Goal: Complete application form: Complete application form

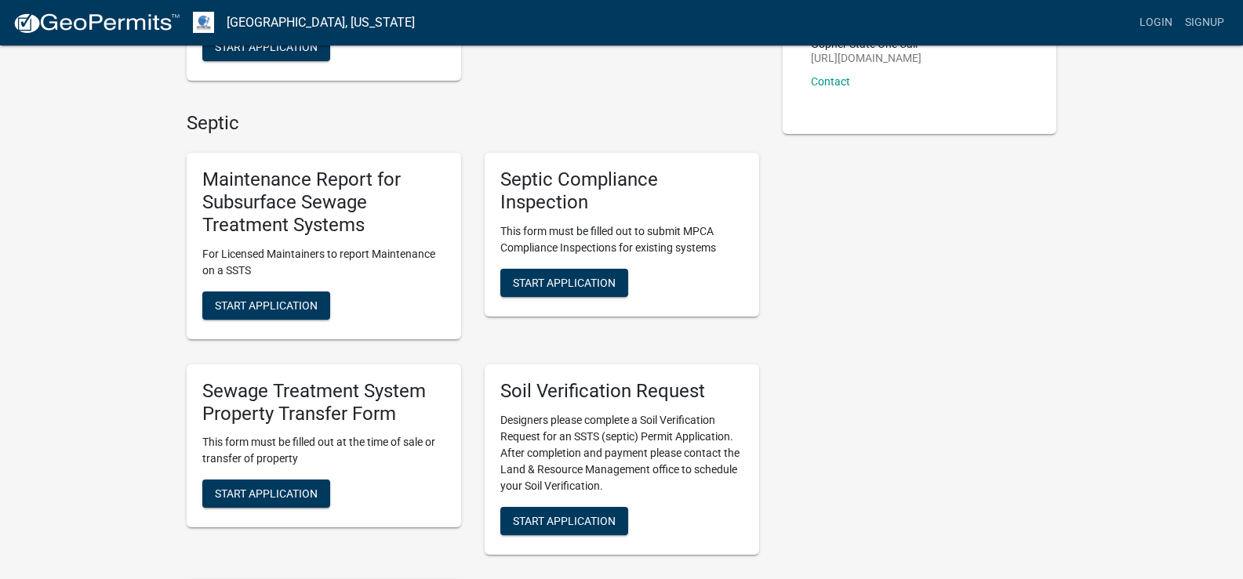
scroll to position [392, 0]
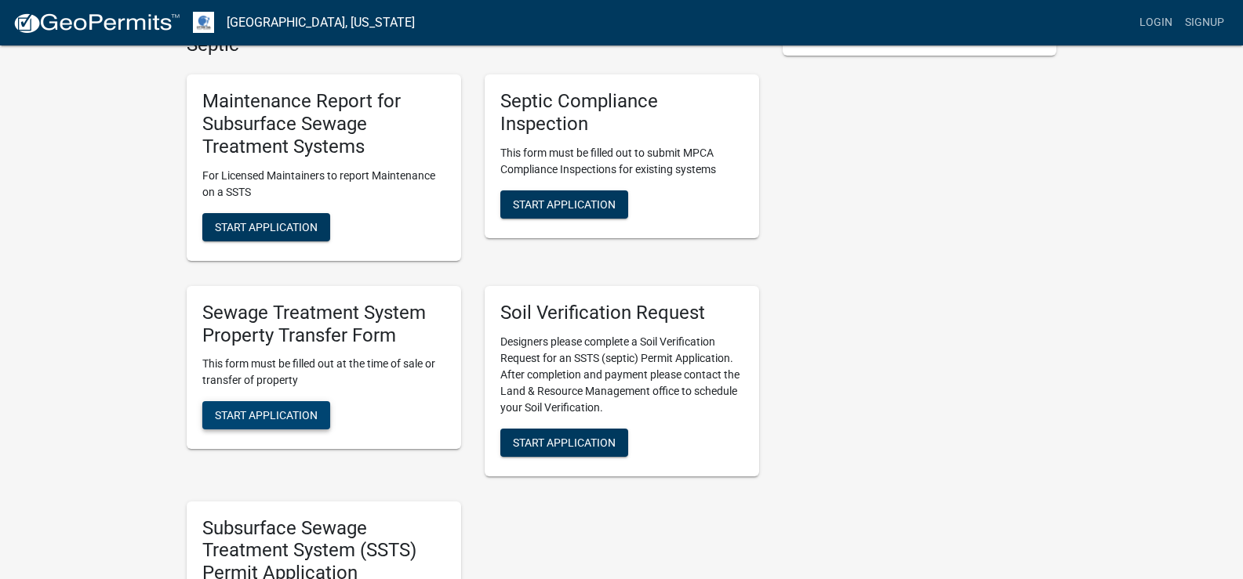
click at [300, 414] on span "Start Application" at bounding box center [266, 415] width 103 height 13
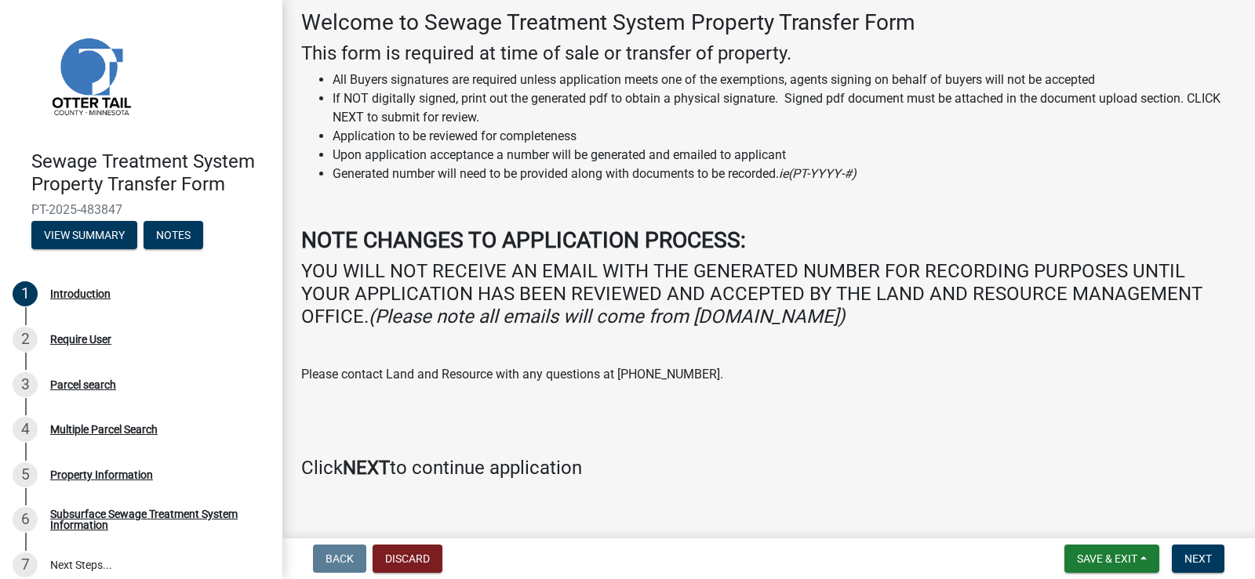
scroll to position [100, 0]
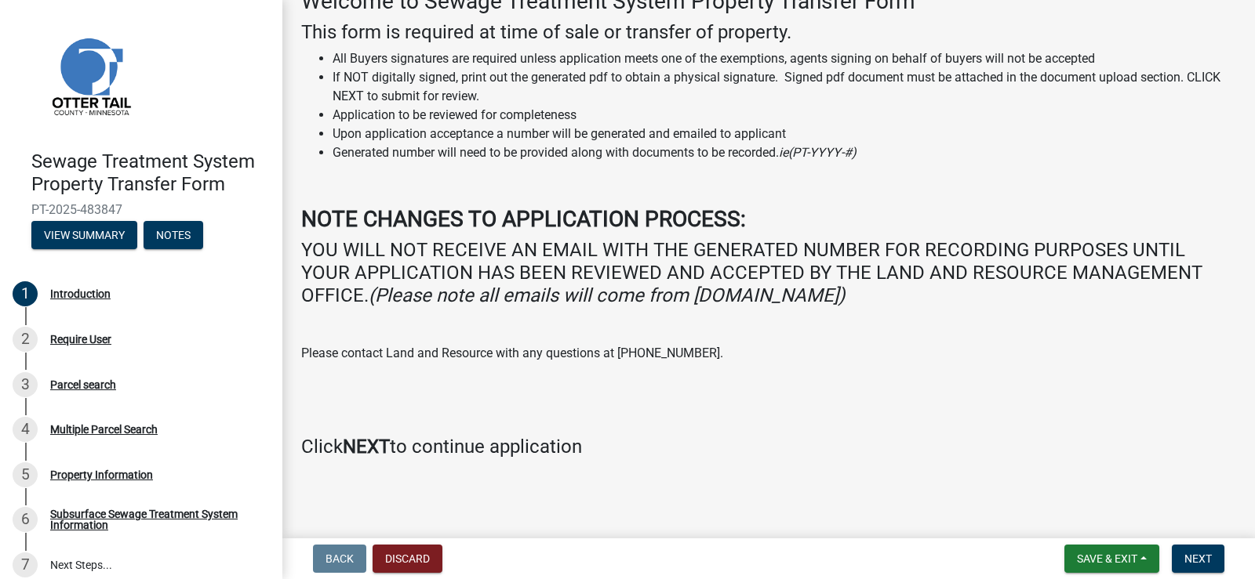
click at [381, 449] on strong "NEXT" at bounding box center [366, 447] width 47 height 22
click at [1212, 565] on button "Next" at bounding box center [1197, 559] width 53 height 28
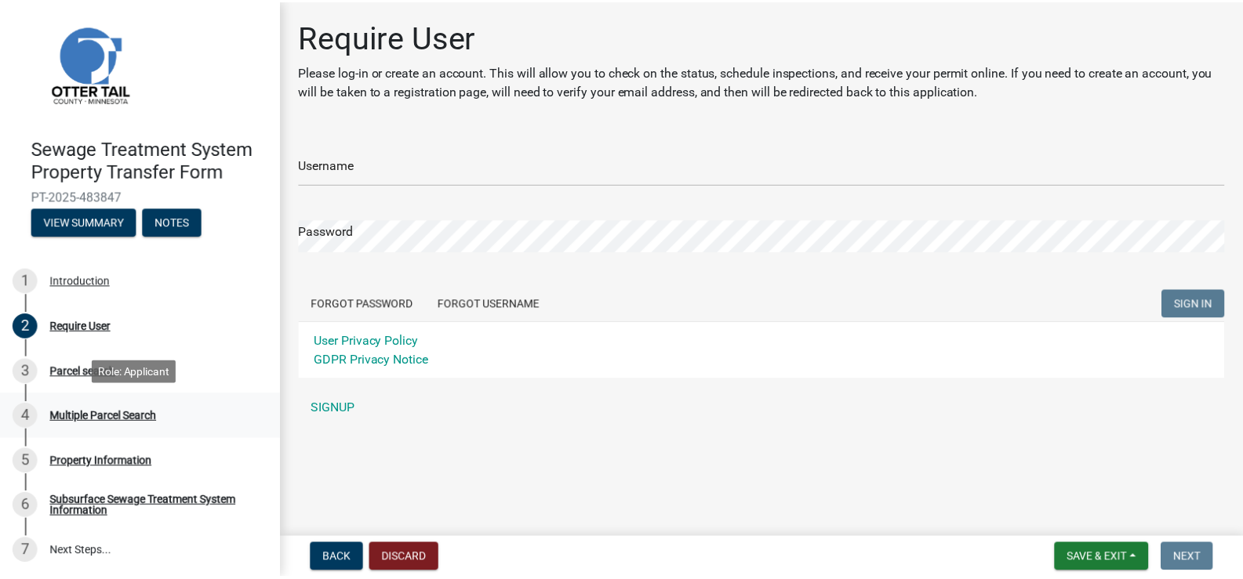
scroll to position [15, 0]
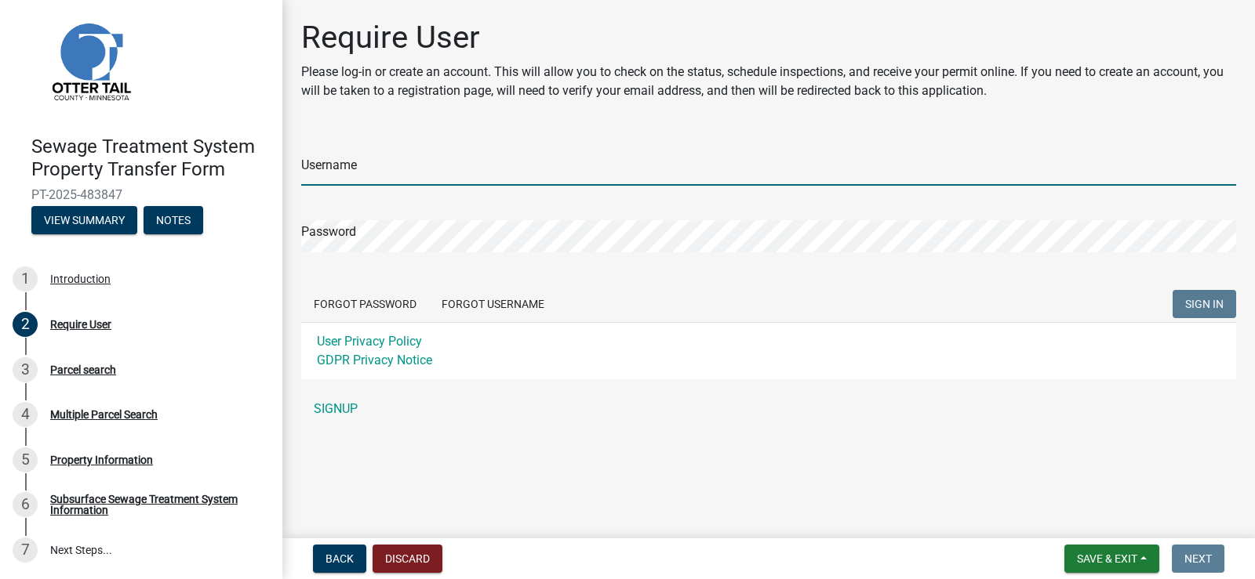
click at [365, 170] on input "Username" at bounding box center [768, 170] width 935 height 32
type input "[PERSON_NAME]"
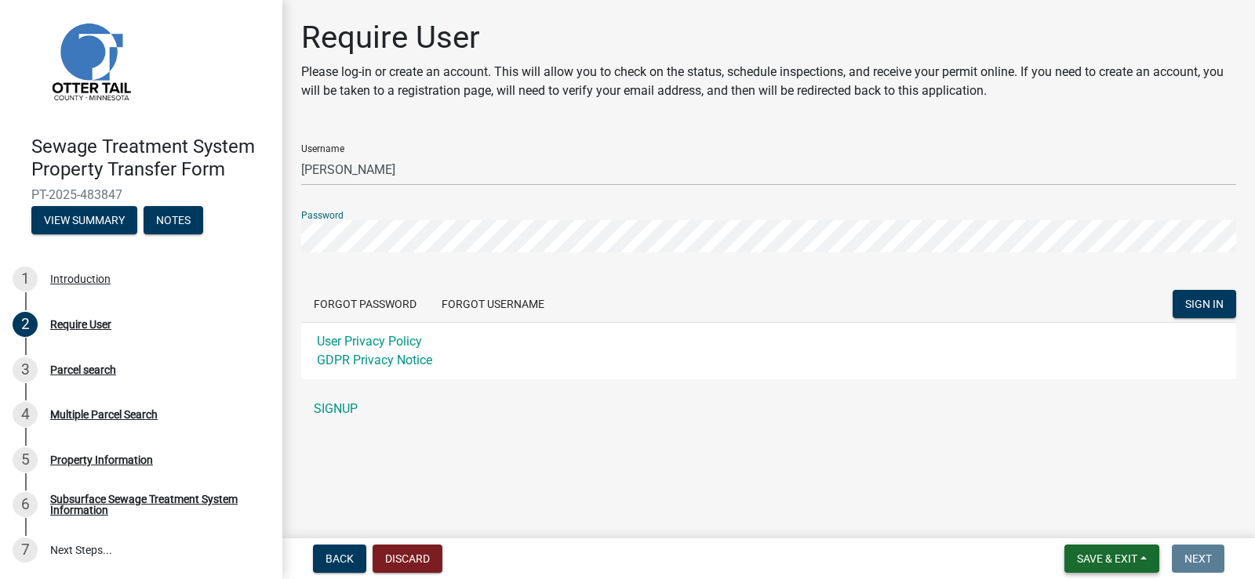
click at [1102, 561] on span "Save & Exit" at bounding box center [1107, 559] width 60 height 13
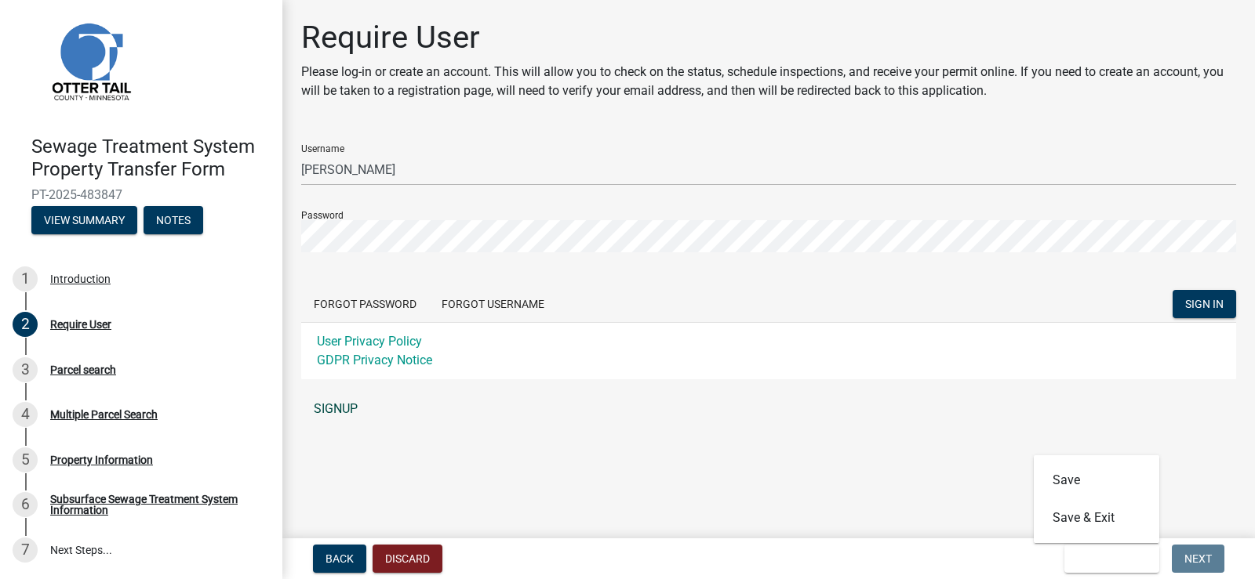
click at [1045, 398] on link "SIGNUP" at bounding box center [768, 409] width 935 height 31
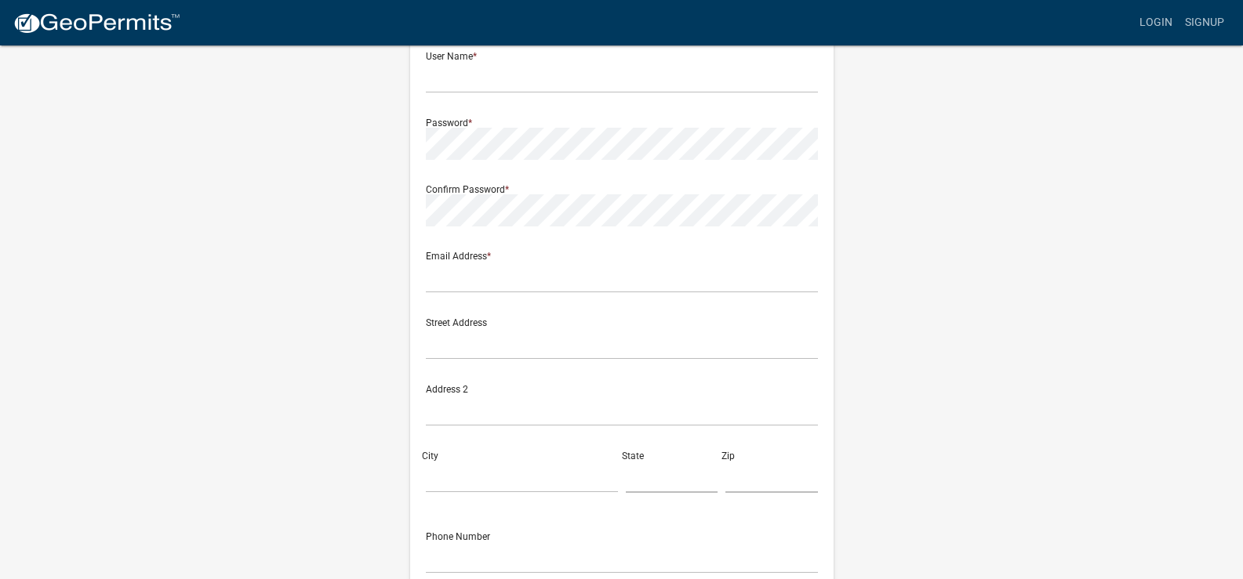
scroll to position [303, 0]
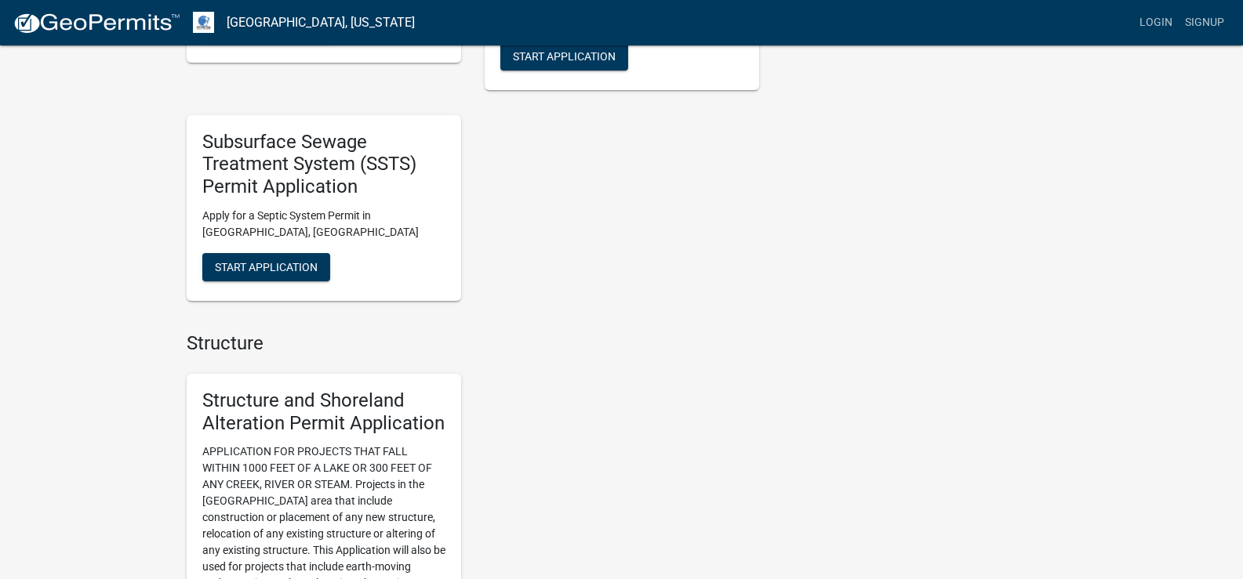
scroll to position [784, 0]
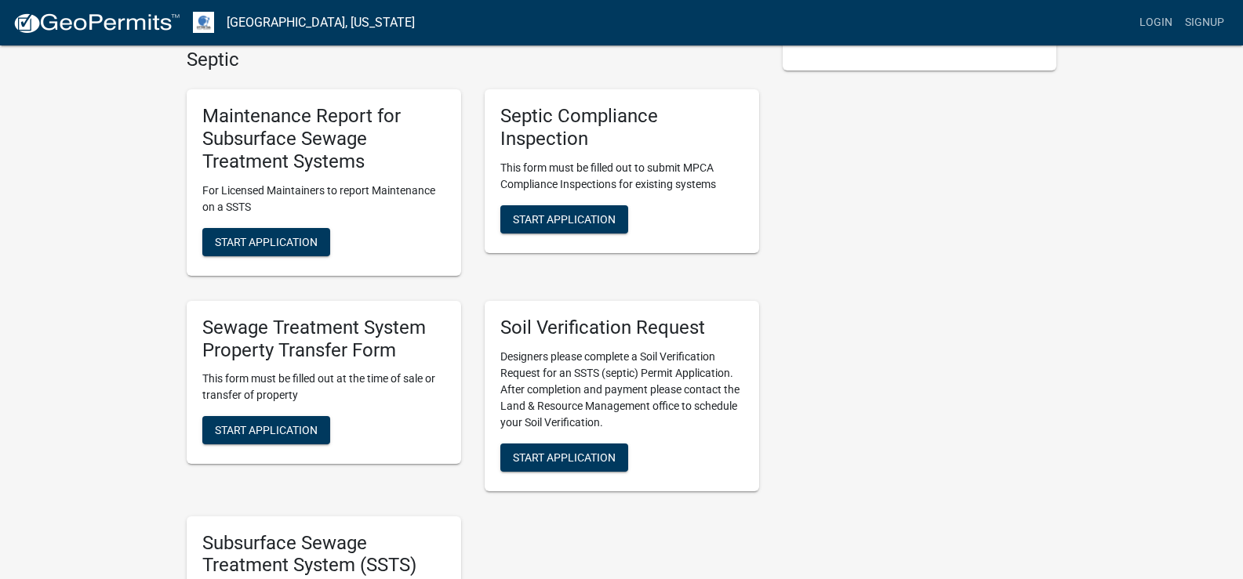
scroll to position [392, 0]
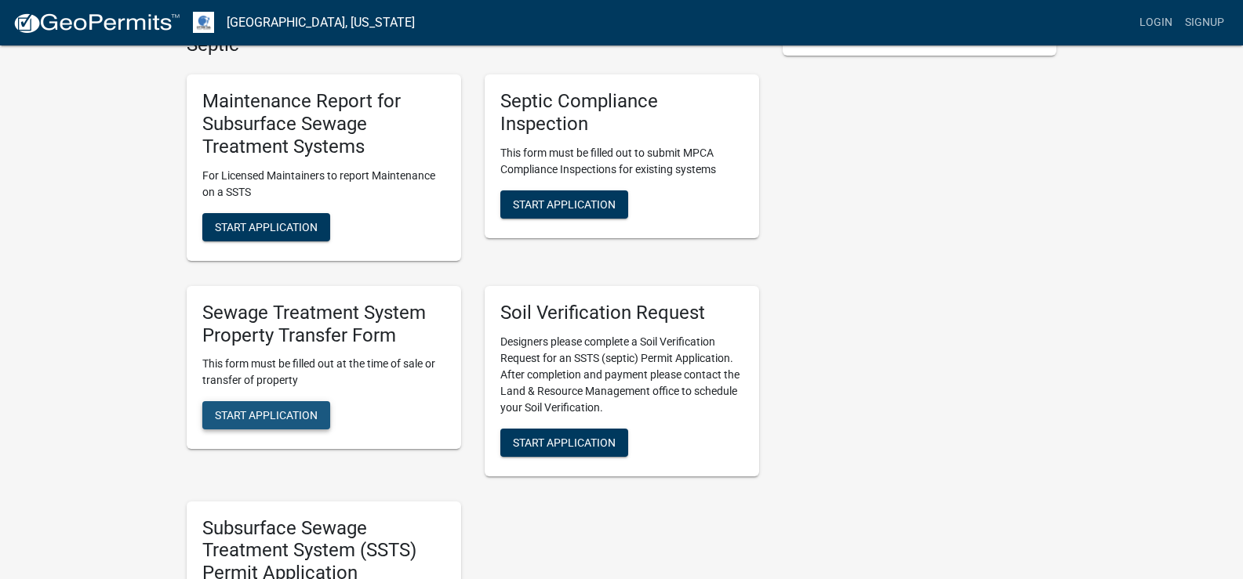
click at [247, 422] on span "Start Application" at bounding box center [266, 415] width 103 height 13
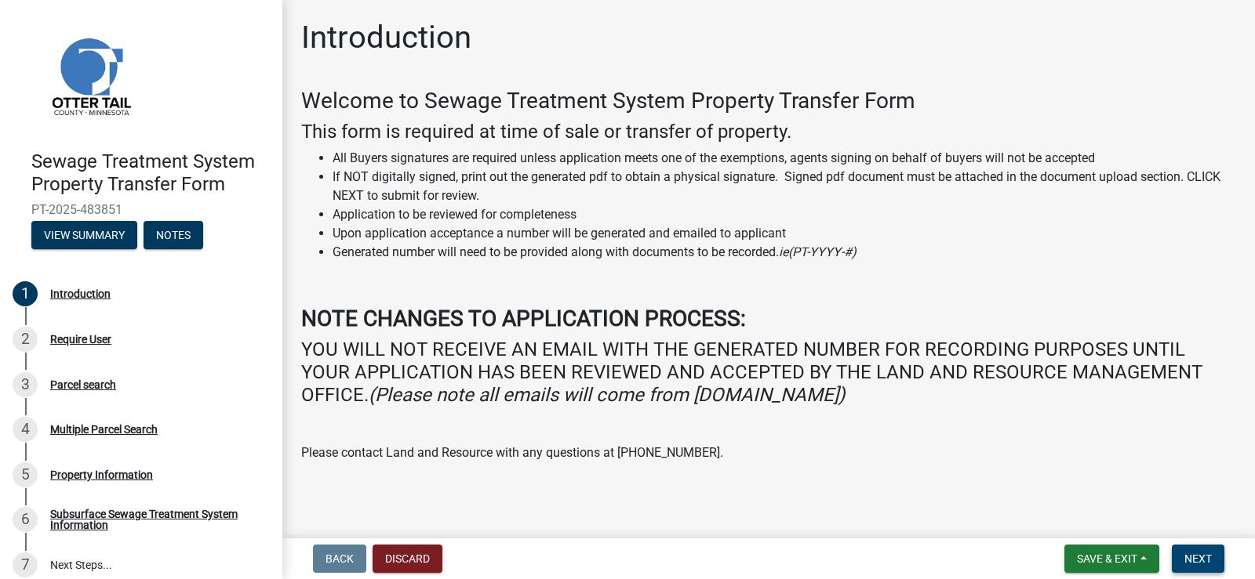
click at [1182, 561] on button "Next" at bounding box center [1197, 559] width 53 height 28
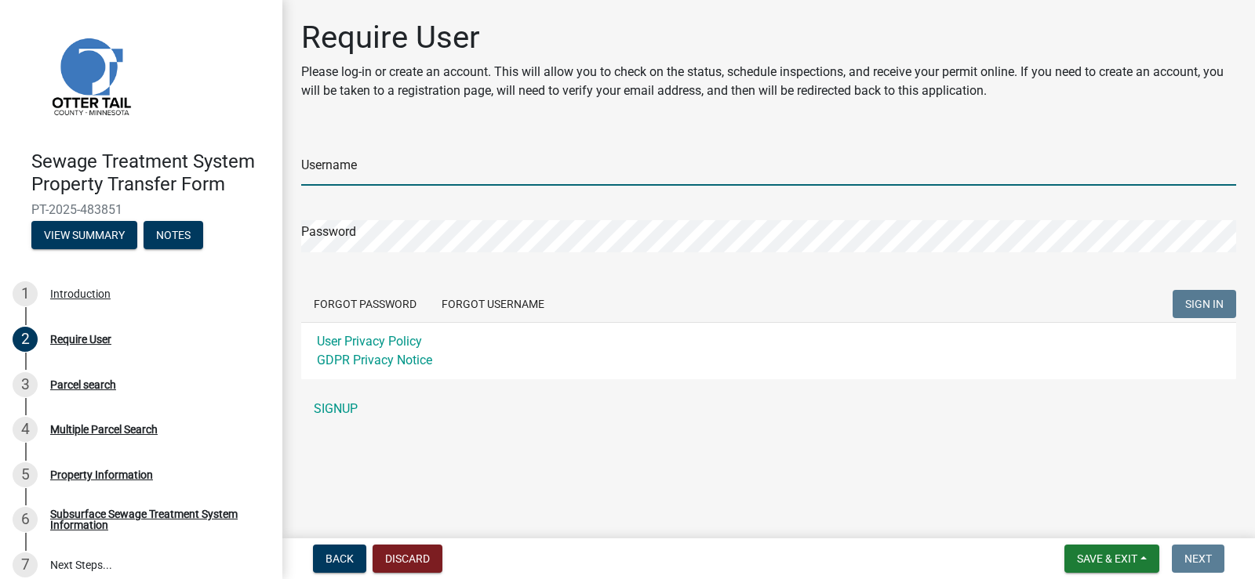
click at [356, 170] on input "Username" at bounding box center [768, 170] width 935 height 32
click at [354, 171] on input "Dalzell" at bounding box center [768, 170] width 935 height 32
type input "D"
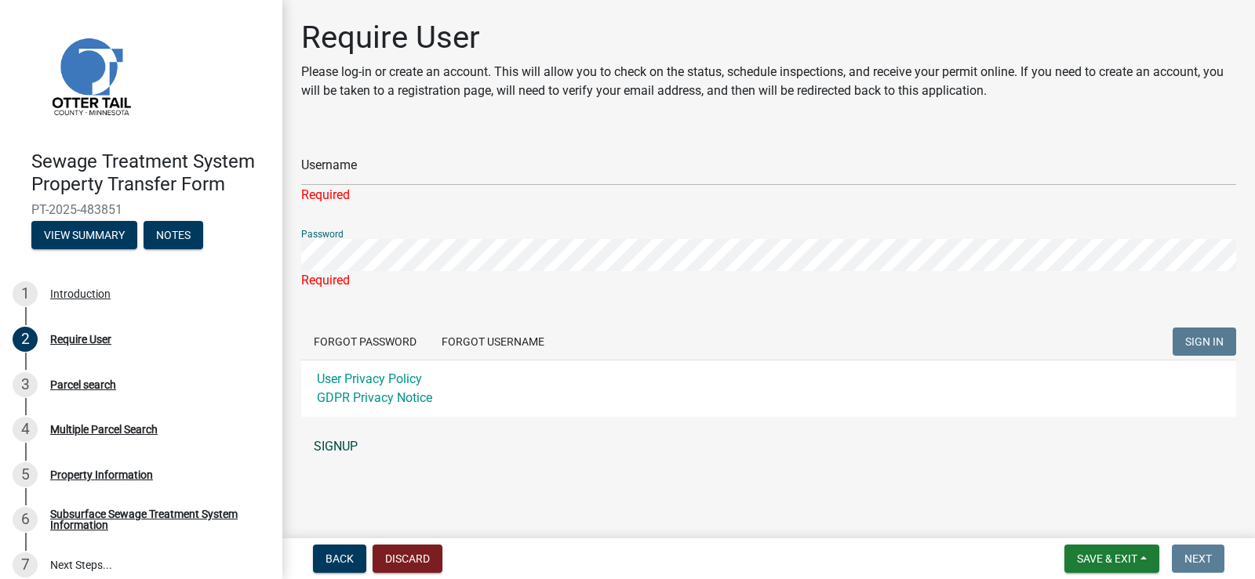
click at [348, 450] on link "SIGNUP" at bounding box center [768, 446] width 935 height 31
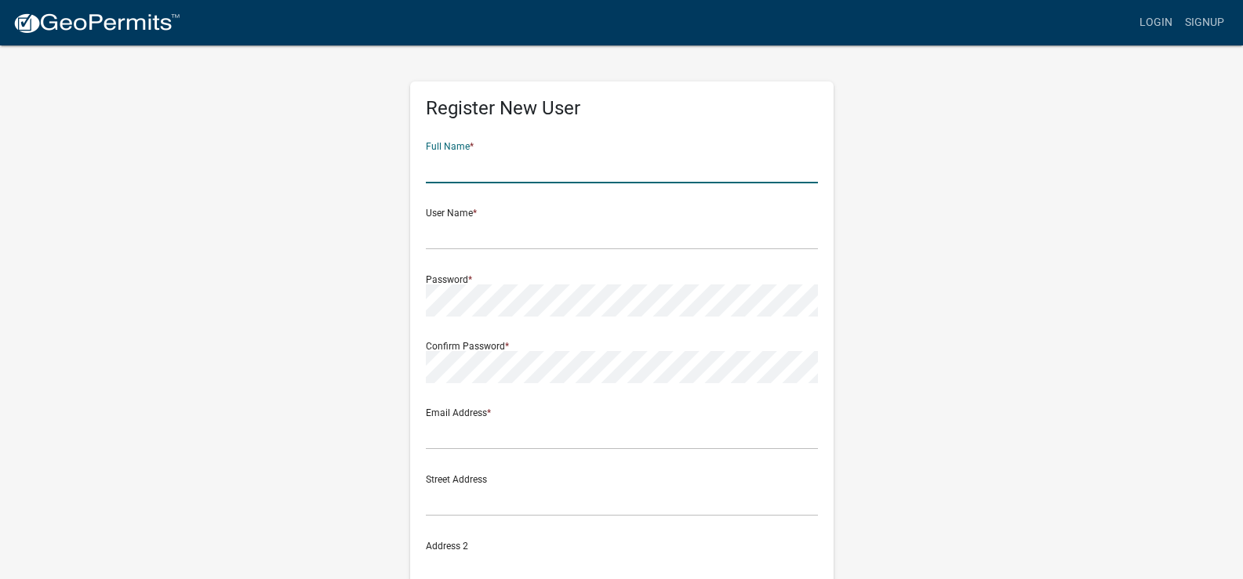
click at [531, 151] on input "text" at bounding box center [622, 167] width 392 height 32
type input "[PERSON_NAME]"
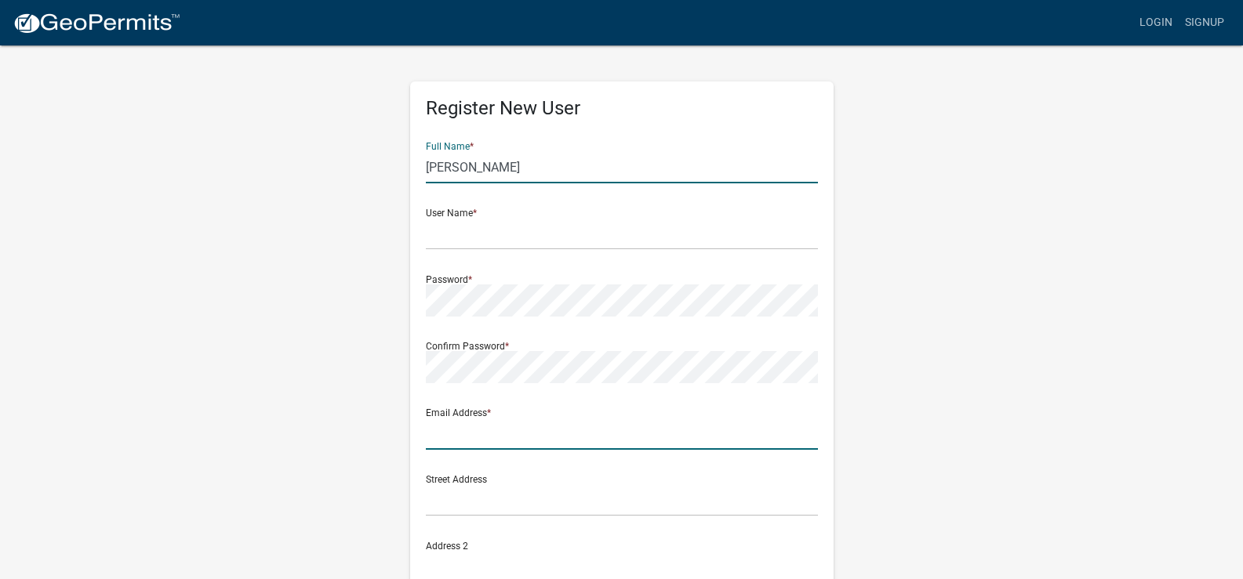
type input "julie.dalzell@agcountry.com"
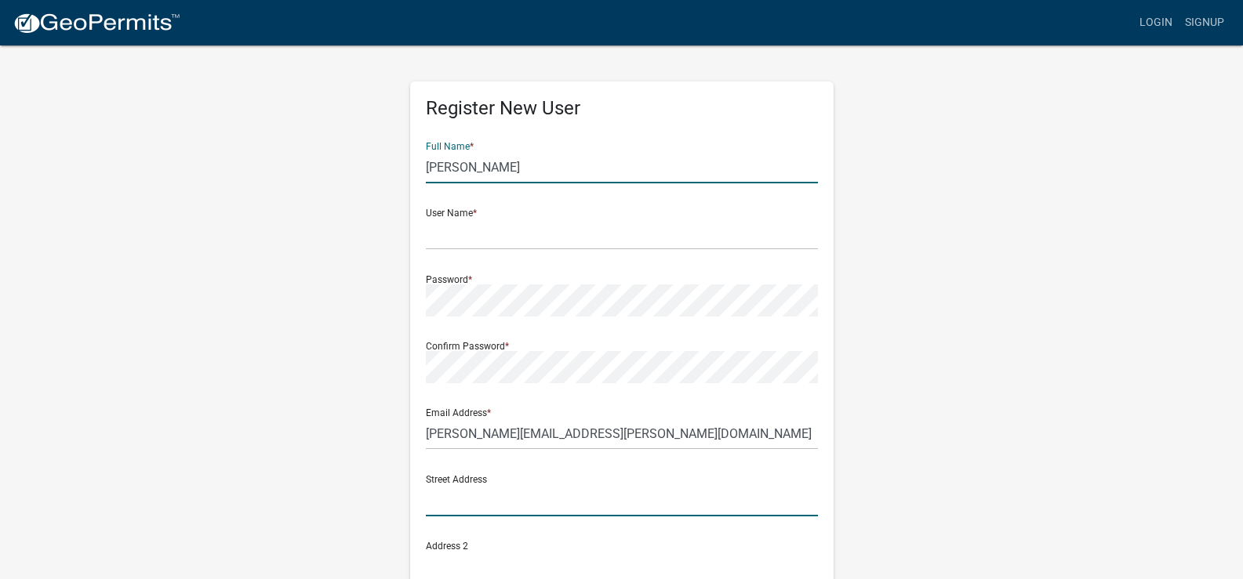
type input "1900 44th Street South"
type input "Fargo"
type input "ND"
type input "58103"
type input "7014992517"
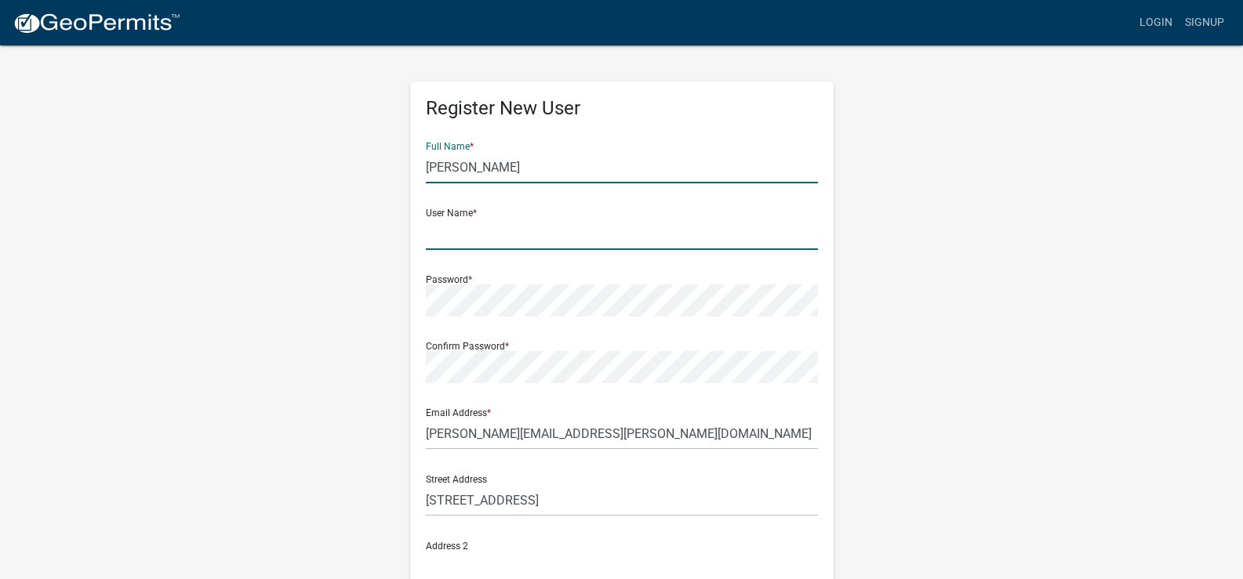
click at [539, 240] on input "text" at bounding box center [622, 234] width 392 height 32
type input "Dalzelj"
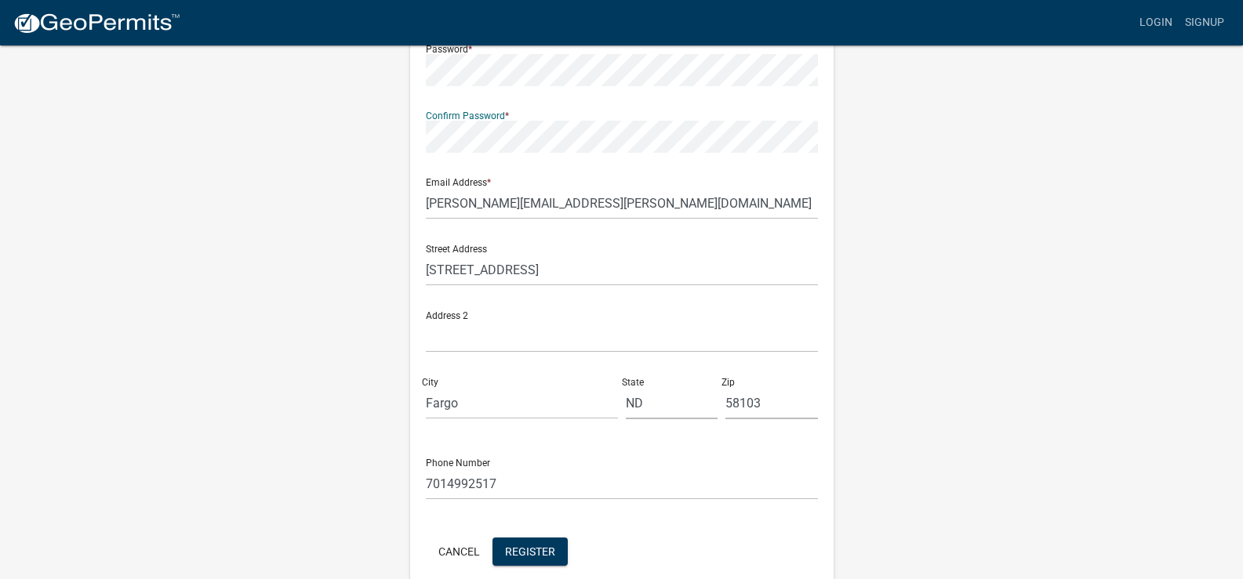
scroll to position [303, 0]
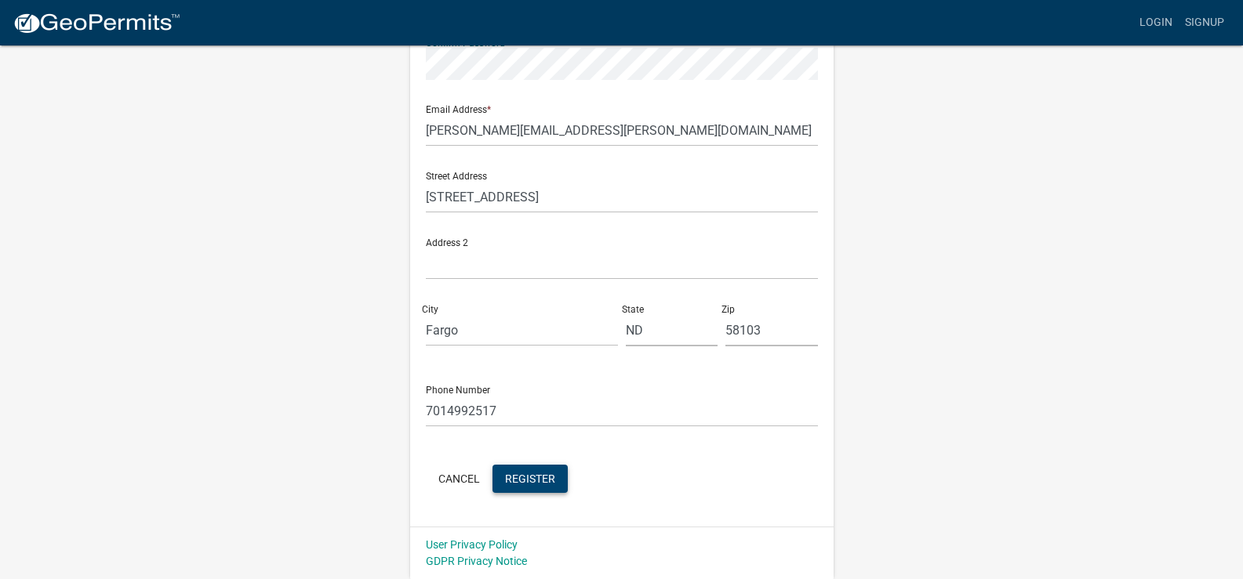
click at [540, 475] on span "Register" at bounding box center [530, 478] width 50 height 13
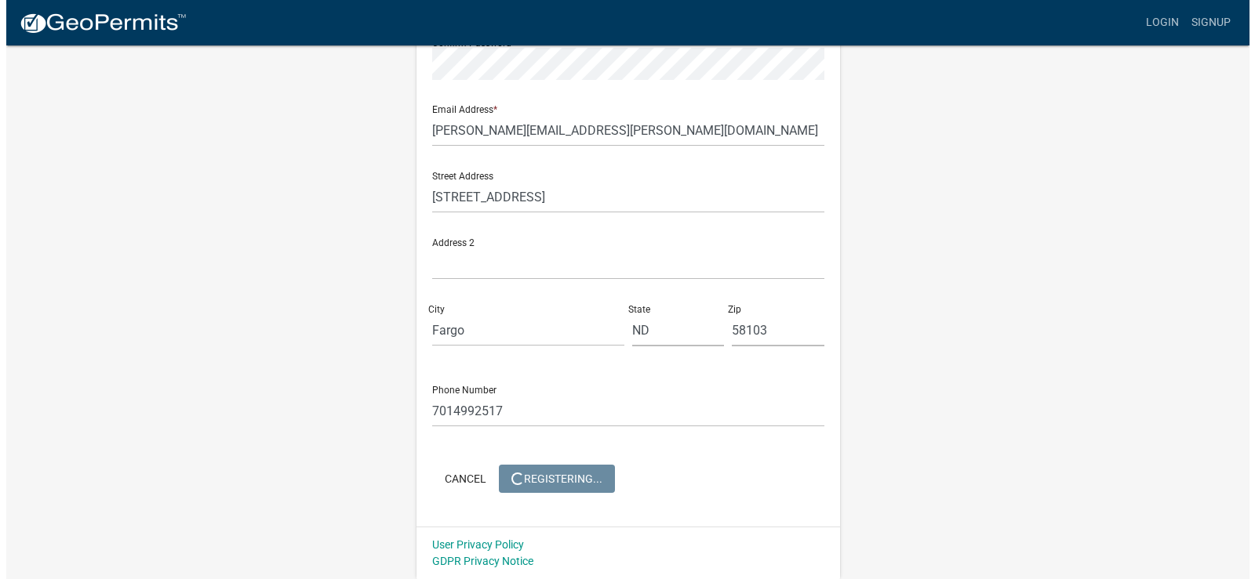
scroll to position [0, 0]
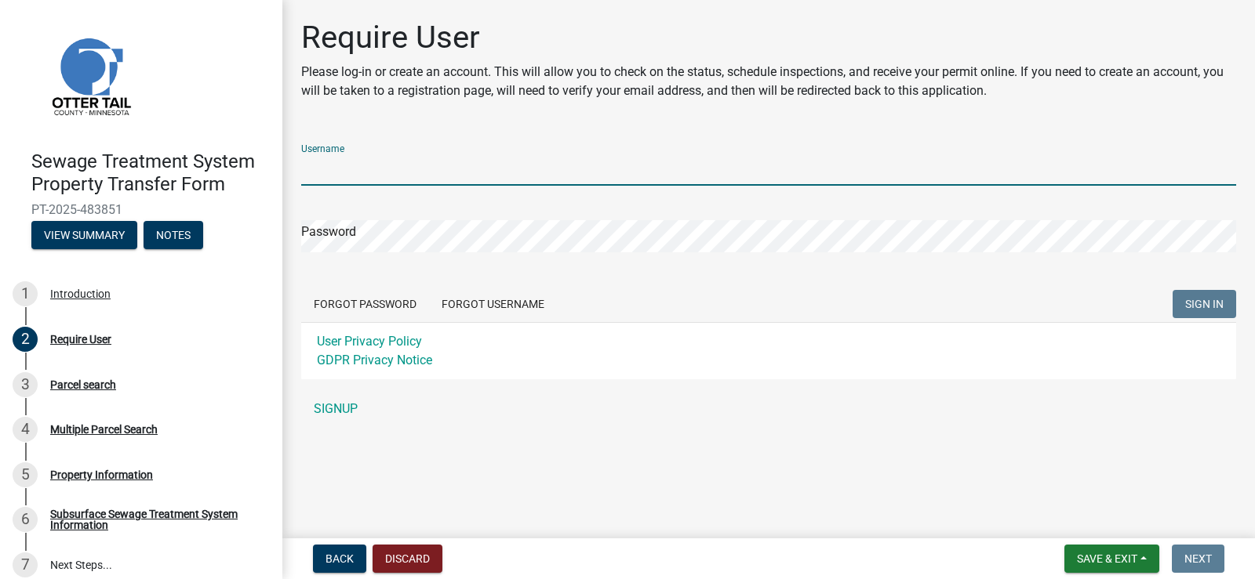
click at [382, 167] on input "Username" at bounding box center [768, 170] width 935 height 32
type input "Dalzelj"
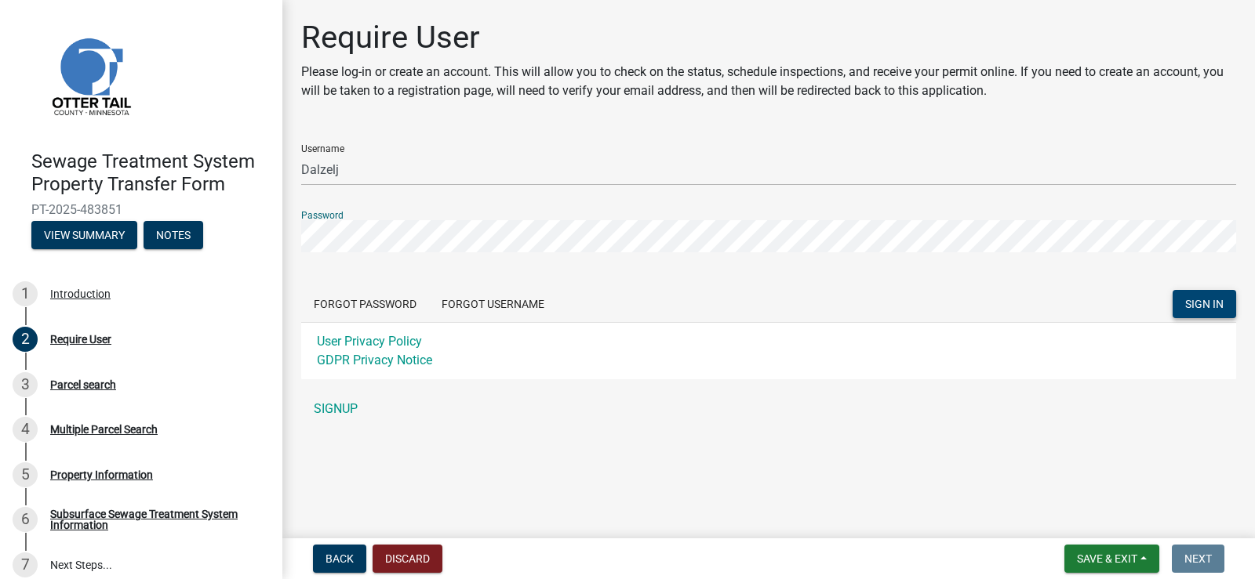
click at [1211, 309] on span "SIGN IN" at bounding box center [1204, 304] width 38 height 13
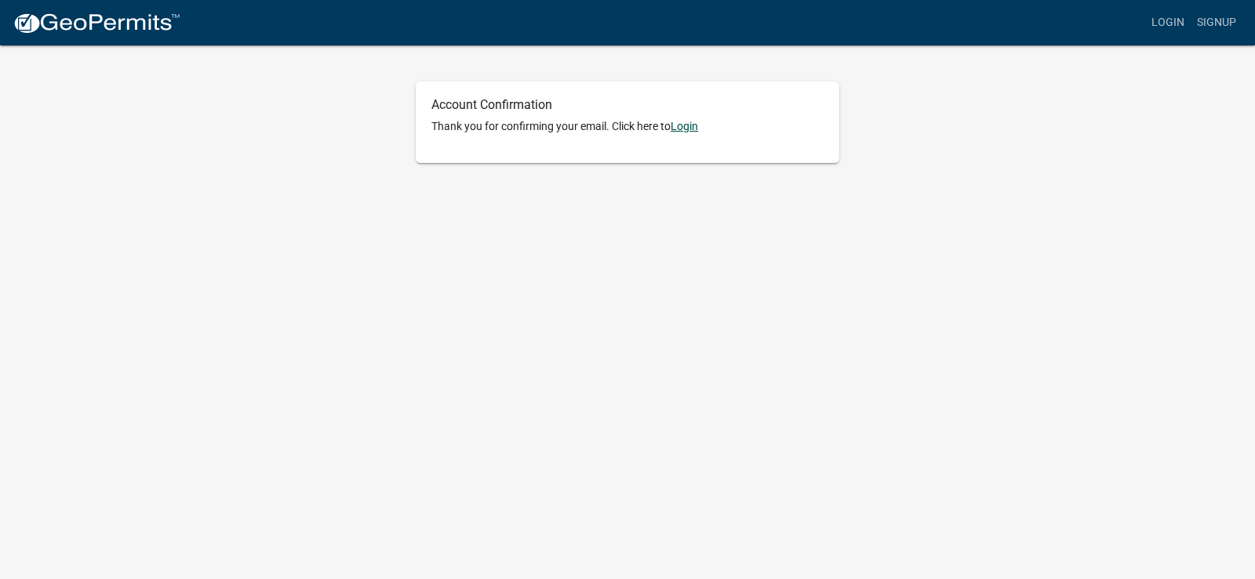
click at [692, 127] on link "Login" at bounding box center [683, 126] width 27 height 13
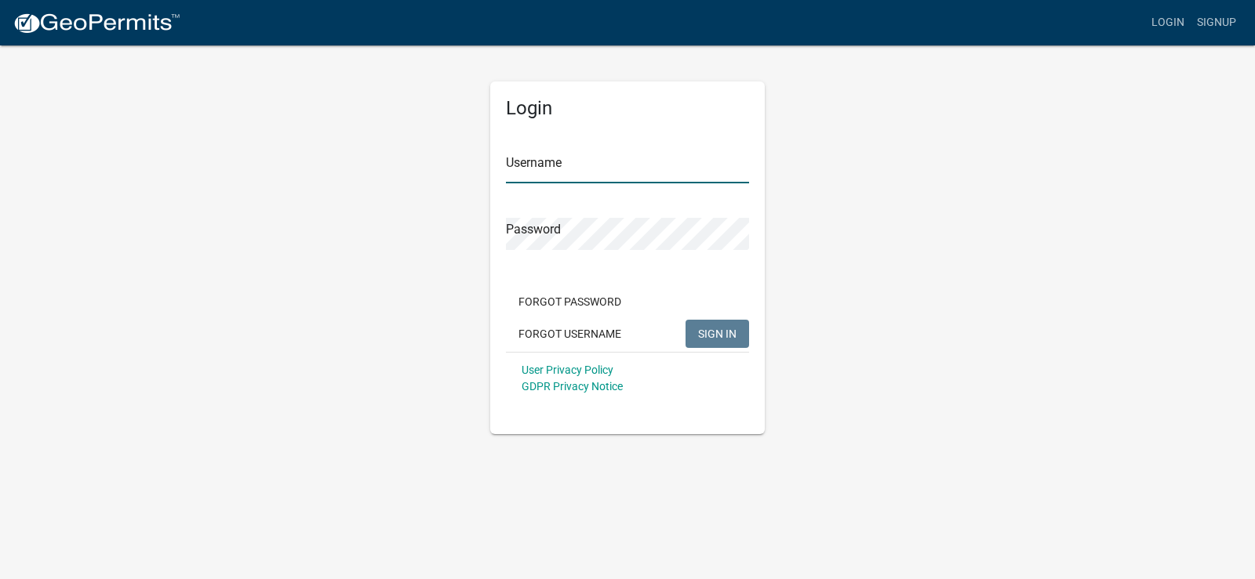
click at [566, 173] on input "Username" at bounding box center [627, 167] width 243 height 32
type input "Dalzelj"
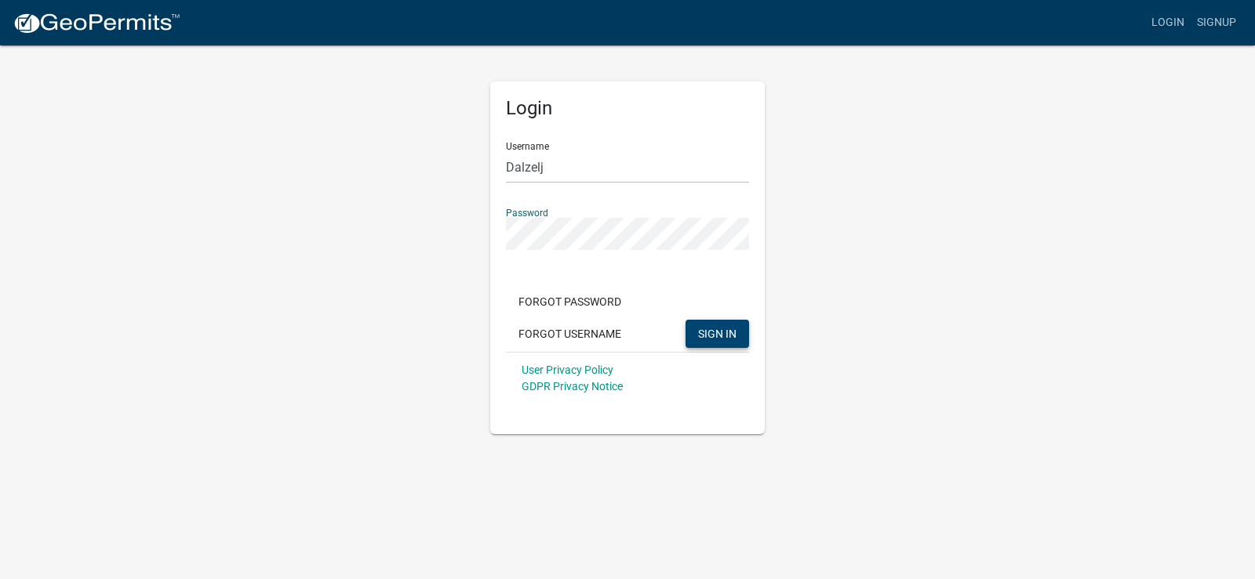
click at [698, 332] on span "SIGN IN" at bounding box center [717, 333] width 38 height 13
click at [717, 340] on span "SIGN IN" at bounding box center [717, 333] width 38 height 13
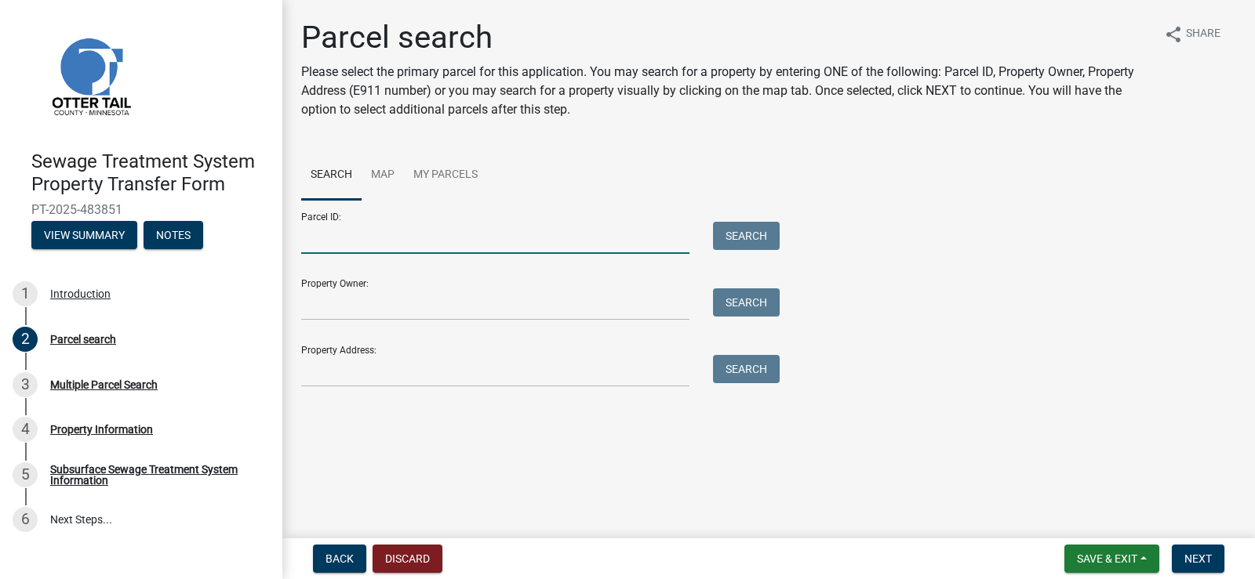
click at [441, 242] on input "Parcel ID:" at bounding box center [495, 238] width 388 height 32
type input "60000990458000"
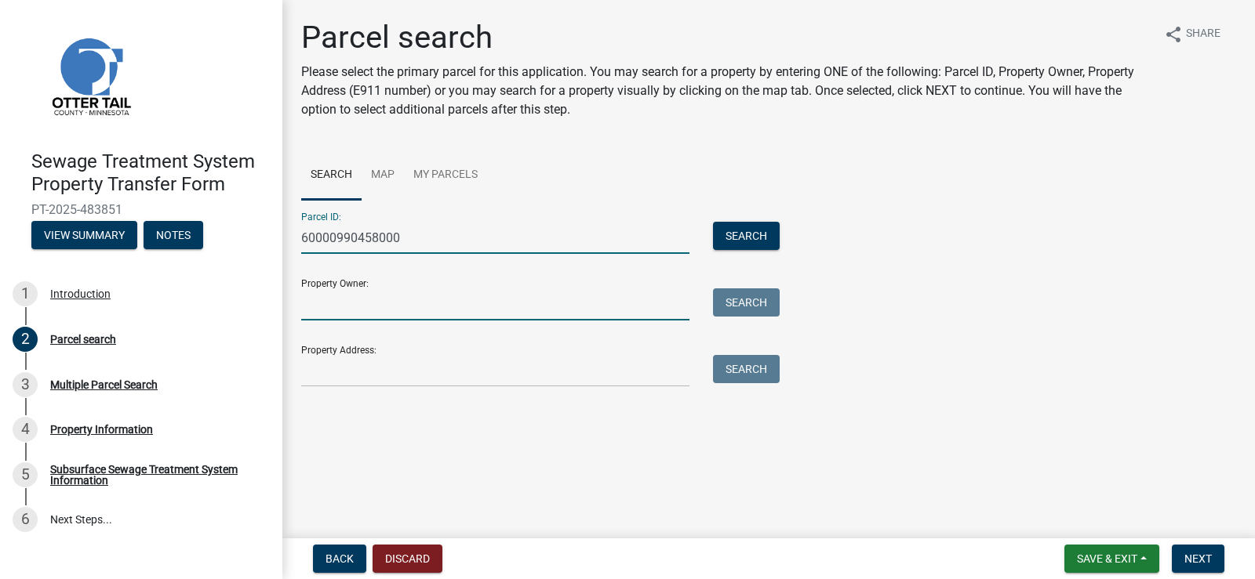
click at [416, 303] on input "Property Owner:" at bounding box center [495, 305] width 388 height 32
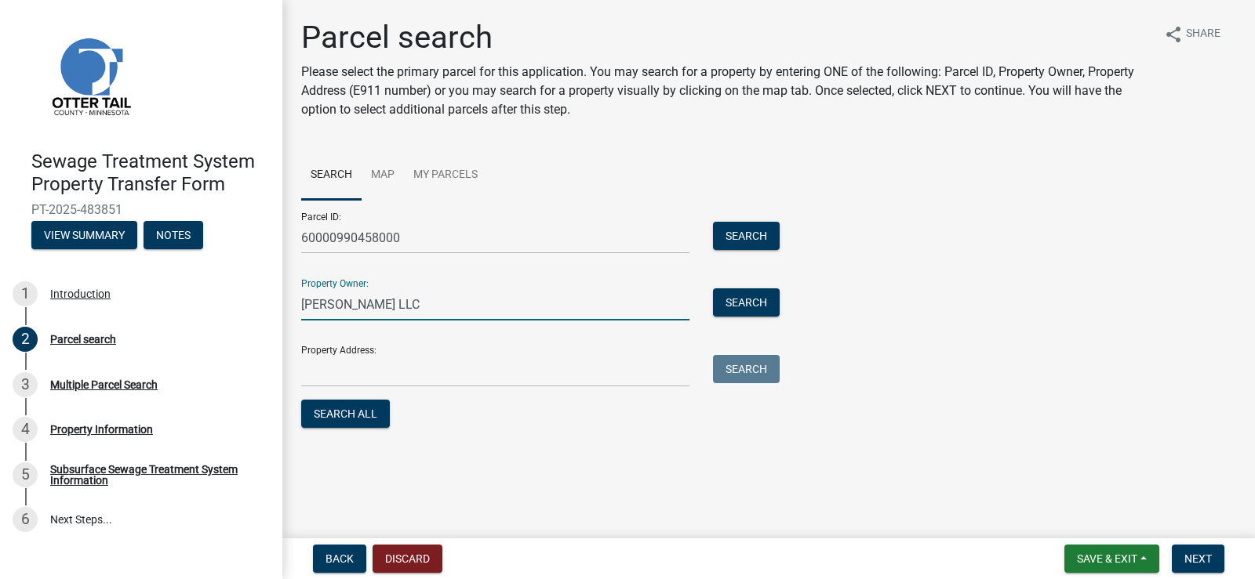
type input "[PERSON_NAME] LLC"
click at [411, 363] on input "Property Address:" at bounding box center [495, 371] width 388 height 32
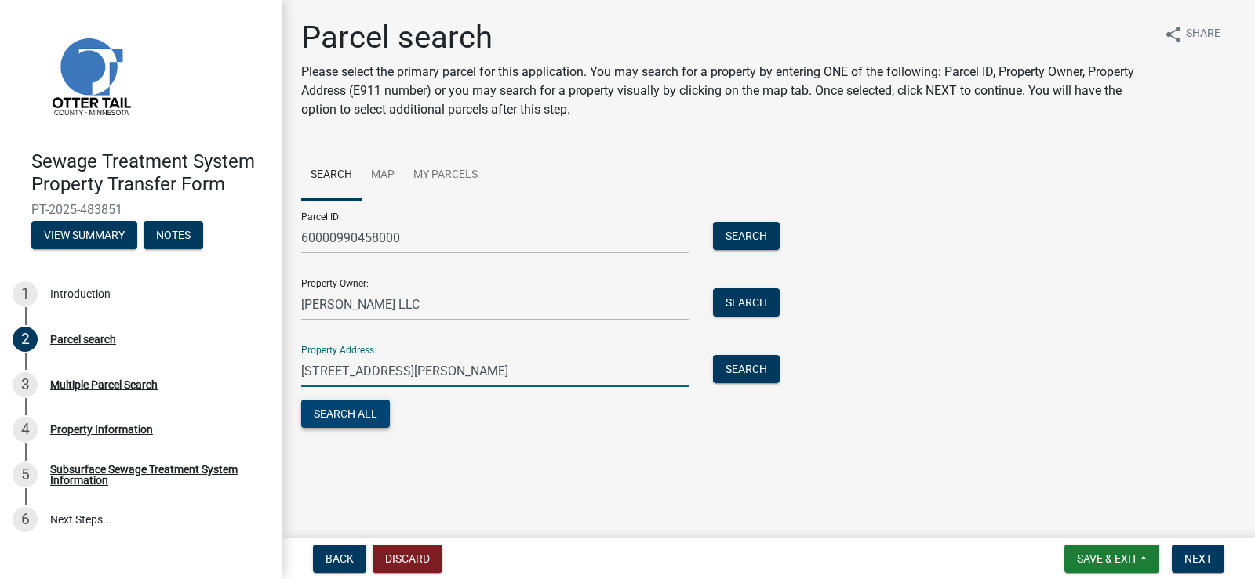
type input "[STREET_ADDRESS][PERSON_NAME]"
click at [365, 418] on button "Search All" at bounding box center [345, 414] width 89 height 28
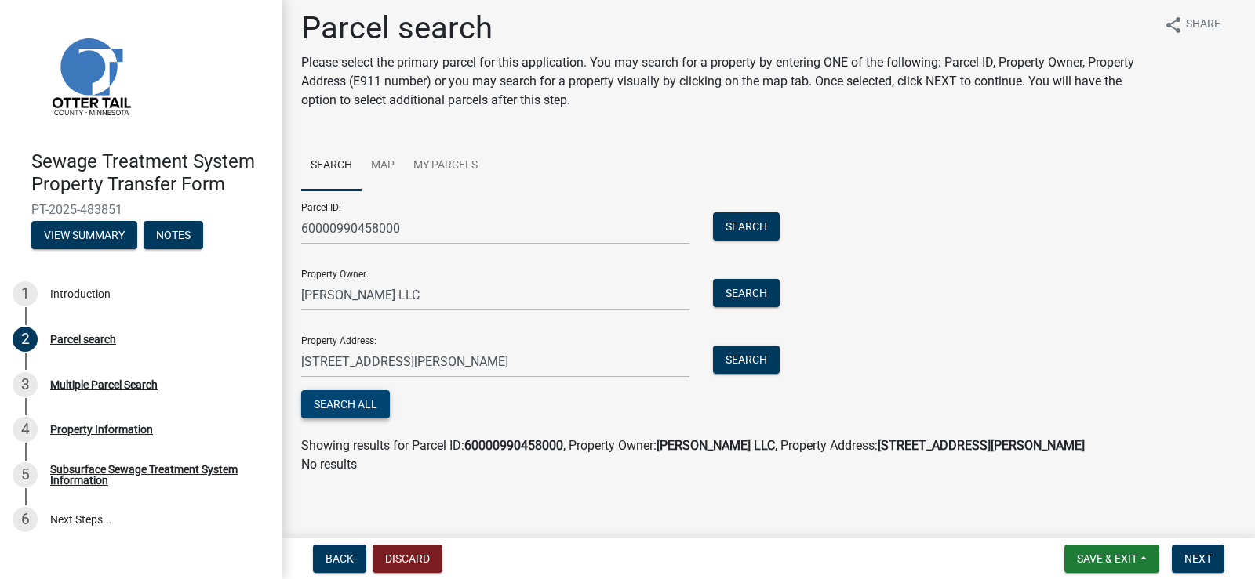
scroll to position [13, 0]
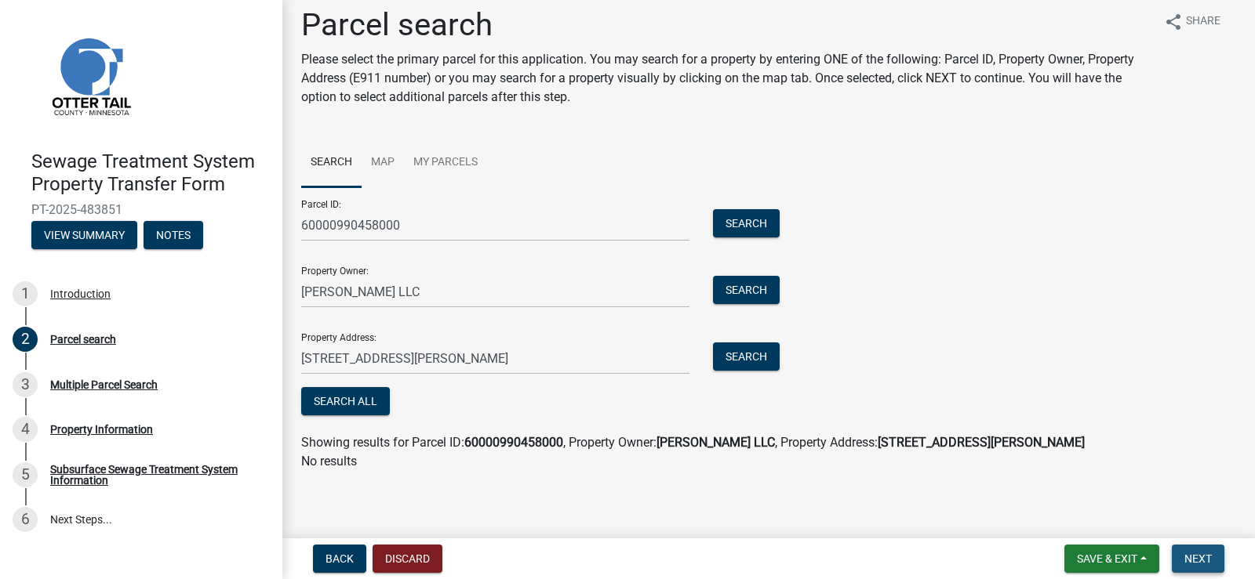
click at [1197, 565] on span "Next" at bounding box center [1197, 559] width 27 height 13
click at [1197, 561] on span "Next" at bounding box center [1197, 559] width 27 height 13
click at [754, 220] on button "Search" at bounding box center [746, 223] width 67 height 28
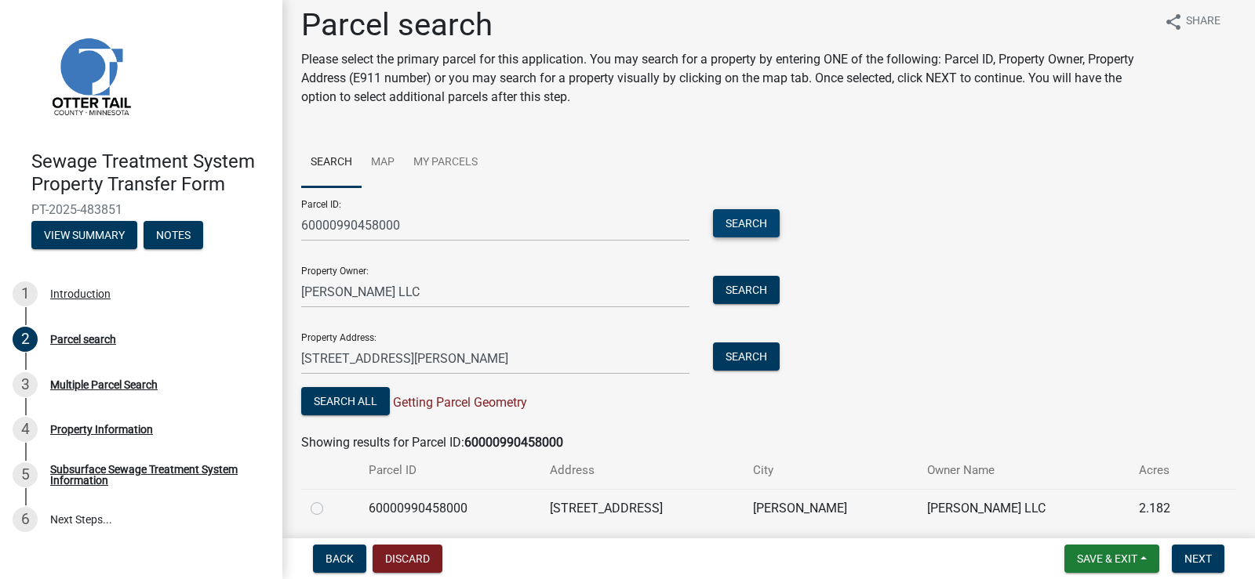
scroll to position [69, 0]
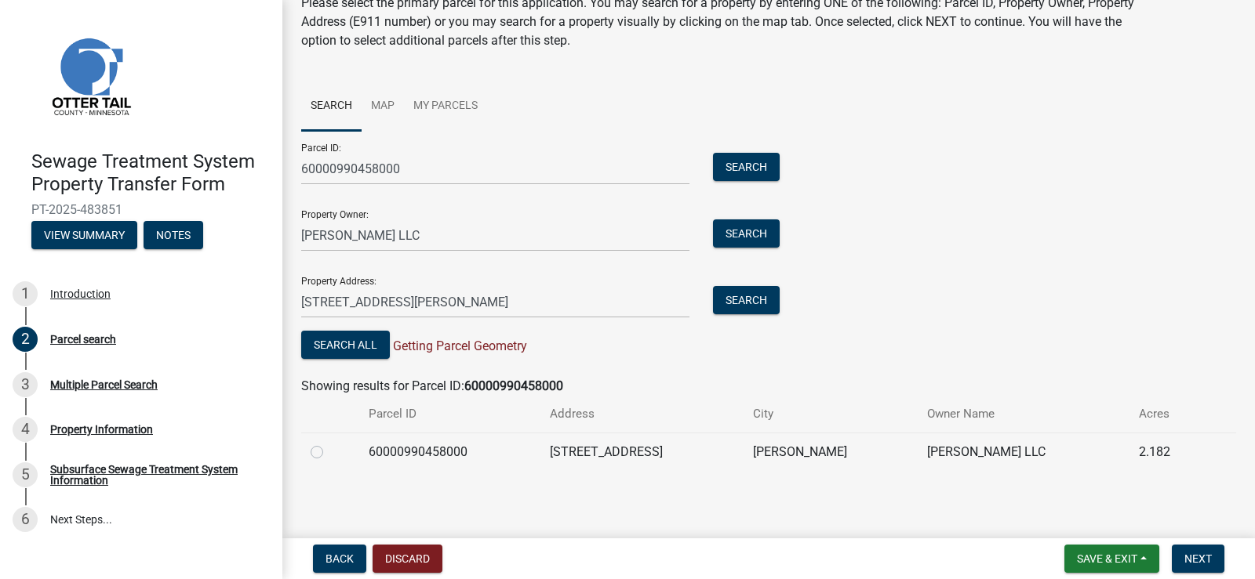
click at [329, 443] on label at bounding box center [329, 443] width 0 height 0
click at [329, 453] on input "radio" at bounding box center [334, 448] width 10 height 10
radio input "true"
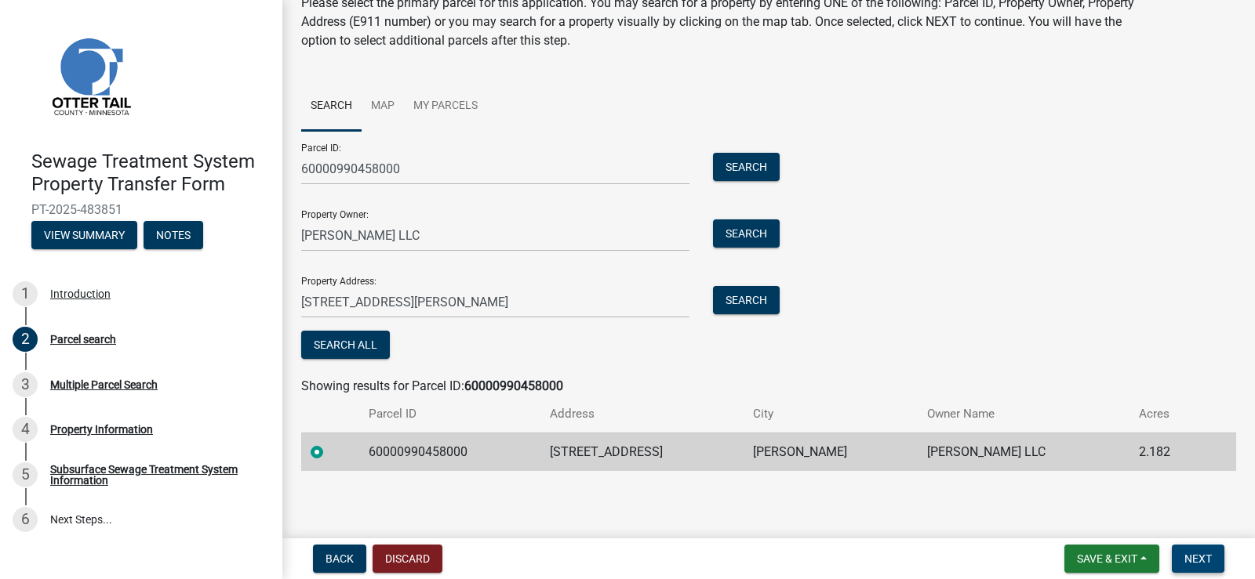
click at [1208, 554] on span "Next" at bounding box center [1197, 559] width 27 height 13
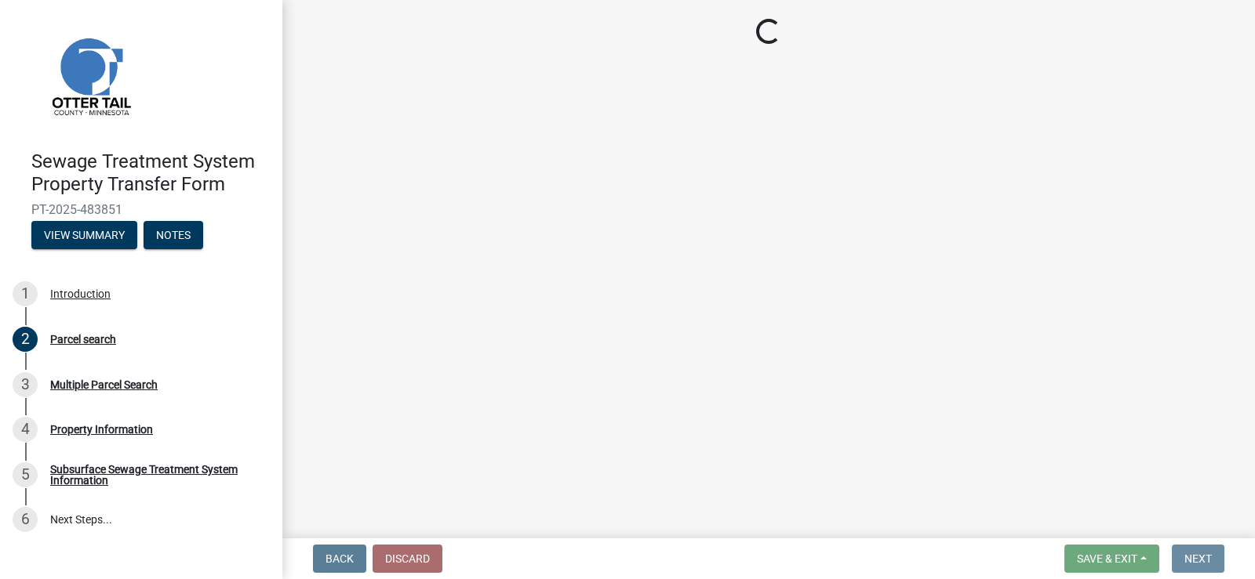
scroll to position [0, 0]
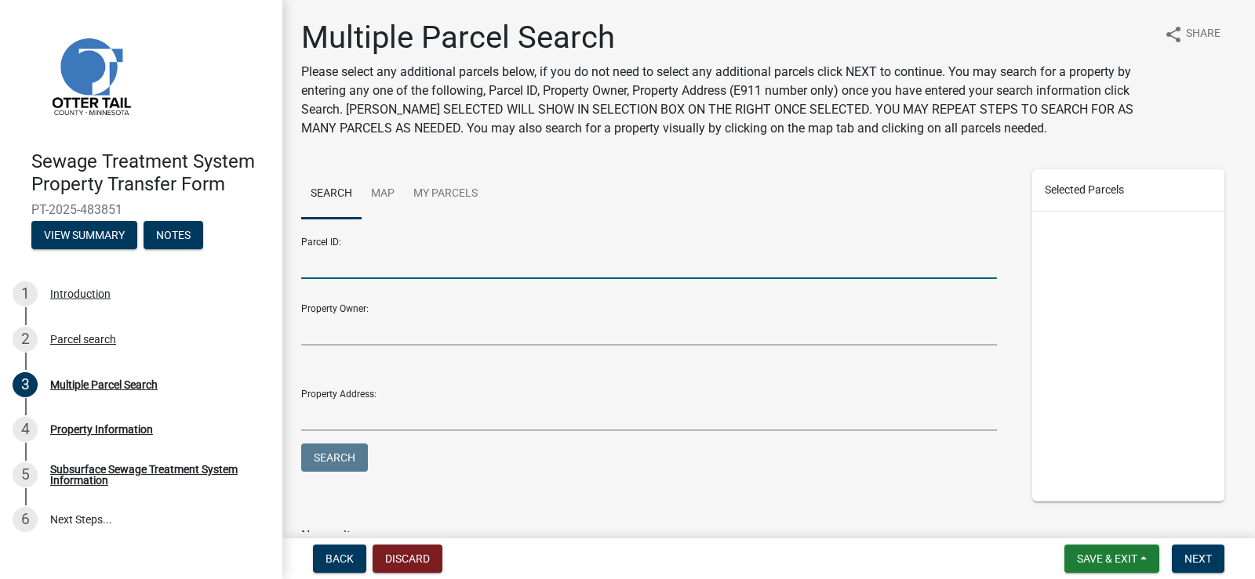
click at [400, 253] on input "Parcel ID:" at bounding box center [648, 263] width 695 height 32
type input "60000990458000"
click at [1200, 561] on span "Next" at bounding box center [1197, 559] width 27 height 13
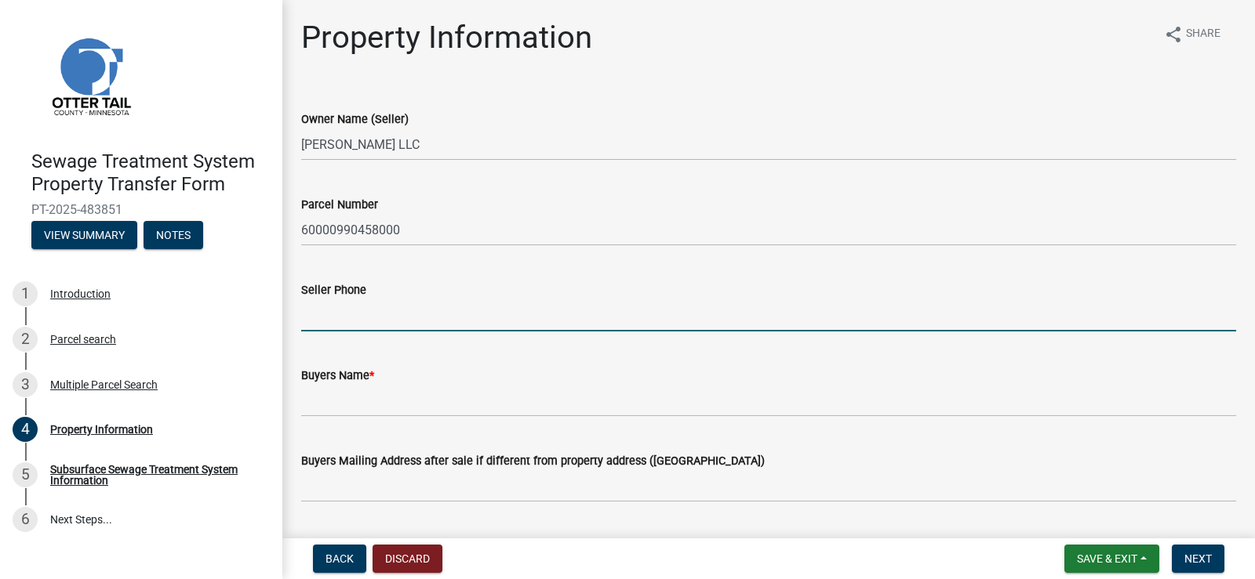
click at [399, 314] on input "Seller Phone" at bounding box center [768, 316] width 935 height 32
type input "[PHONE_NUMBER]"
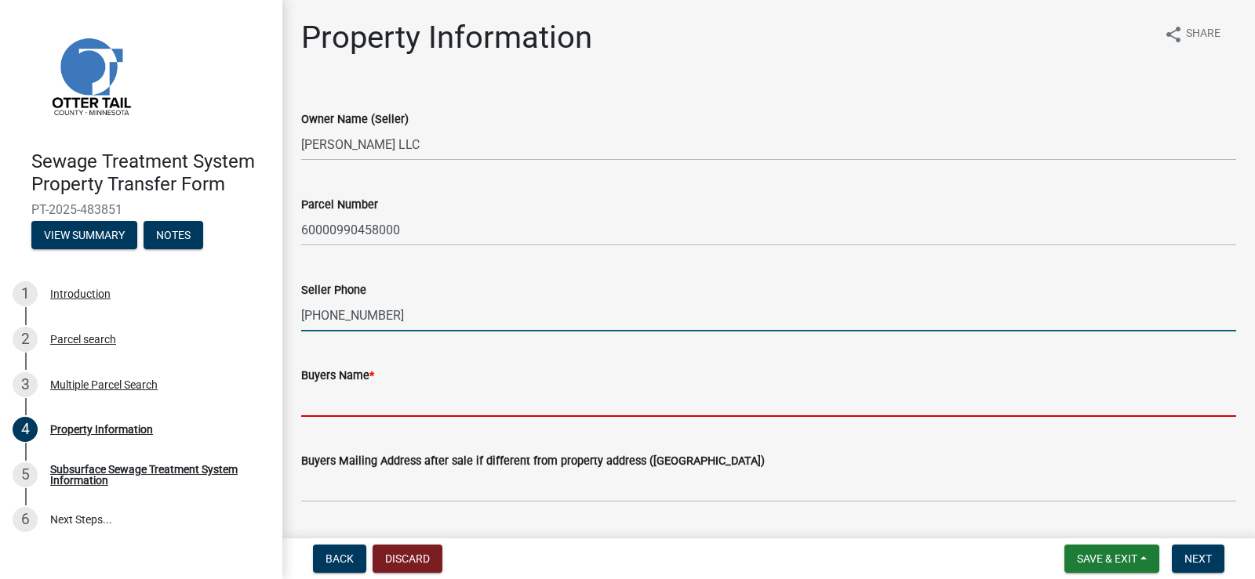
click at [401, 397] on input "Buyers Name *" at bounding box center [768, 401] width 935 height 32
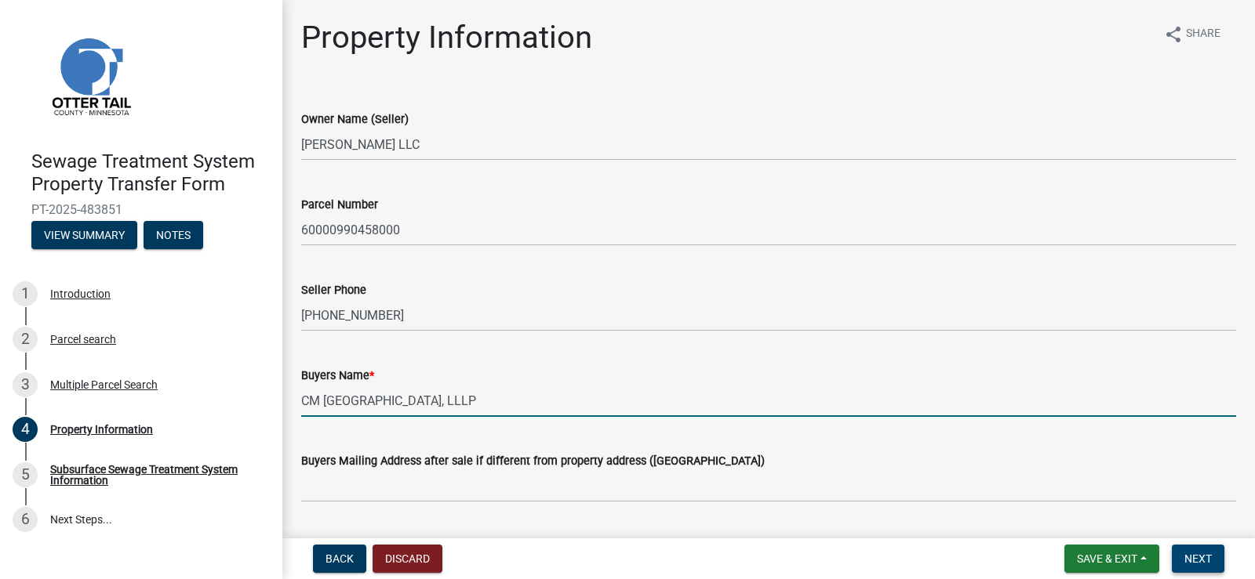
type input "CM [GEOGRAPHIC_DATA], LLLP"
click at [1200, 560] on span "Next" at bounding box center [1197, 559] width 27 height 13
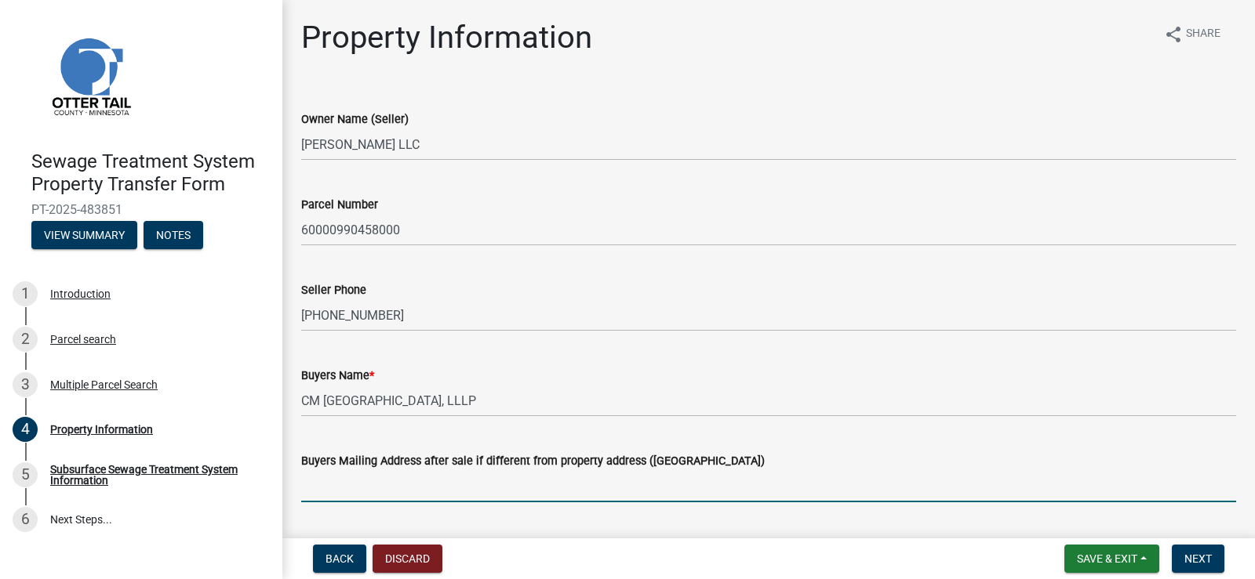
click at [448, 481] on input "Buyers Mailing Address after sale if different from property address ([GEOGRAPH…" at bounding box center [768, 486] width 935 height 32
type input "[STREET_ADDRESS][PERSON_NAME]"
click at [1192, 562] on span "Next" at bounding box center [1197, 559] width 27 height 13
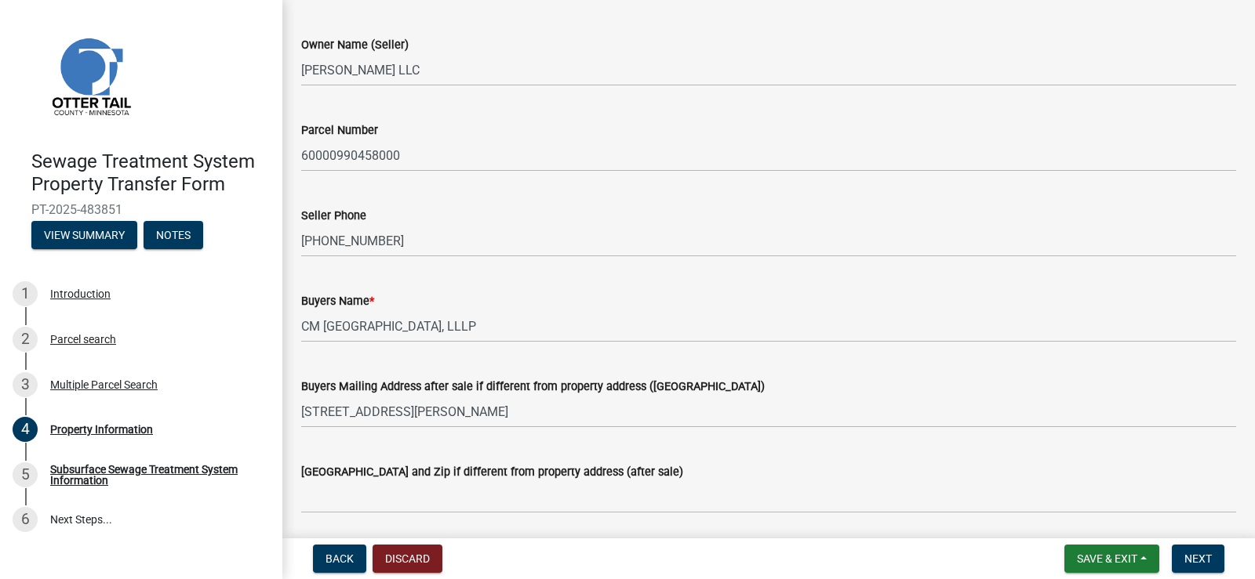
scroll to position [157, 0]
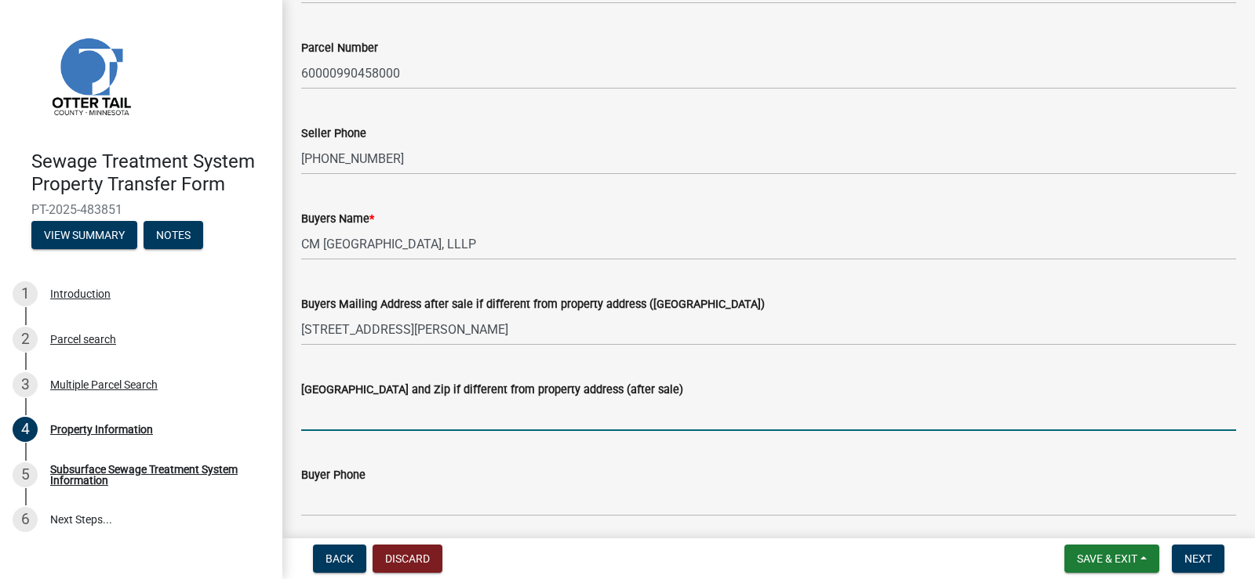
click at [554, 410] on input "[GEOGRAPHIC_DATA] and Zip if different from property address (after sale)" at bounding box center [768, 415] width 935 height 32
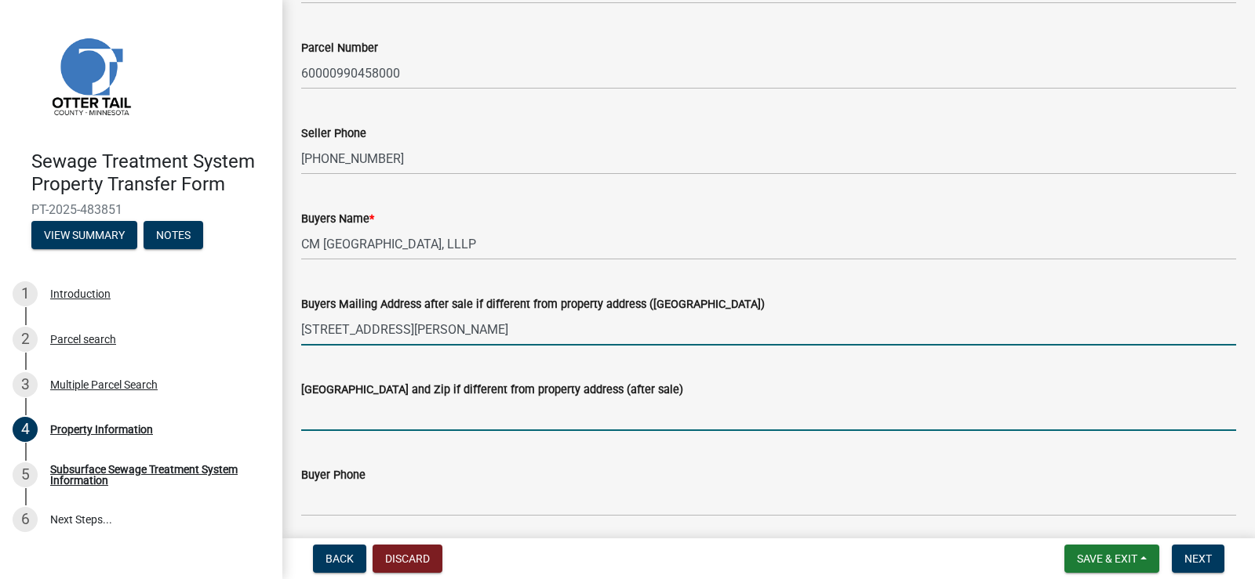
click at [314, 328] on input "[STREET_ADDRESS][PERSON_NAME]" at bounding box center [768, 330] width 935 height 32
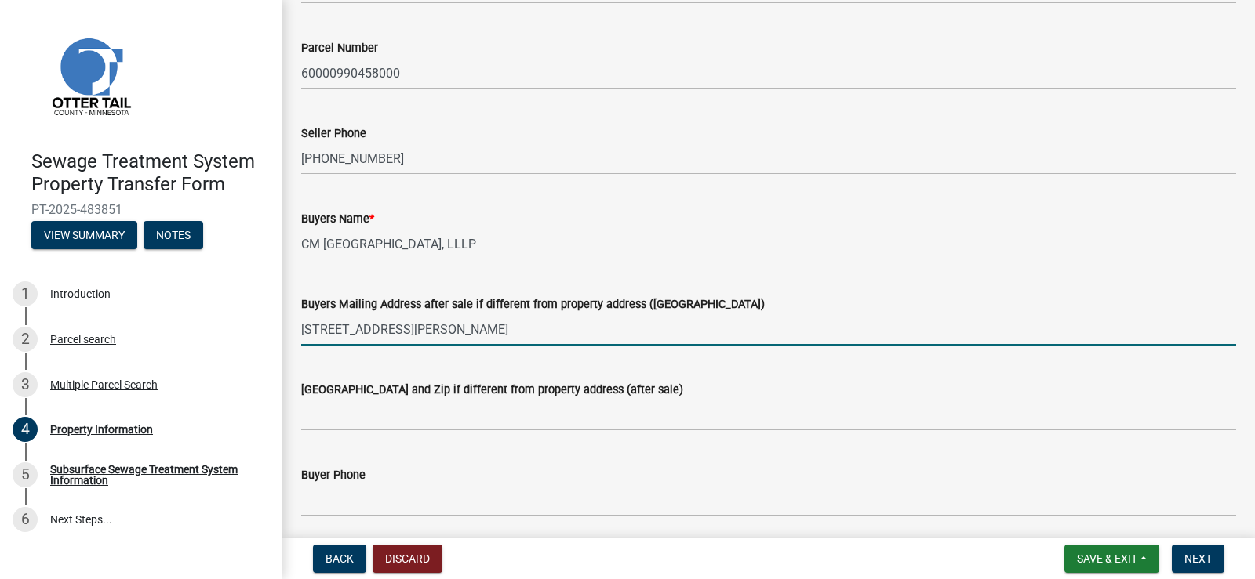
click at [302, 326] on input "[STREET_ADDRESS][PERSON_NAME]" at bounding box center [768, 330] width 935 height 32
drag, startPoint x: 303, startPoint y: 325, endPoint x: 541, endPoint y: 325, distance: 237.6
click at [541, 325] on input "[STREET_ADDRESS][PERSON_NAME]" at bounding box center [768, 330] width 935 height 32
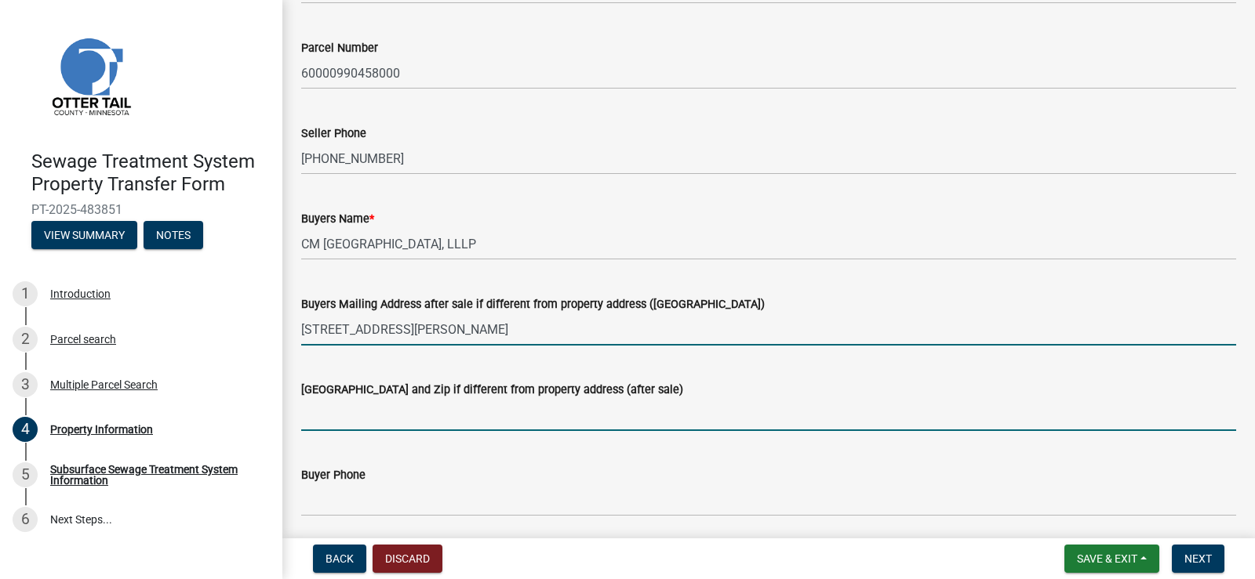
click at [391, 416] on input "[GEOGRAPHIC_DATA] and Zip if different from property address (after sale)" at bounding box center [768, 415] width 935 height 32
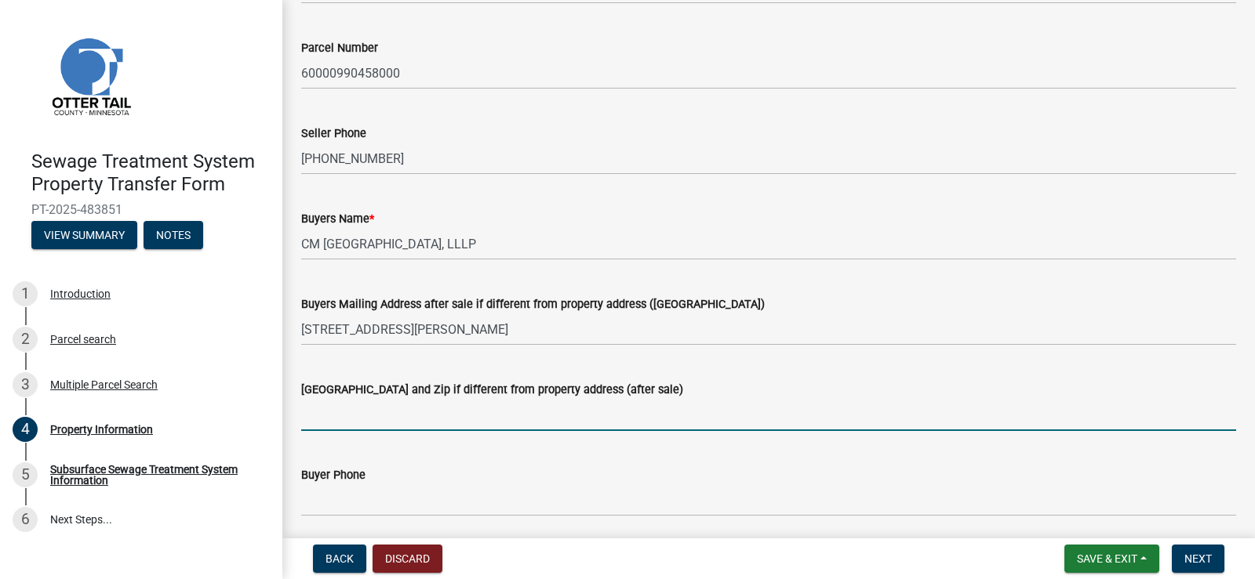
paste input "[STREET_ADDRESS][PERSON_NAME]"
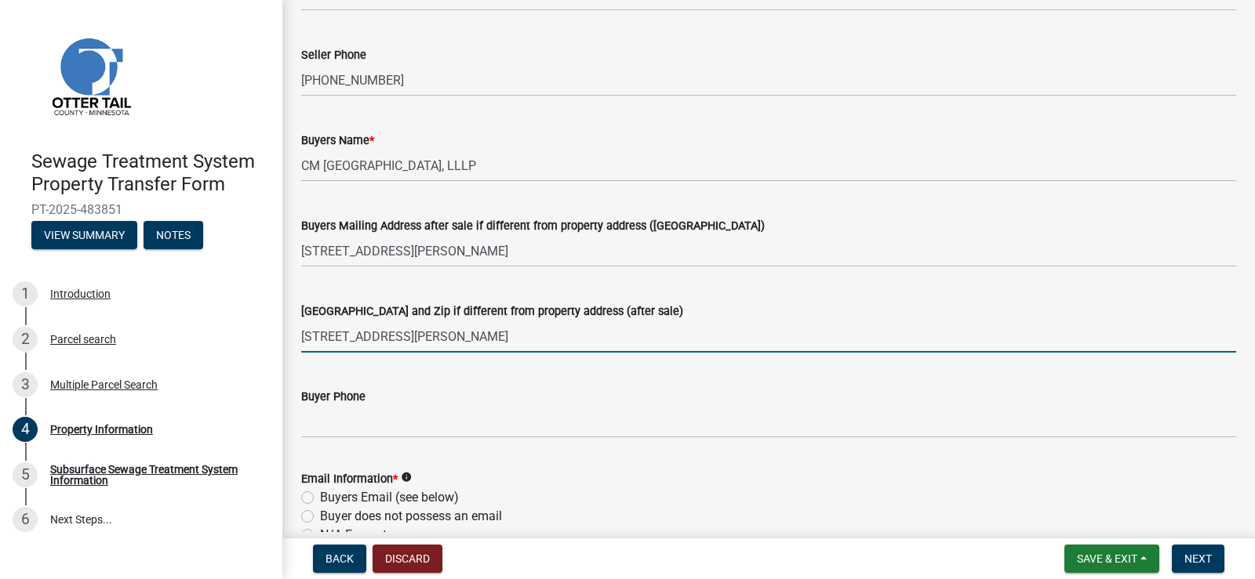
type input "[STREET_ADDRESS][PERSON_NAME]"
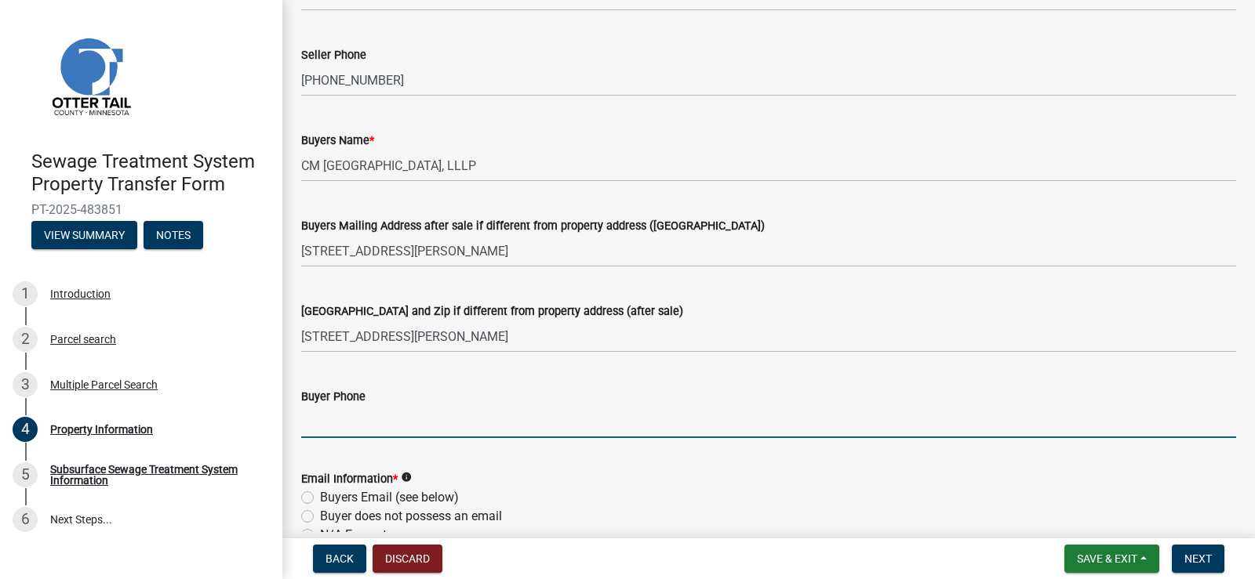
click at [325, 421] on input "Buyer Phone" at bounding box center [768, 422] width 935 height 32
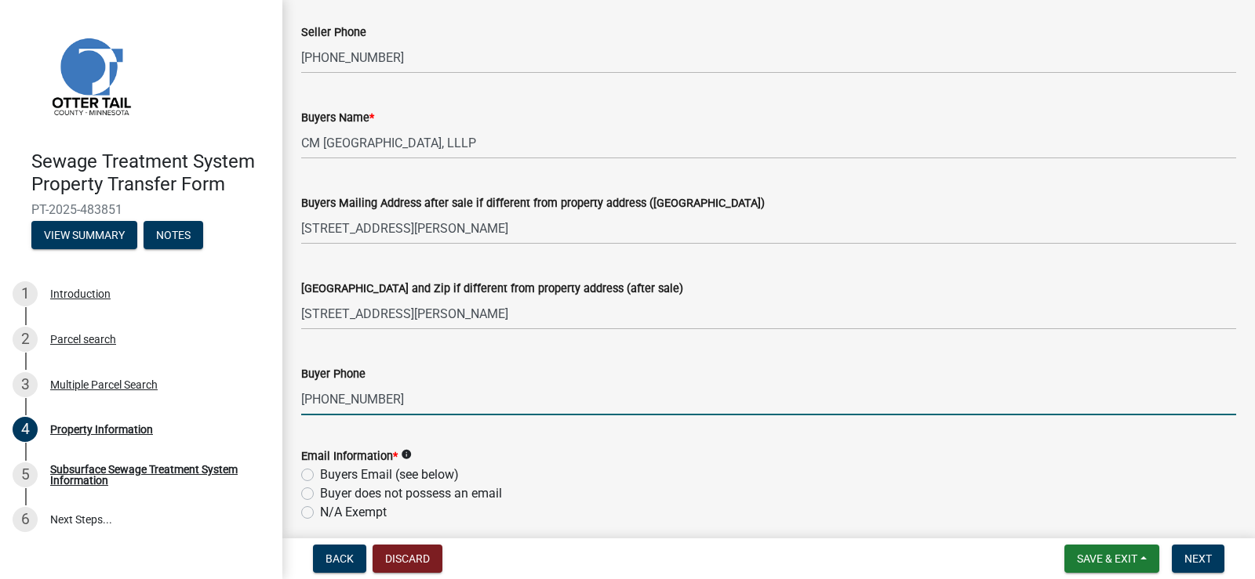
scroll to position [392, 0]
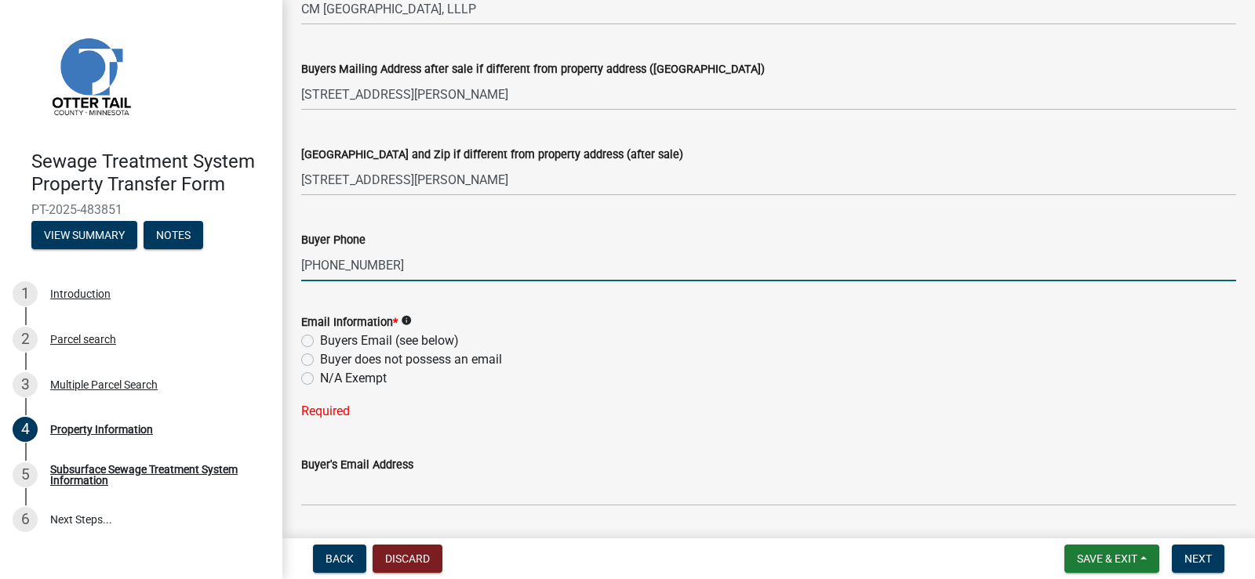
type input "[PHONE_NUMBER]"
click at [320, 346] on label "Buyers Email (see below)" at bounding box center [389, 341] width 139 height 19
click at [320, 342] on input "Buyers Email (see below)" at bounding box center [325, 337] width 10 height 10
radio input "true"
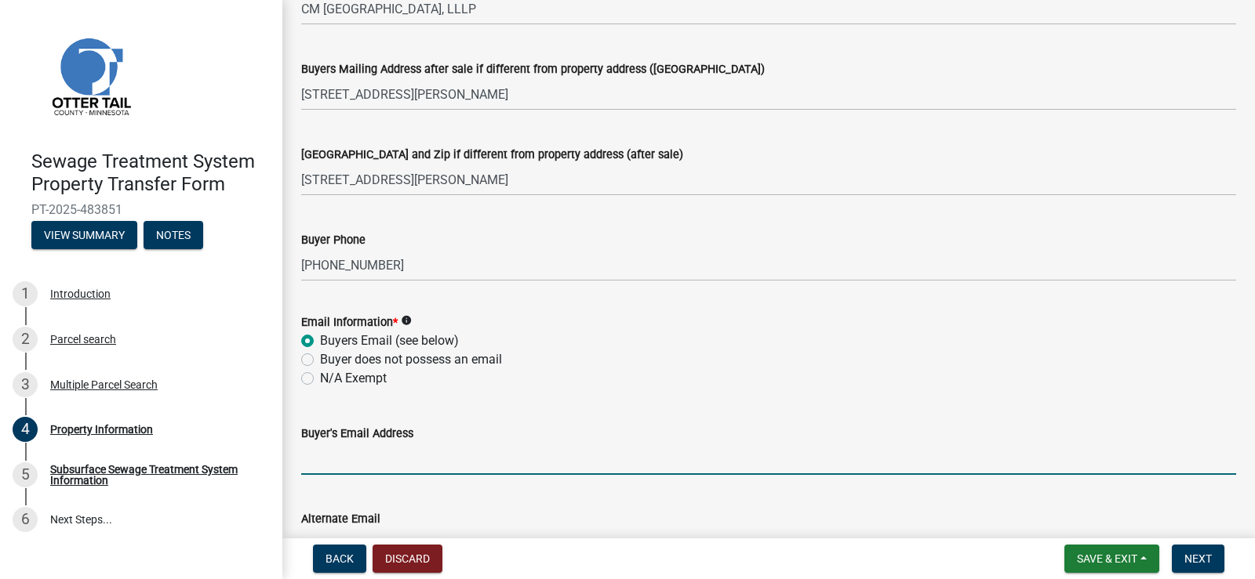
click at [380, 459] on input "Buyer's Email Address" at bounding box center [768, 459] width 935 height 32
click at [376, 466] on input "Buyer's Email Address" at bounding box center [768, 459] width 935 height 32
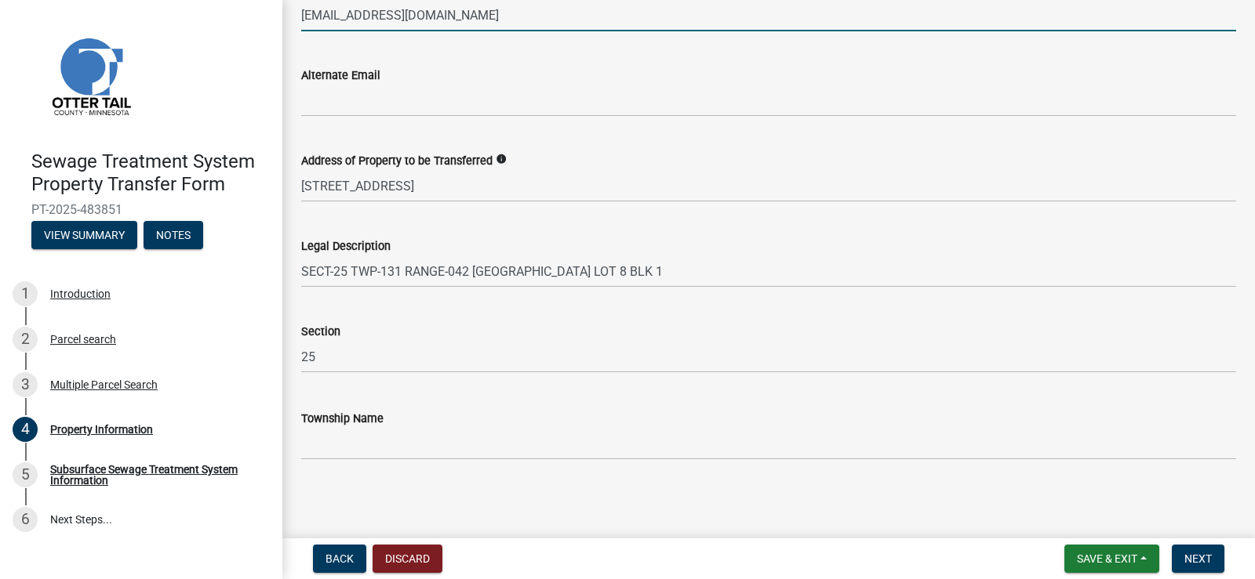
scroll to position [837, 0]
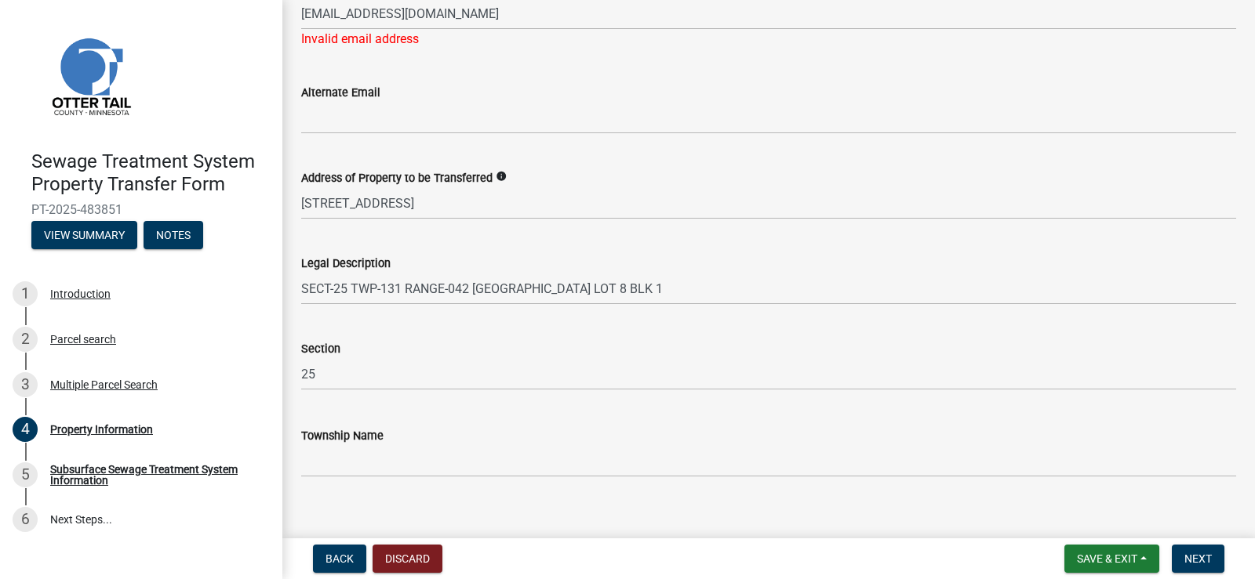
click at [426, 423] on div "Township Name" at bounding box center [768, 441] width 935 height 73
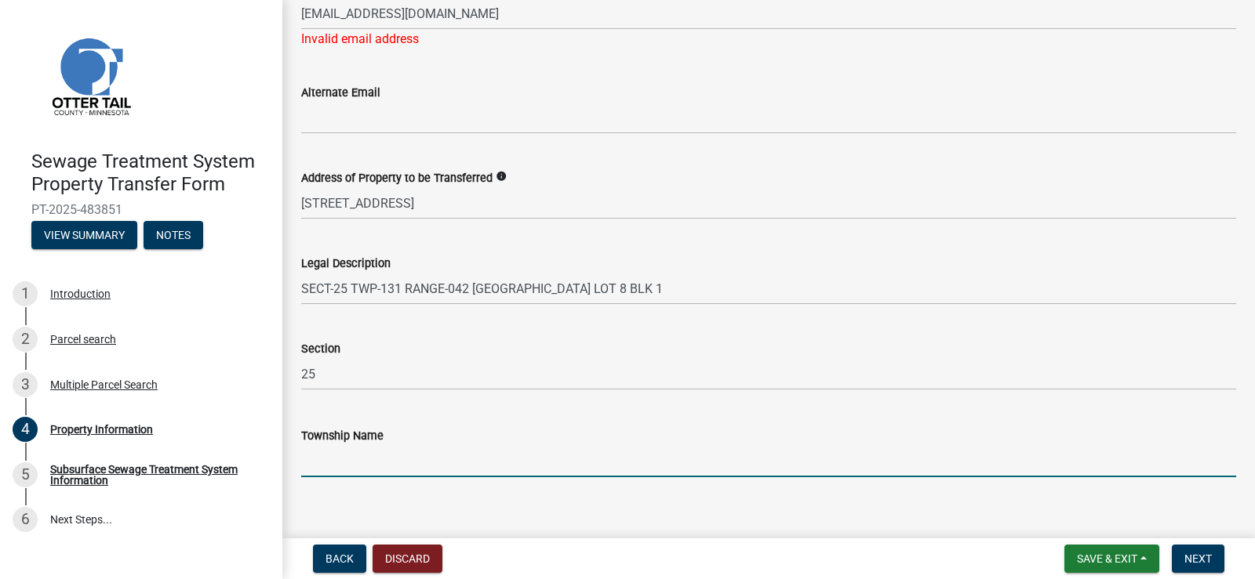
click at [423, 445] on input "Township Name" at bounding box center [768, 461] width 935 height 32
click at [649, 425] on div "Township Name" at bounding box center [768, 441] width 935 height 73
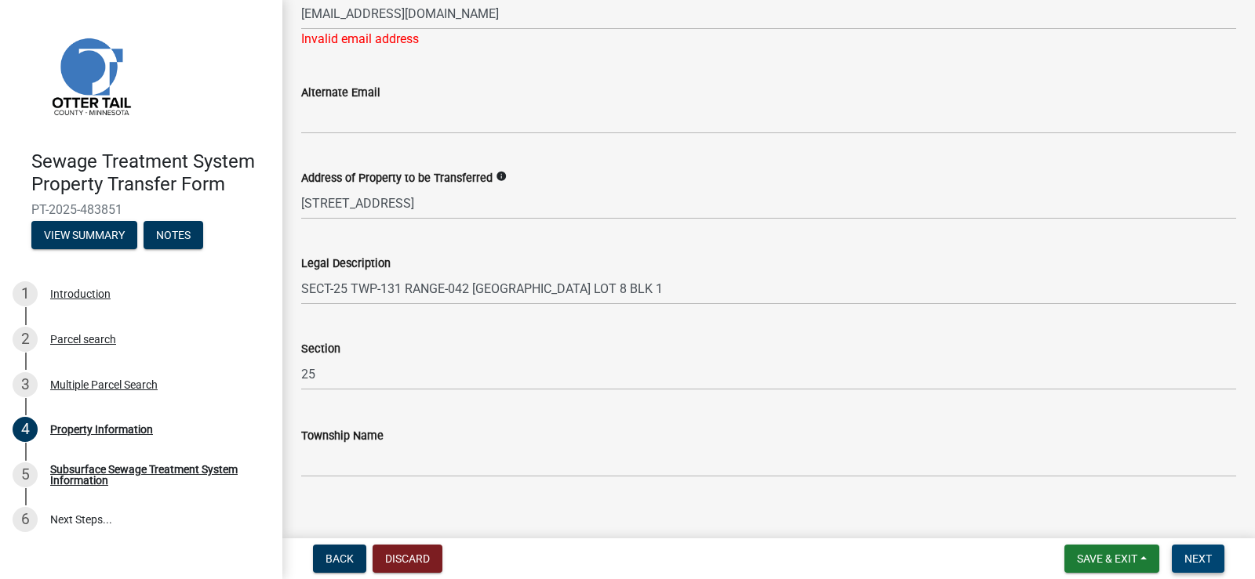
click at [1209, 565] on span "Next" at bounding box center [1197, 559] width 27 height 13
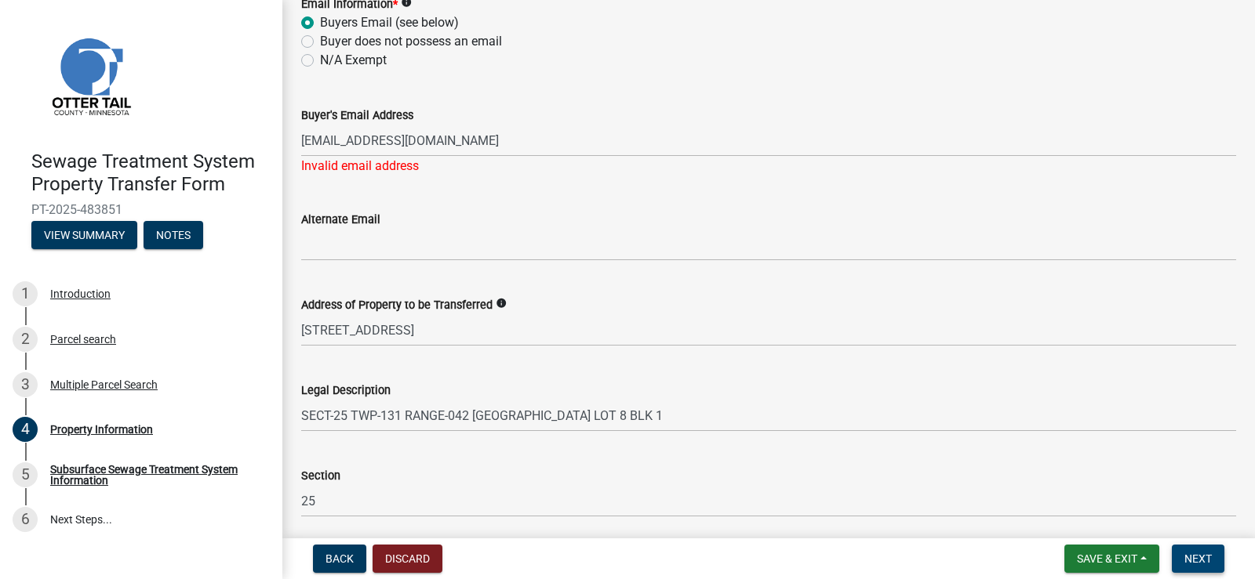
scroll to position [681, 0]
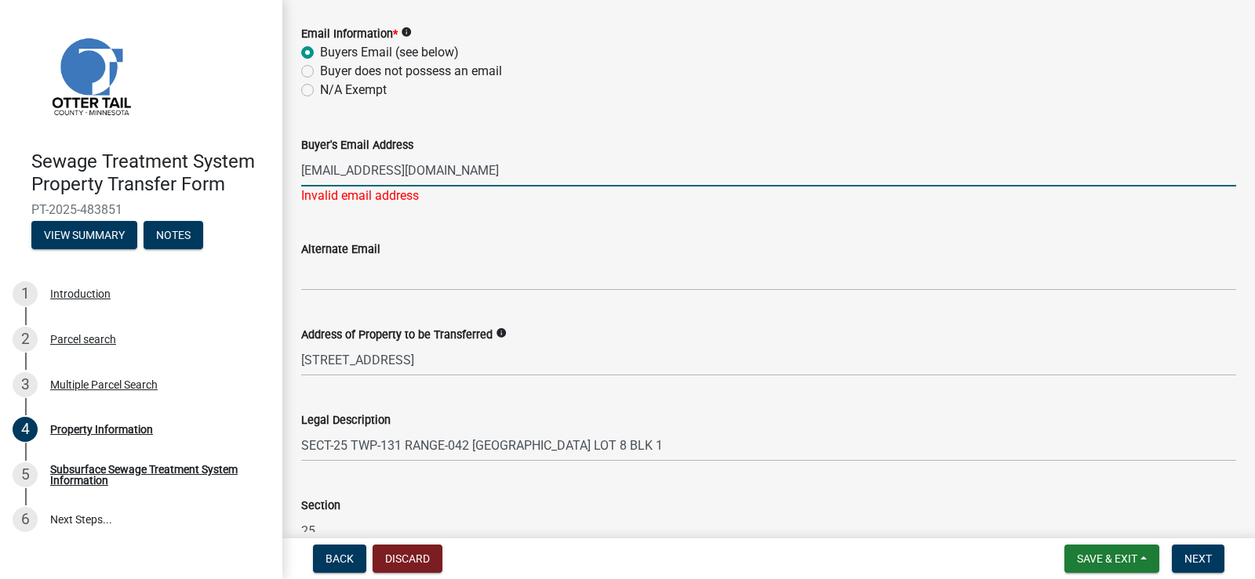
click at [446, 166] on input "[EMAIL_ADDRESS][DOMAIN_NAME]" at bounding box center [768, 170] width 935 height 32
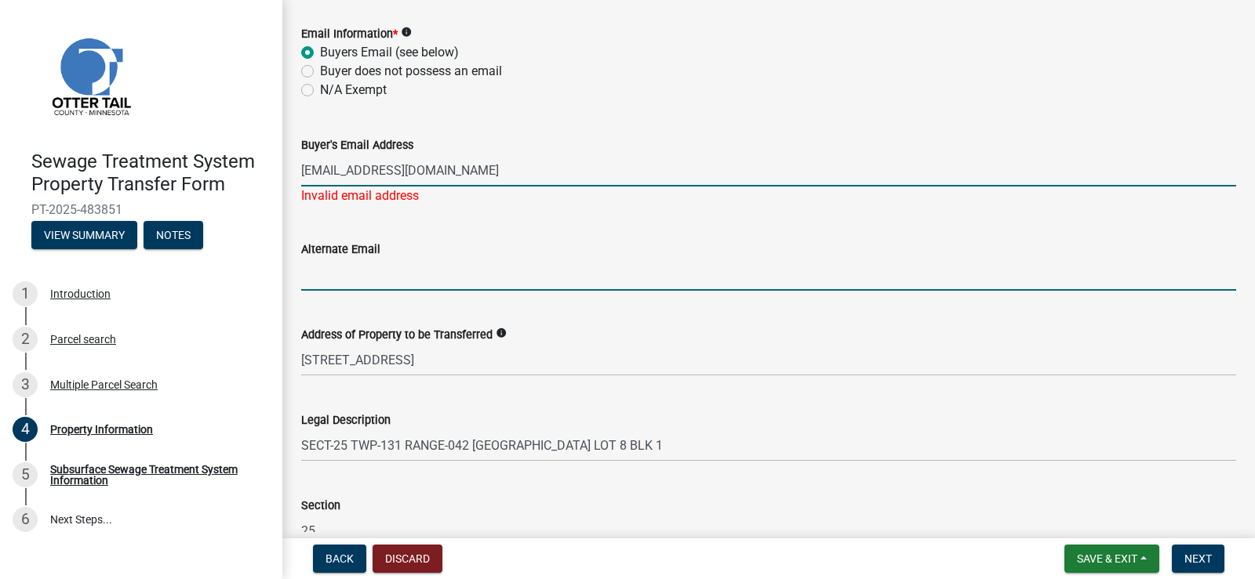
click at [413, 271] on input "Alternate Email" at bounding box center [768, 275] width 935 height 32
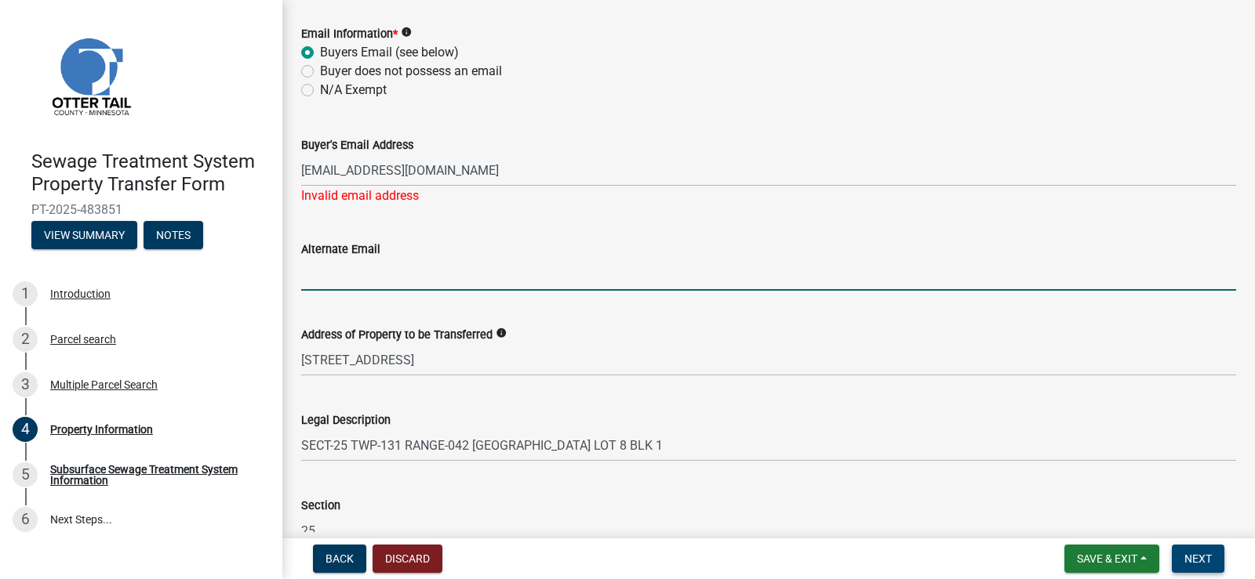
click at [1200, 563] on span "Next" at bounding box center [1197, 559] width 27 height 13
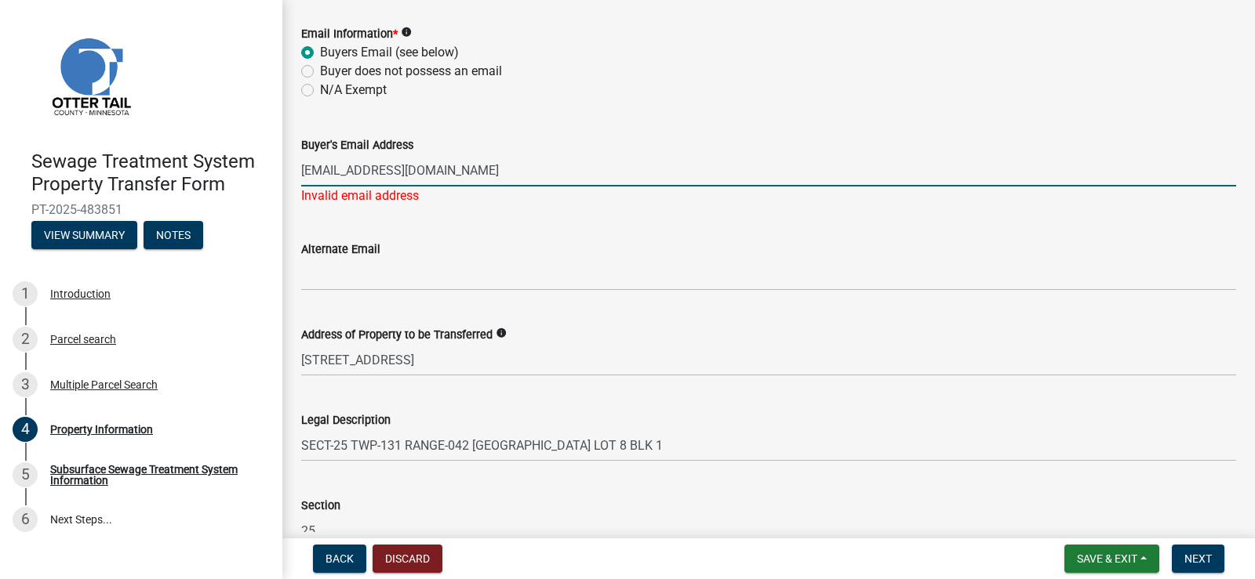
click at [448, 162] on input "[EMAIL_ADDRESS][DOMAIN_NAME]" at bounding box center [768, 170] width 935 height 32
type input "b"
paste input "[PERSON_NAME] <[EMAIL_ADDRESS][DOMAIN_NAME]>"
type input "[PERSON_NAME] <[EMAIL_ADDRESS][DOMAIN_NAME]>"
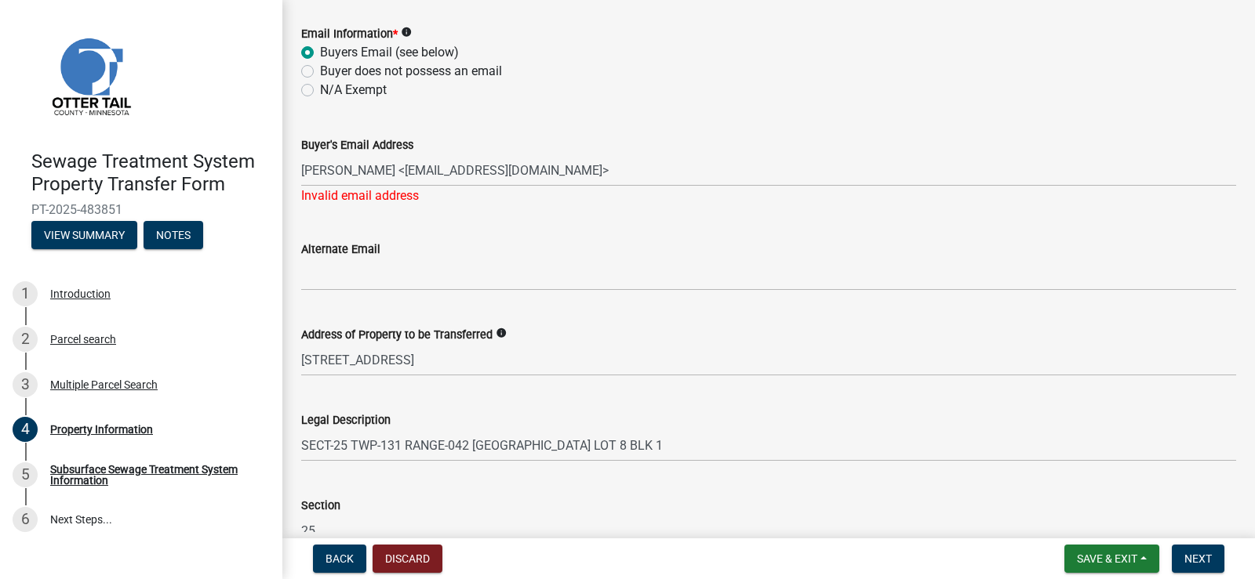
click at [411, 257] on div "Alternate Email" at bounding box center [768, 249] width 935 height 19
click at [1195, 564] on span "Next" at bounding box center [1197, 559] width 27 height 13
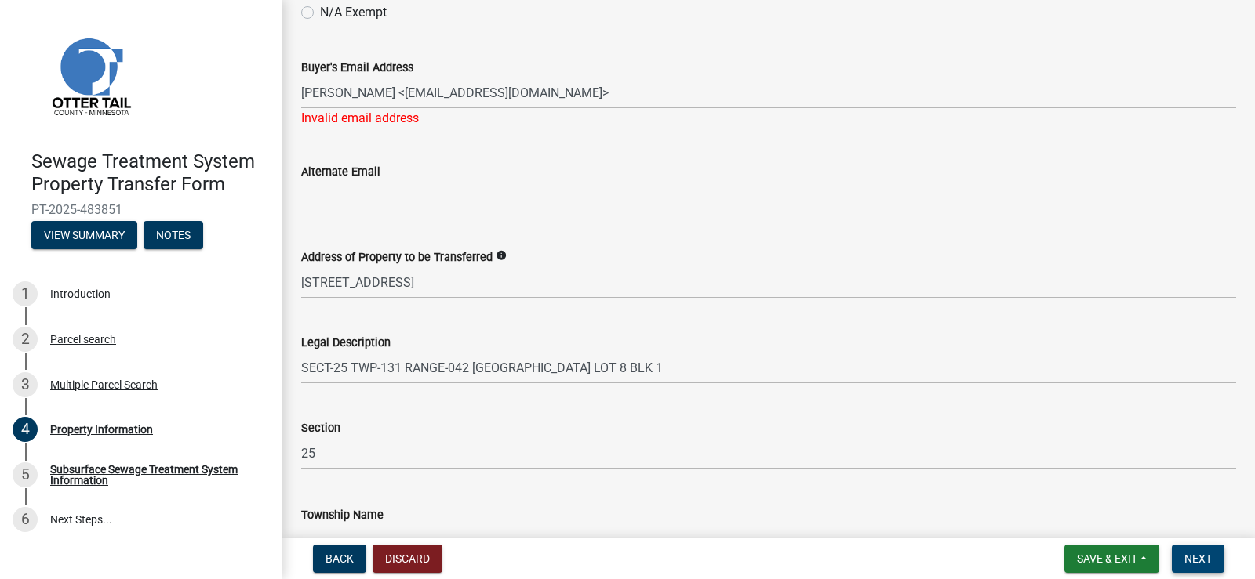
scroll to position [759, 0]
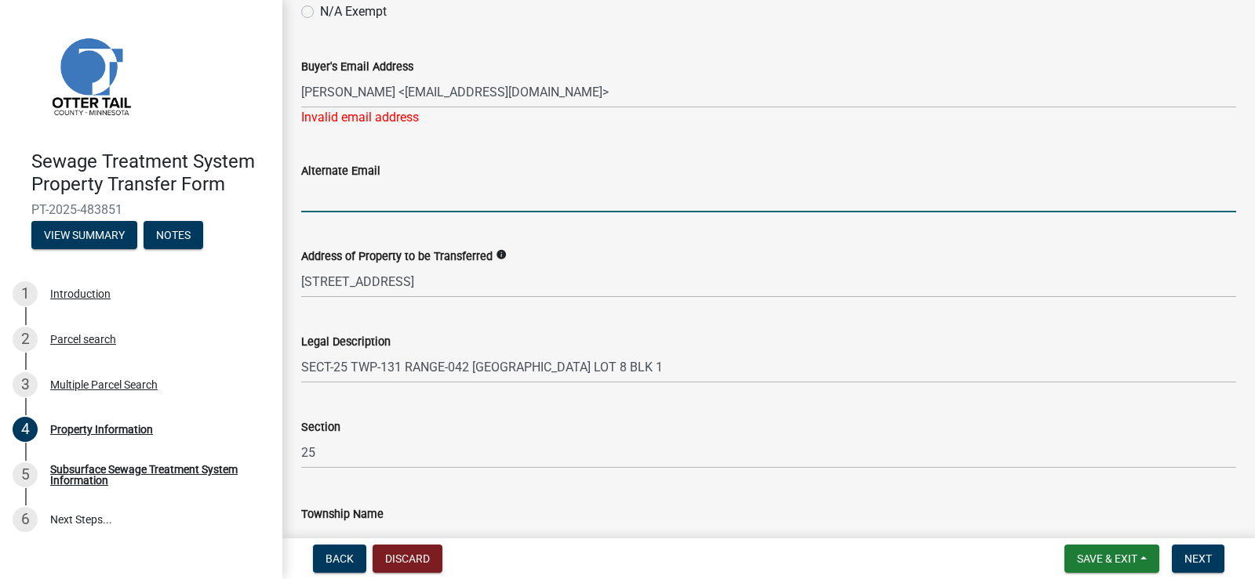
click at [377, 192] on input "Alternate Email" at bounding box center [768, 196] width 935 height 32
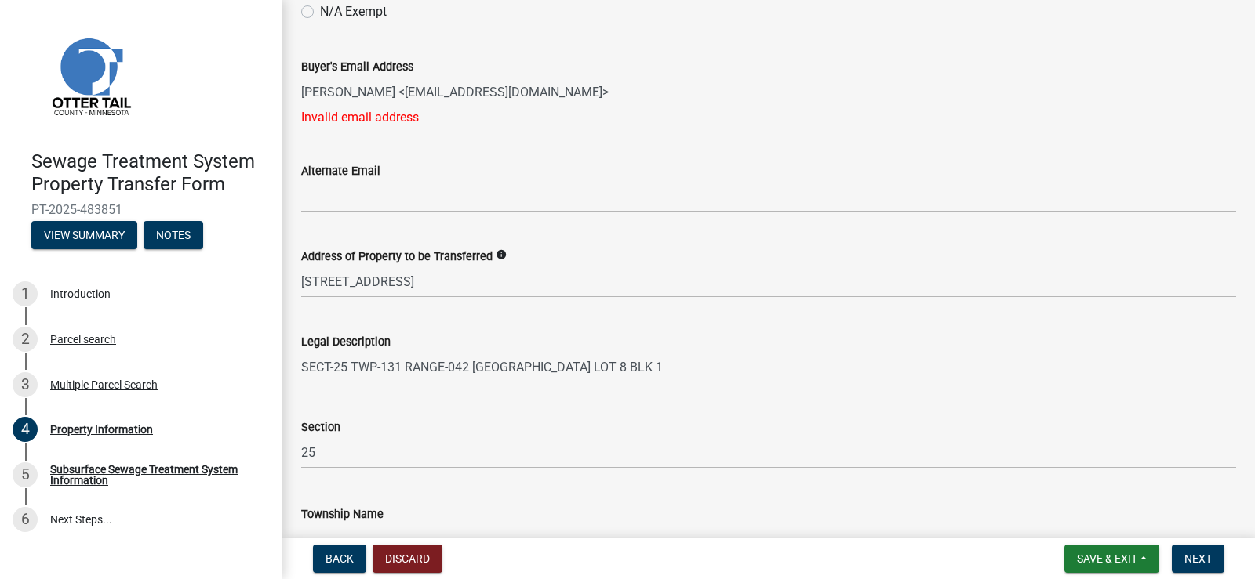
drag, startPoint x: 293, startPoint y: 196, endPoint x: 391, endPoint y: 159, distance: 104.7
click at [391, 159] on div "Alternate Email" at bounding box center [768, 176] width 935 height 73
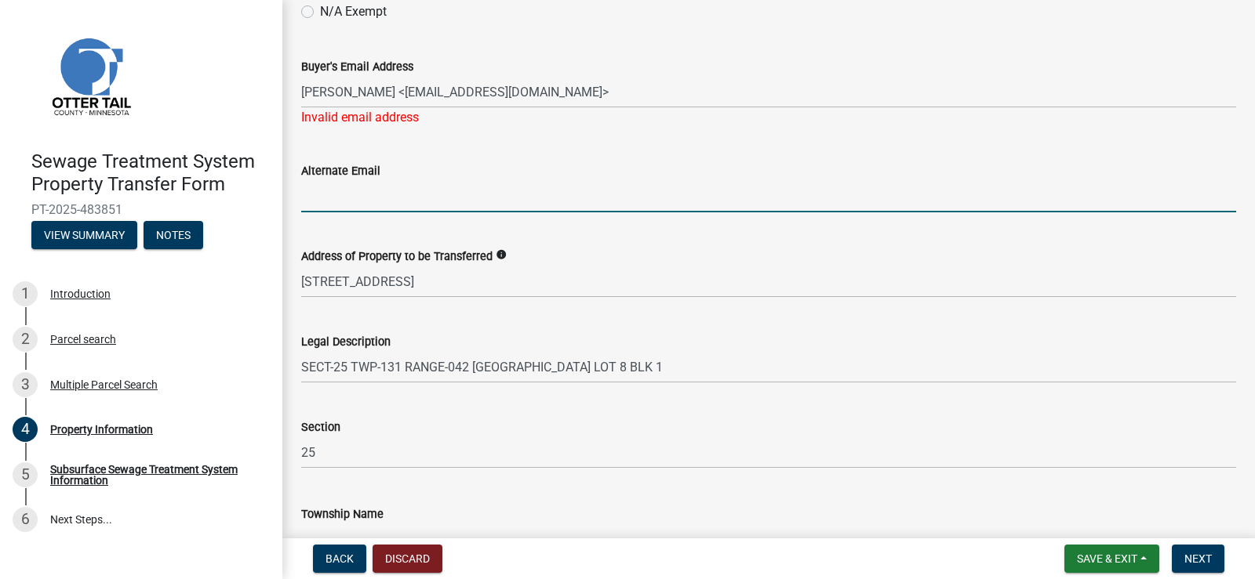
click at [316, 189] on input "Alternate Email" at bounding box center [768, 196] width 935 height 32
paste input "[PERSON_NAME] <[EMAIL_ADDRESS][DOMAIN_NAME]>"
type input "[PERSON_NAME] <[EMAIL_ADDRESS][DOMAIN_NAME]>"
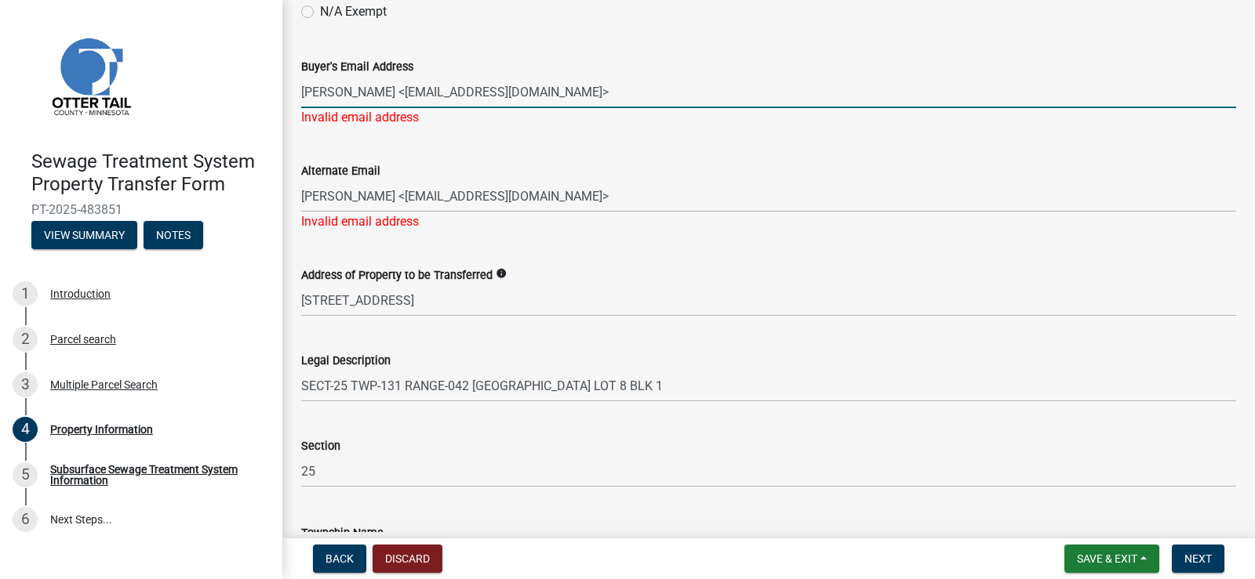
click at [481, 88] on input "[PERSON_NAME] <[EMAIL_ADDRESS][DOMAIN_NAME]>" at bounding box center [768, 92] width 935 height 32
click at [518, 87] on input "[PERSON_NAME] <[EMAIL_ADDRESS][DOMAIN_NAME]>" at bounding box center [768, 92] width 935 height 32
type input "c"
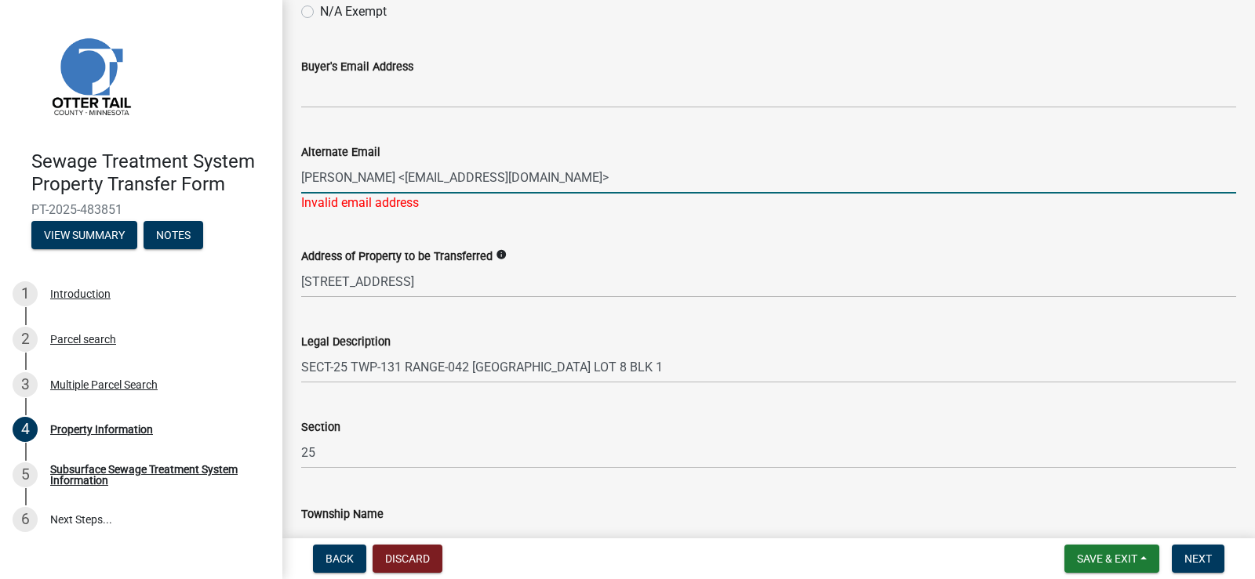
click at [534, 191] on input "[PERSON_NAME] <[EMAIL_ADDRESS][DOMAIN_NAME]>" at bounding box center [768, 178] width 935 height 32
type input "c"
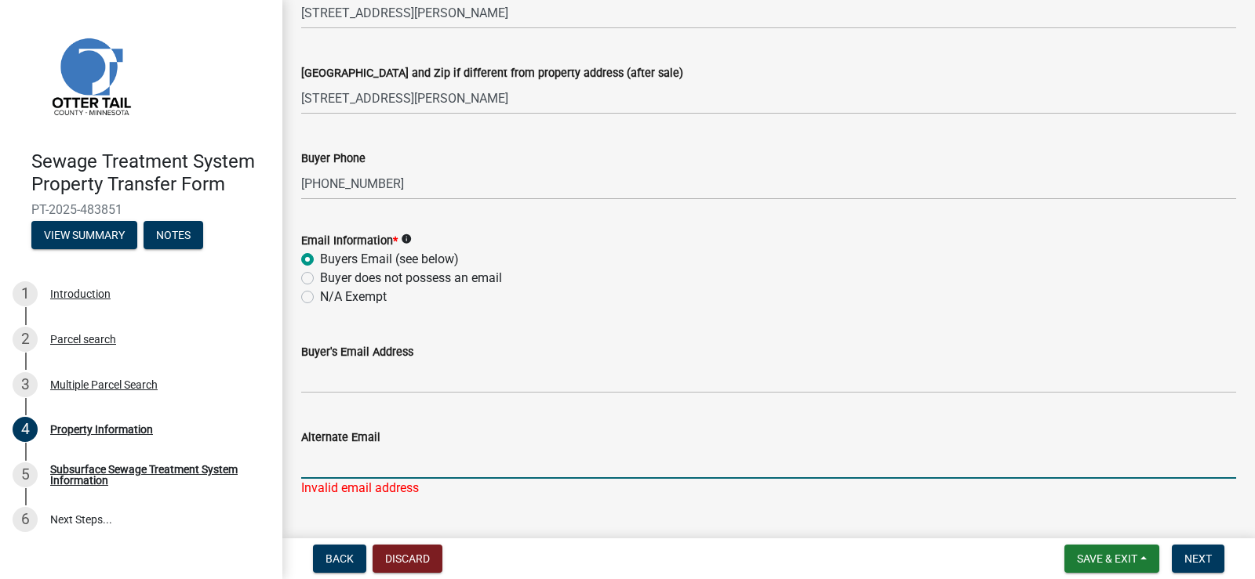
scroll to position [445, 0]
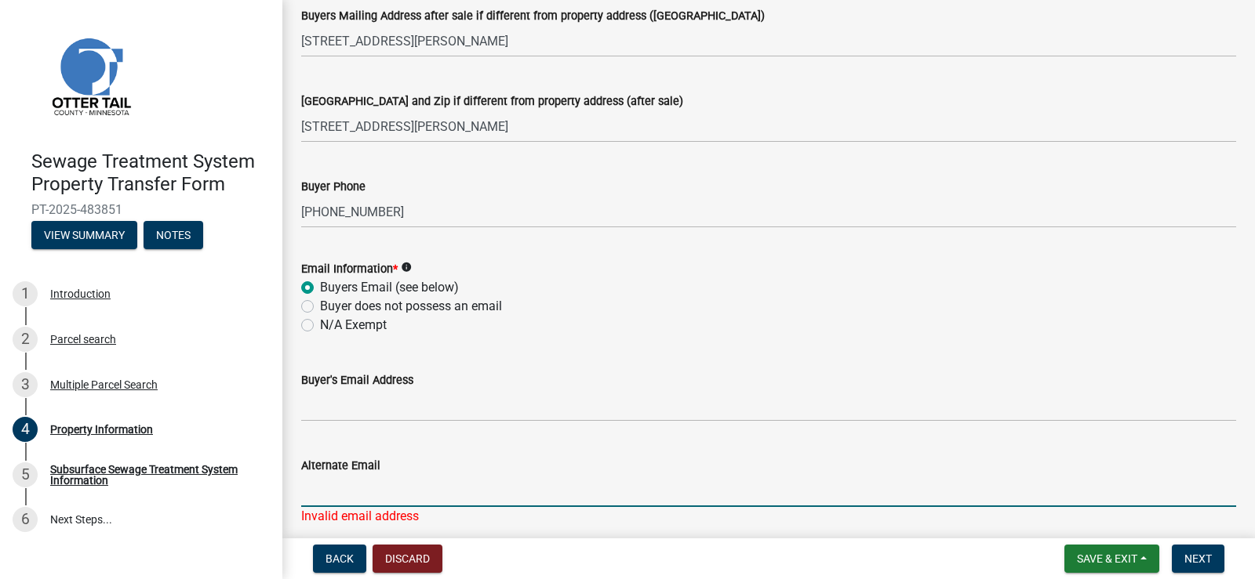
click at [320, 306] on label "Buyer does not possess an email" at bounding box center [411, 306] width 182 height 19
click at [320, 306] on input "Buyer does not possess an email" at bounding box center [325, 302] width 10 height 10
radio input "true"
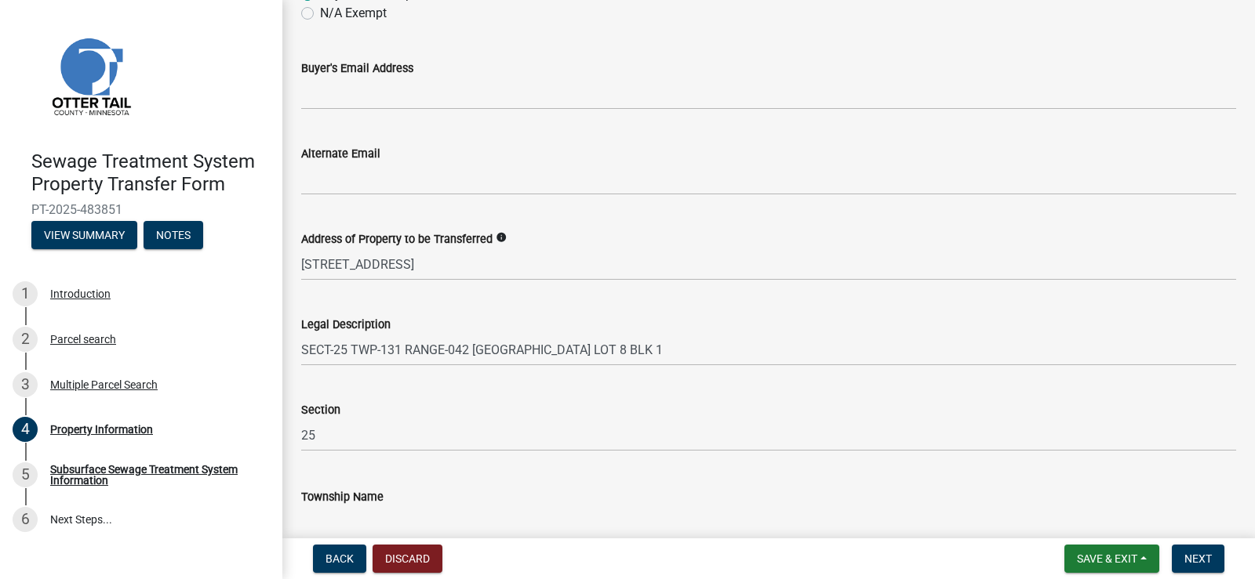
scroll to position [759, 0]
click at [1190, 553] on span "Next" at bounding box center [1197, 559] width 27 height 13
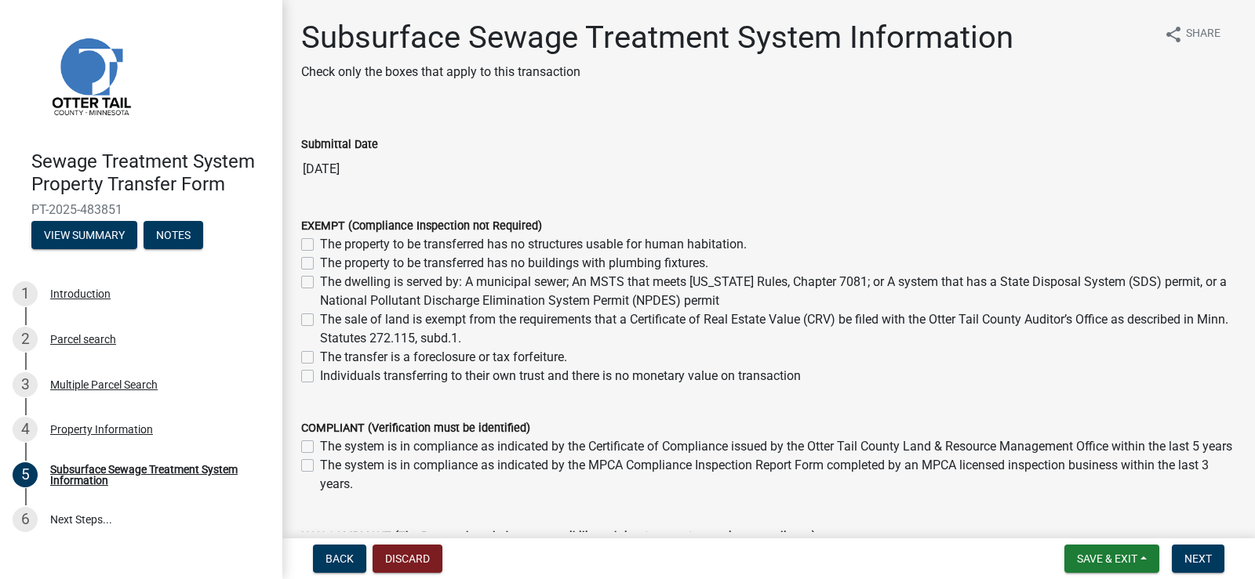
click at [320, 319] on label "The sale of land is exempt from the requirements that a Certificate of Real Est…" at bounding box center [778, 330] width 916 height 38
click at [320, 319] on input "The sale of land is exempt from the requirements that a Certificate of Real Est…" at bounding box center [325, 316] width 10 height 10
checkbox input "true"
checkbox input "false"
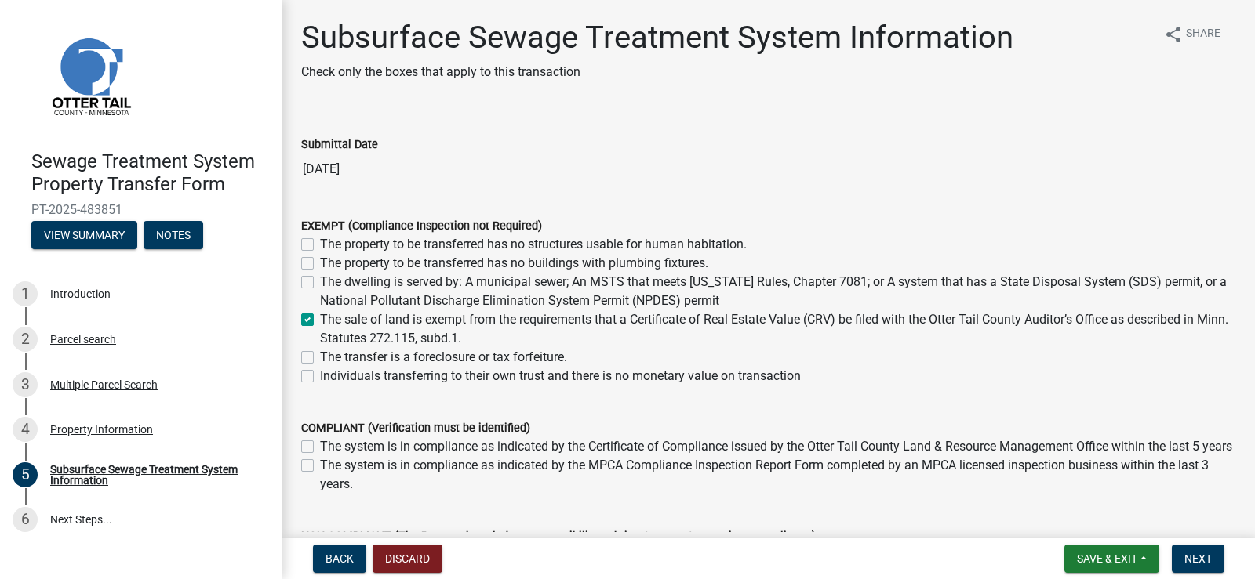
checkbox input "false"
checkbox input "true"
checkbox input "false"
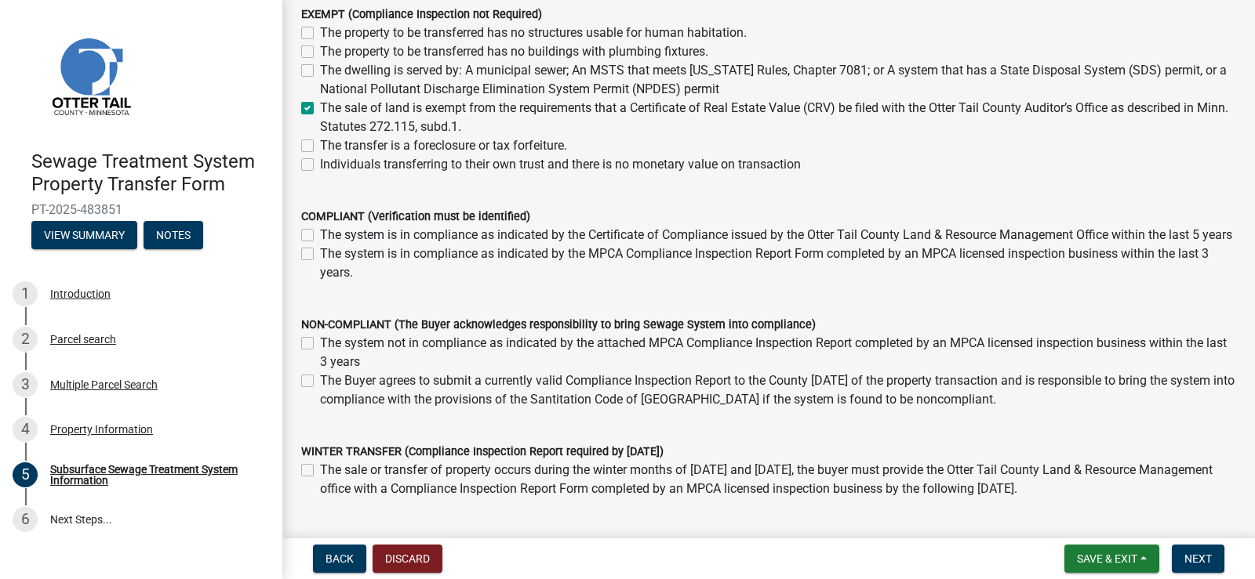
scroll to position [235, 0]
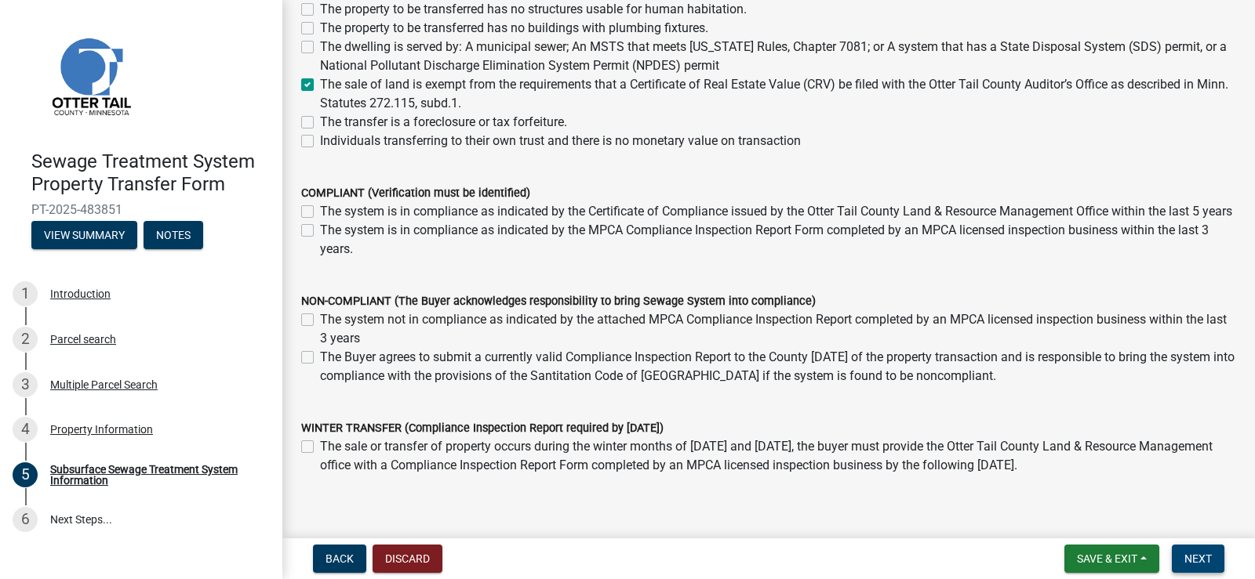
click at [1193, 563] on span "Next" at bounding box center [1197, 559] width 27 height 13
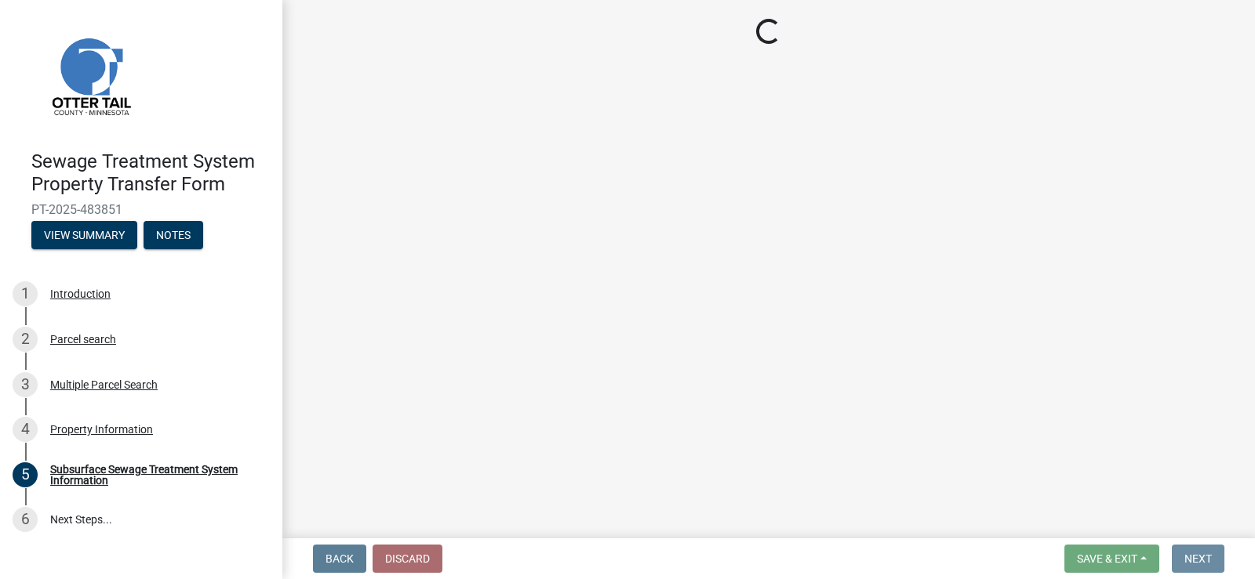
scroll to position [0, 0]
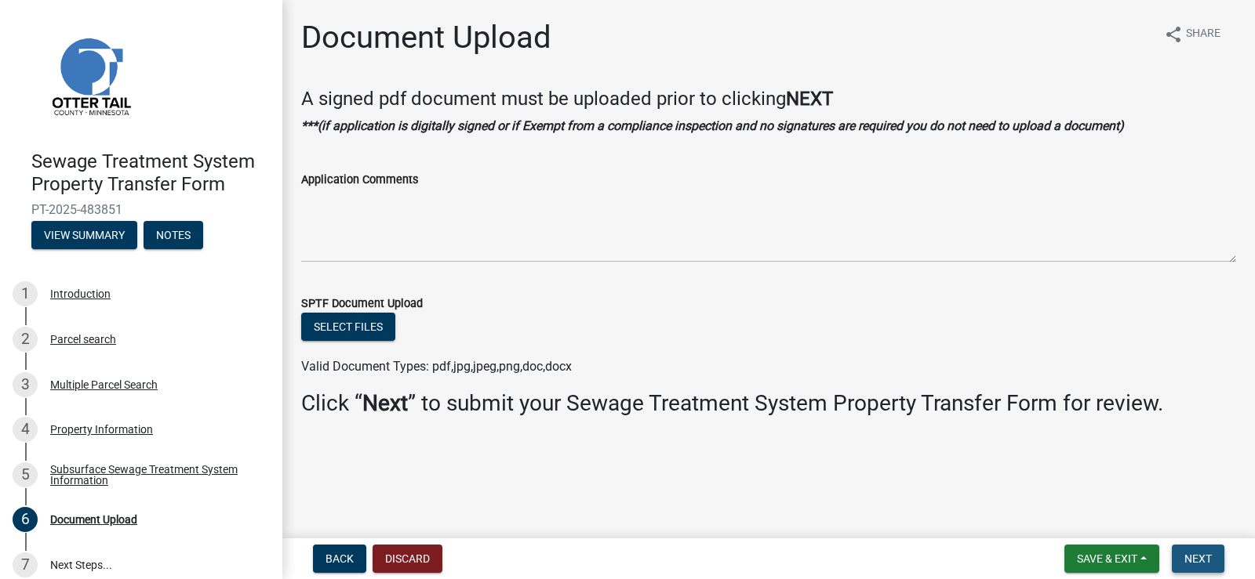
click at [1191, 549] on button "Next" at bounding box center [1197, 559] width 53 height 28
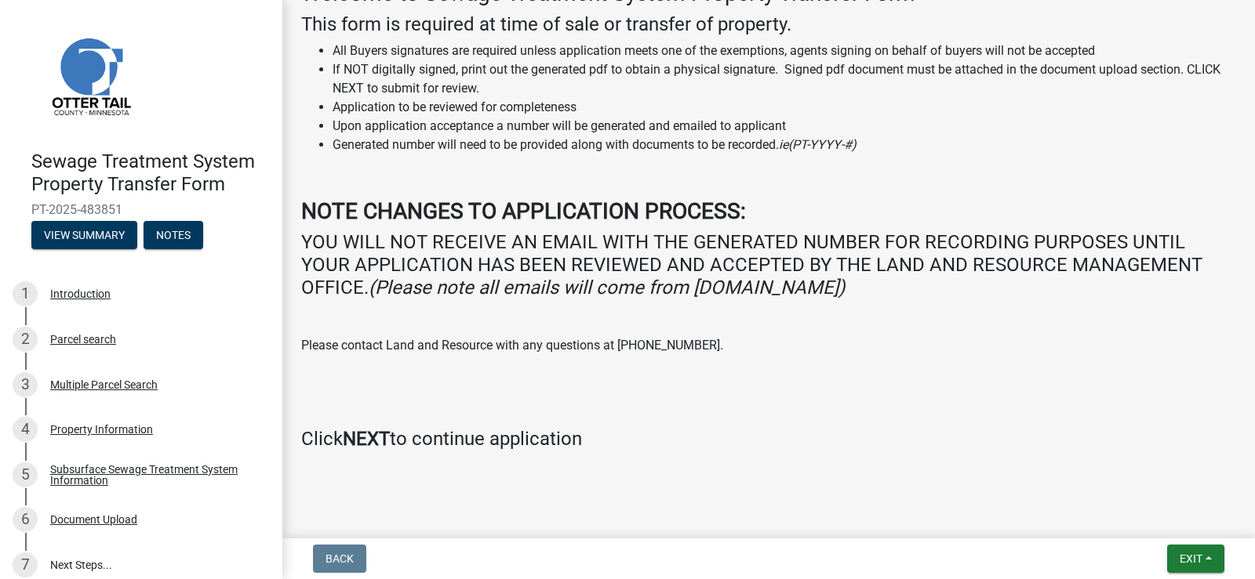
scroll to position [267, 0]
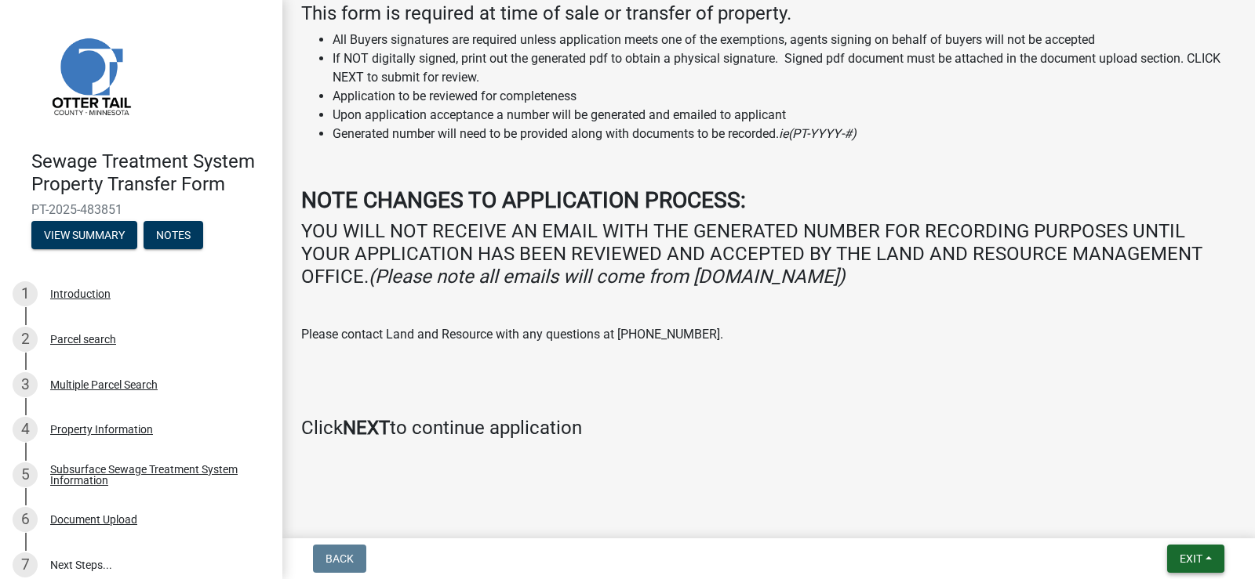
click at [1179, 565] on span "Exit" at bounding box center [1190, 559] width 23 height 13
click at [844, 449] on div "Welcome to Sewage Treatment System Property Transfer Form This form is required…" at bounding box center [768, 210] width 958 height 483
click at [1197, 561] on span "Exit" at bounding box center [1190, 559] width 23 height 13
click at [885, 483] on div "Submitted Thank you for submitting your information. You may view the submitted…" at bounding box center [768, 118] width 958 height 734
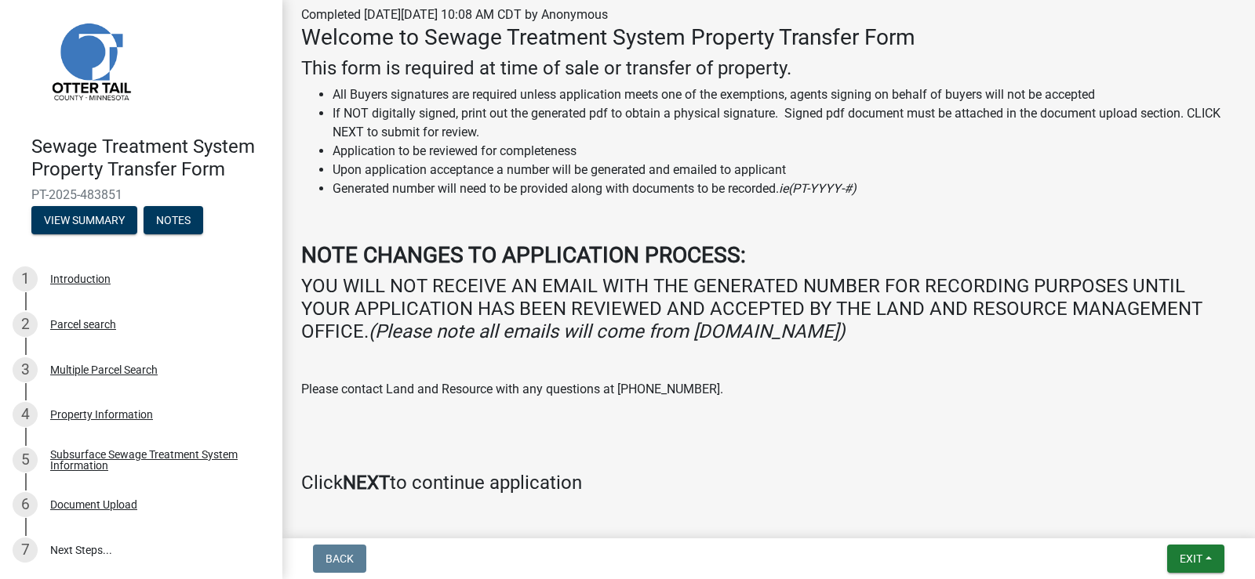
scroll to position [235, 0]
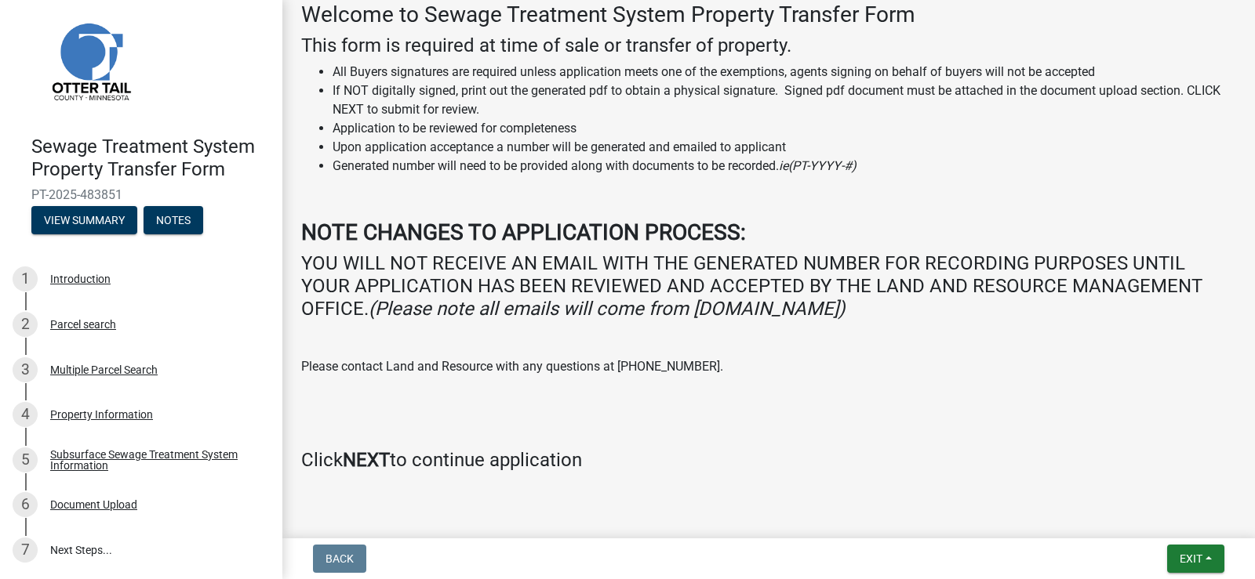
click at [367, 460] on strong "NEXT" at bounding box center [366, 460] width 47 height 22
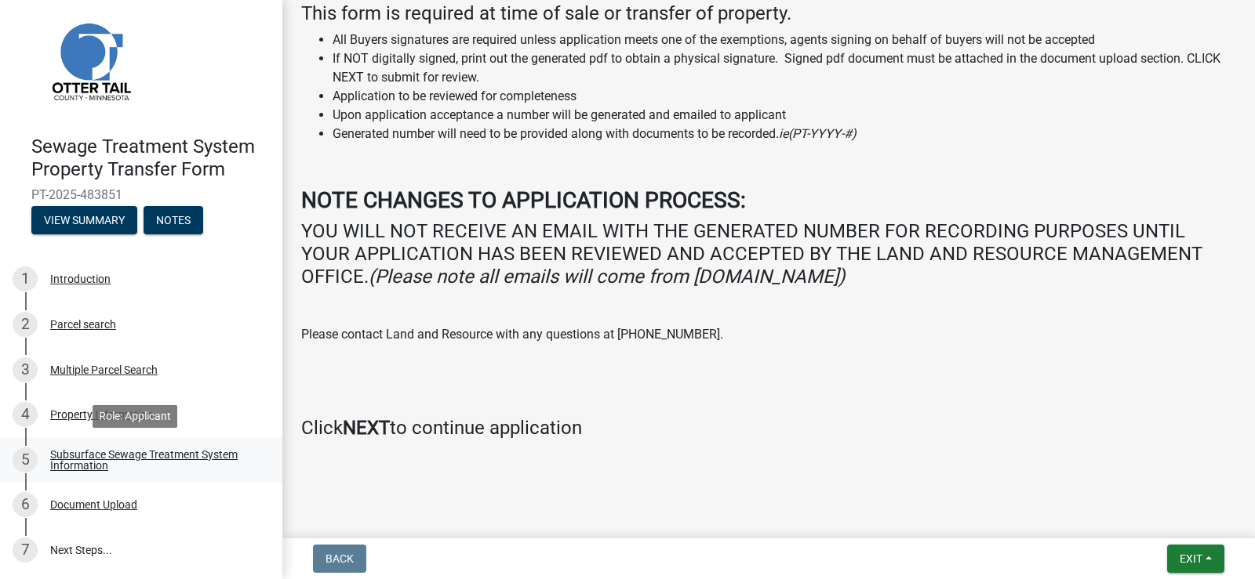
click at [92, 455] on div "Subsurface Sewage Treatment System Information" at bounding box center [153, 460] width 207 height 22
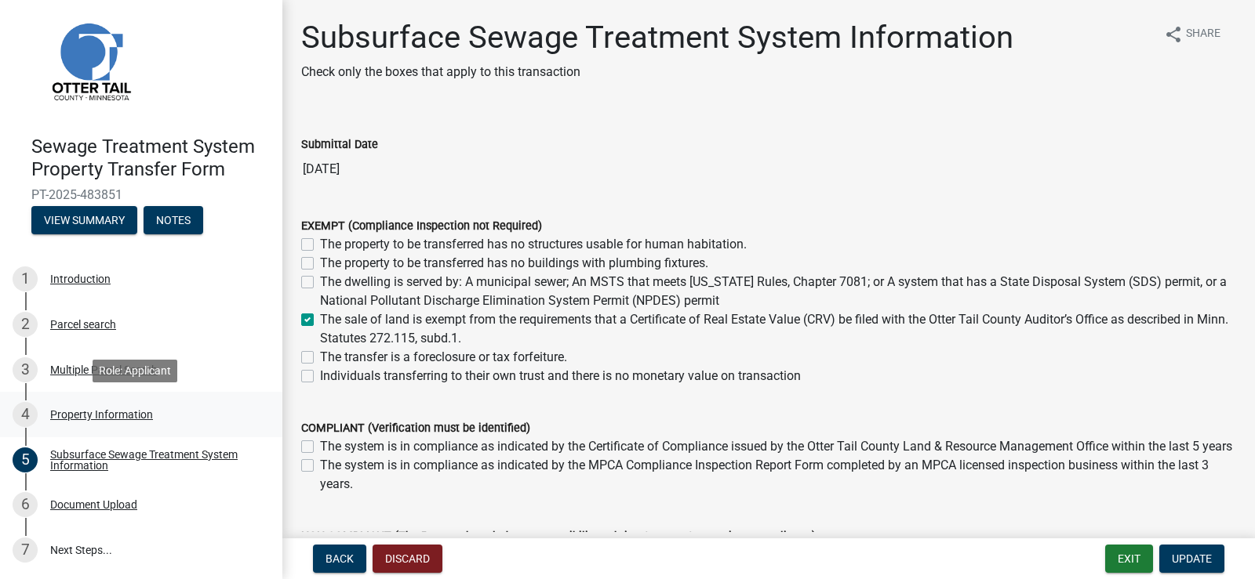
click at [85, 416] on div "Property Information" at bounding box center [101, 414] width 103 height 11
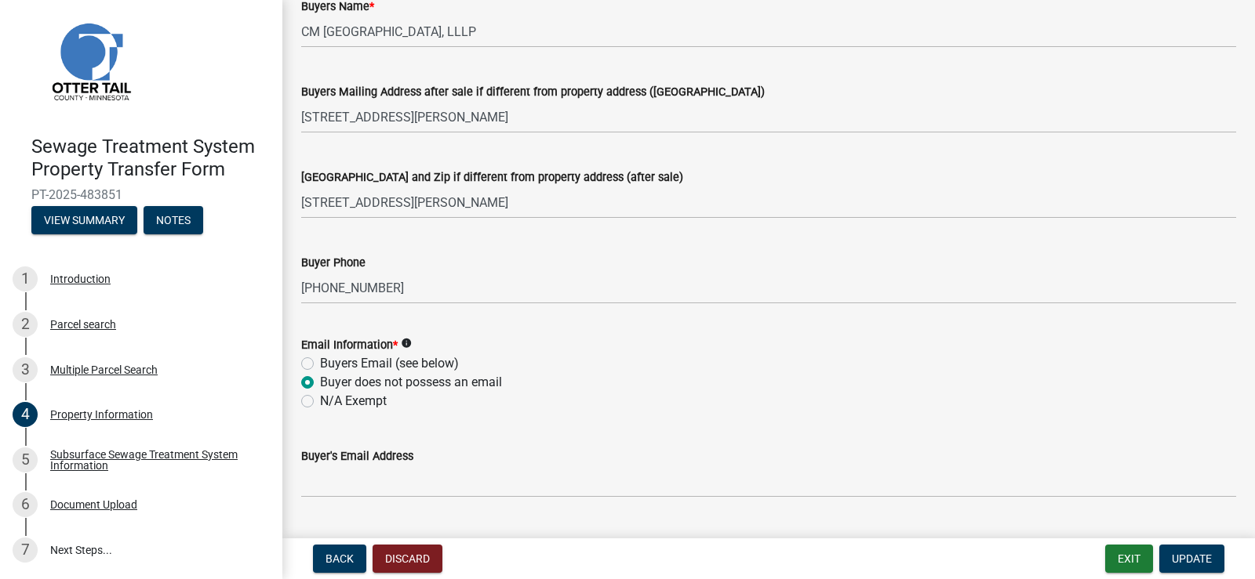
scroll to position [470, 0]
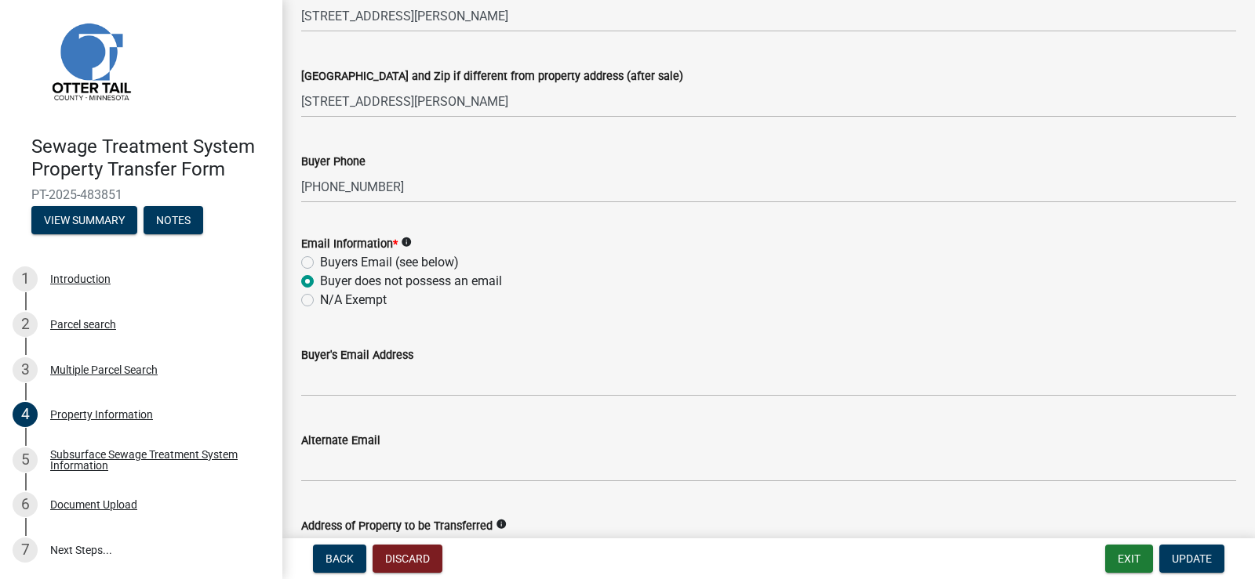
click at [320, 261] on label "Buyers Email (see below)" at bounding box center [389, 262] width 139 height 19
click at [320, 261] on input "Buyers Email (see below)" at bounding box center [325, 258] width 10 height 10
radio input "true"
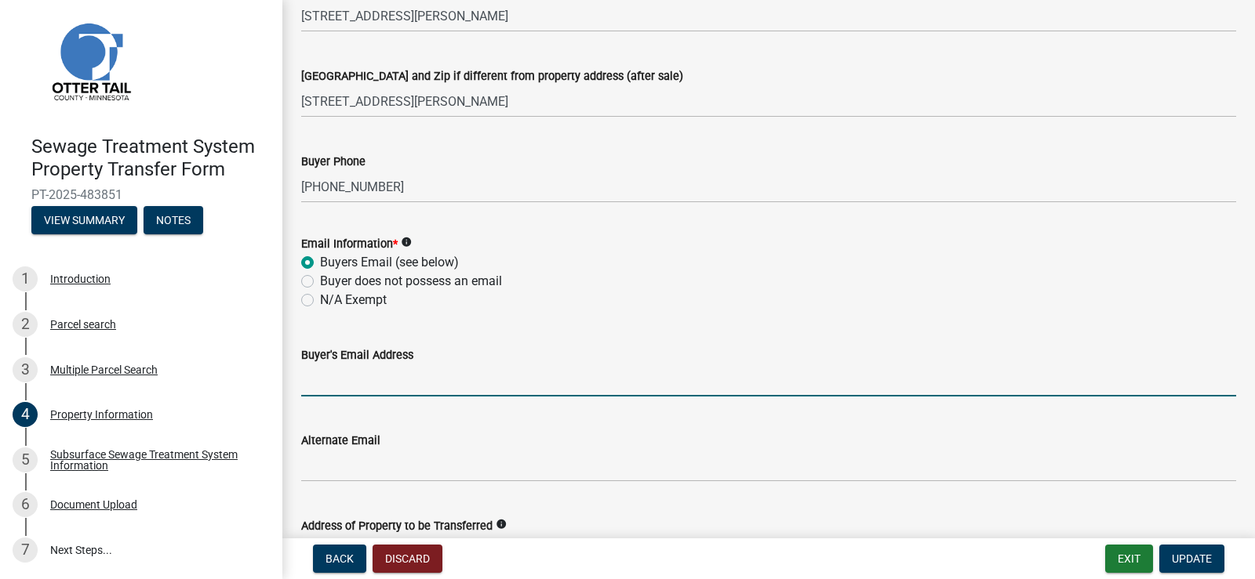
click at [369, 382] on input "Buyer's Email Address" at bounding box center [768, 381] width 935 height 32
click at [320, 298] on label "N/A Exempt" at bounding box center [353, 300] width 67 height 19
click at [320, 298] on input "N/A Exempt" at bounding box center [325, 296] width 10 height 10
radio input "true"
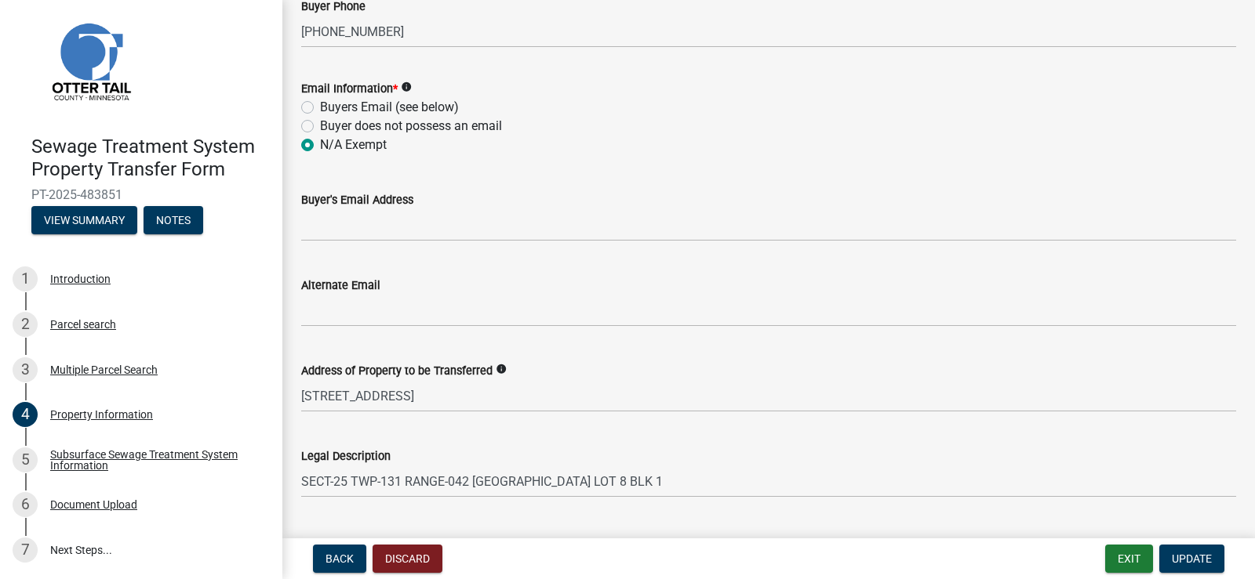
scroll to position [627, 0]
click at [320, 140] on label "N/A Exempt" at bounding box center [353, 143] width 67 height 19
click at [320, 140] on input "N/A Exempt" at bounding box center [325, 139] width 10 height 10
click at [320, 105] on label "Buyers Email (see below)" at bounding box center [389, 105] width 139 height 19
click at [320, 105] on input "Buyers Email (see below)" at bounding box center [325, 101] width 10 height 10
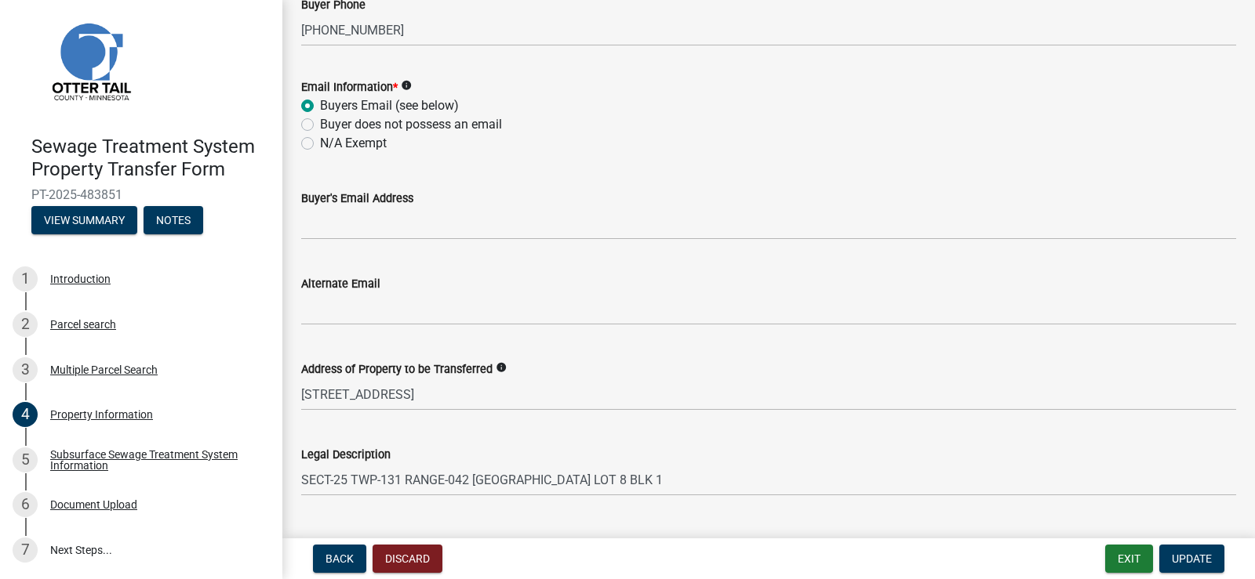
radio input "true"
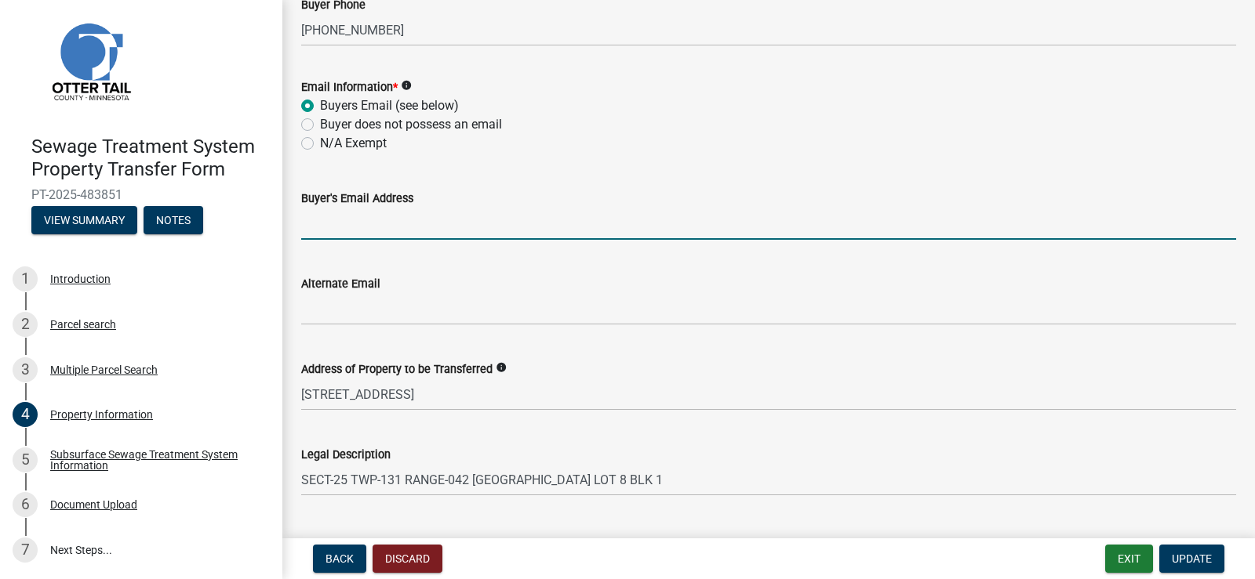
click at [353, 224] on input "Buyer's Email Address" at bounding box center [768, 224] width 935 height 32
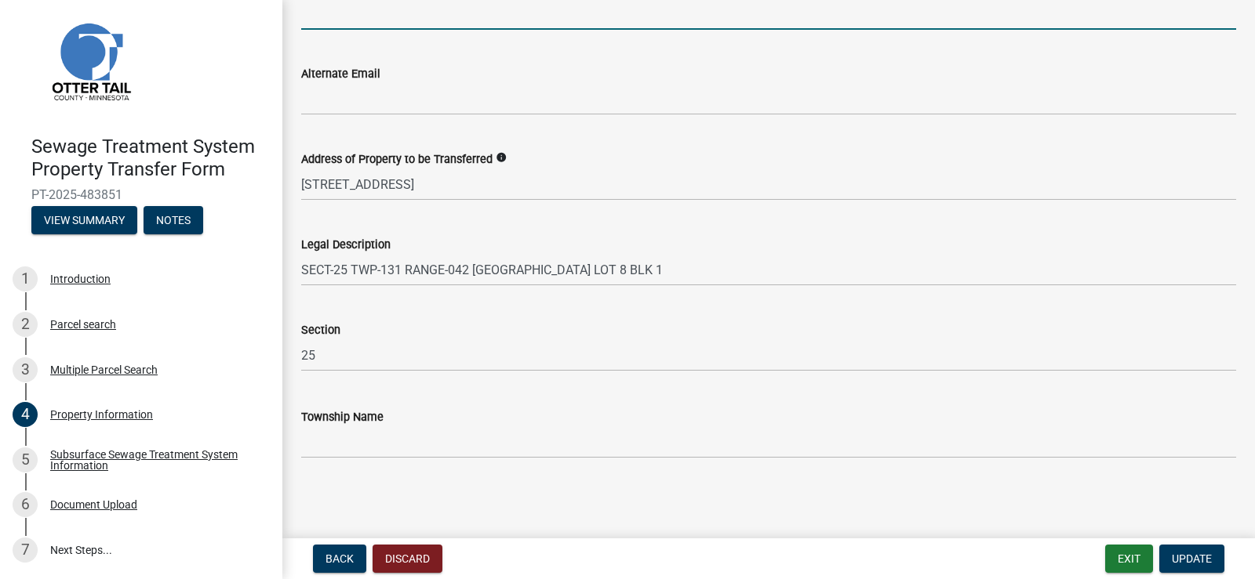
scroll to position [602, 0]
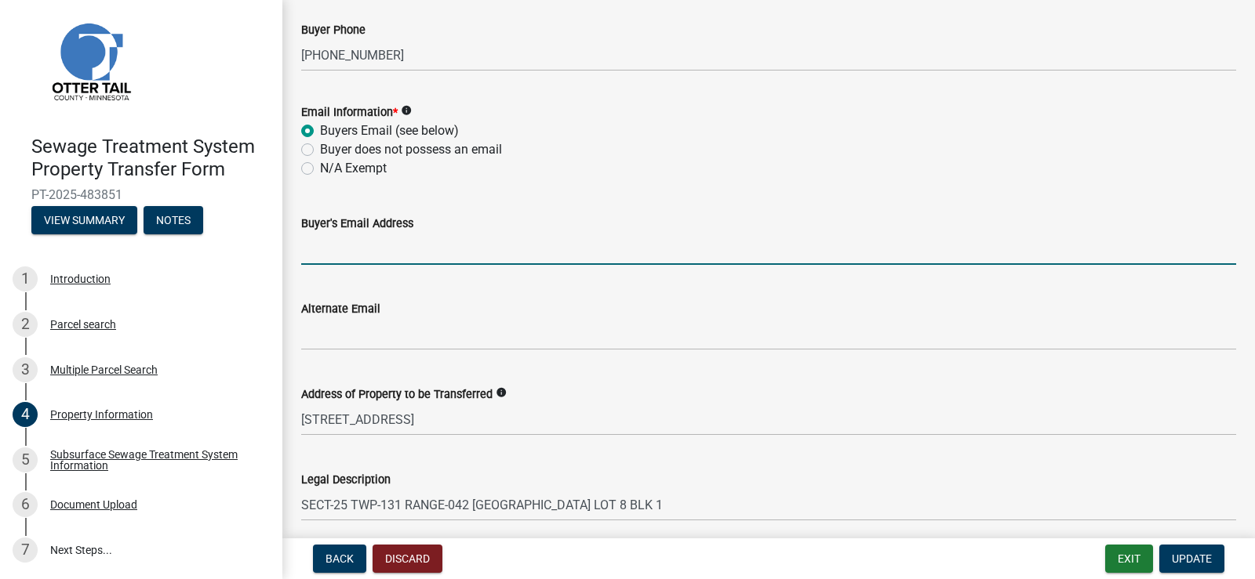
click at [325, 250] on input "Buyer's Email Address" at bounding box center [768, 249] width 935 height 32
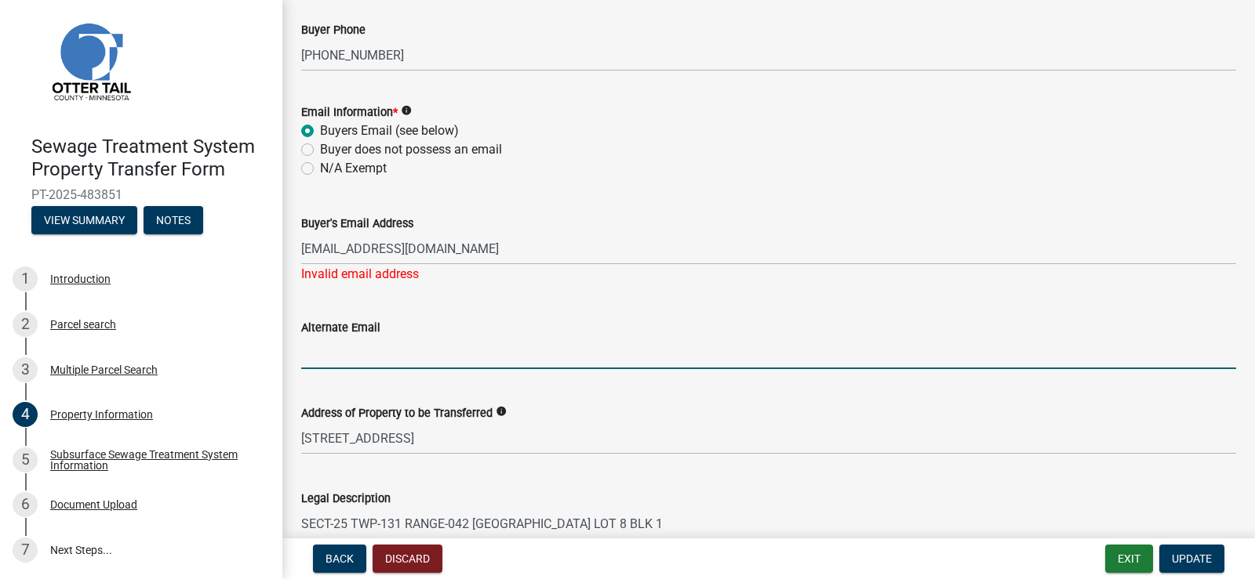
click at [376, 336] on form "Alternate Email" at bounding box center [768, 343] width 935 height 51
click at [1182, 561] on span "Update" at bounding box center [1191, 559] width 40 height 13
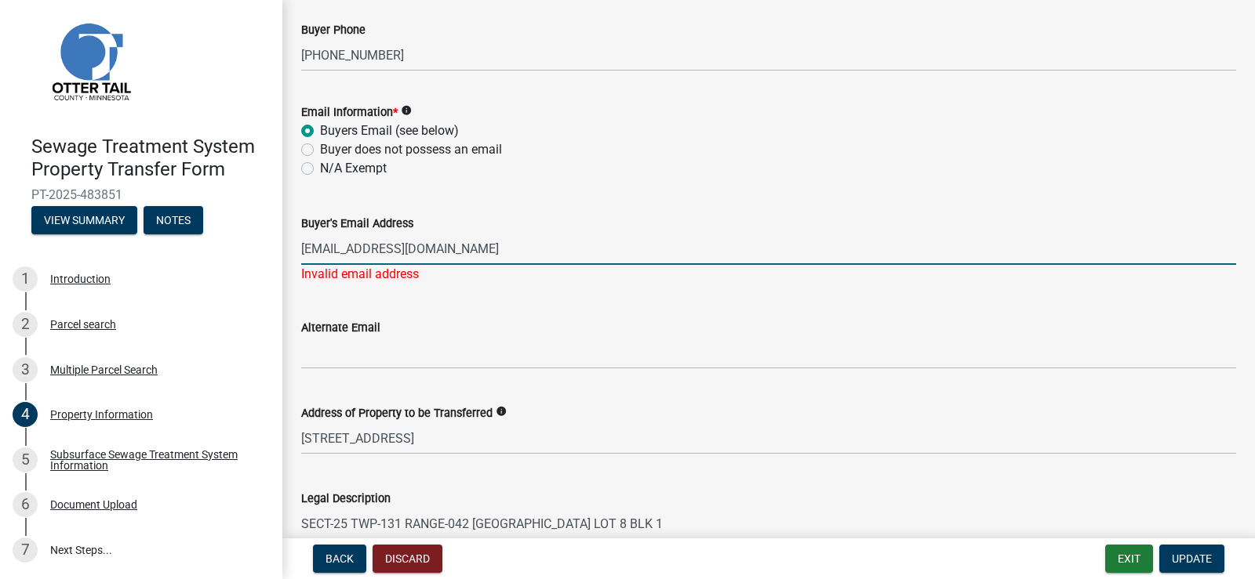
click at [427, 256] on input "[EMAIL_ADDRESS][DOMAIN_NAME]" at bounding box center [768, 249] width 935 height 32
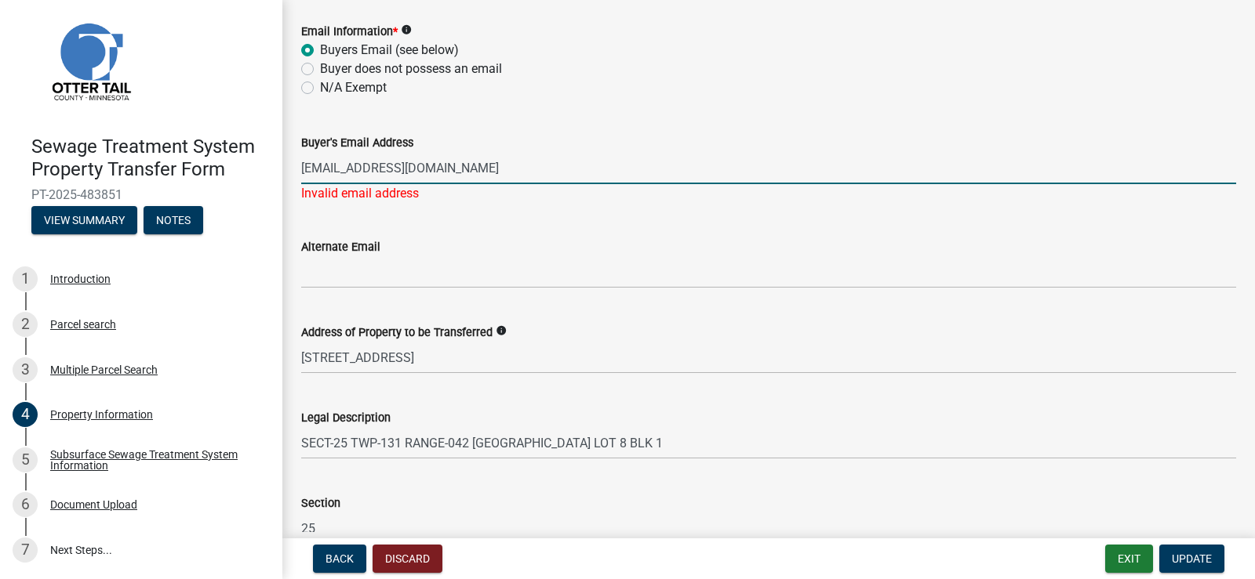
scroll to position [464, 0]
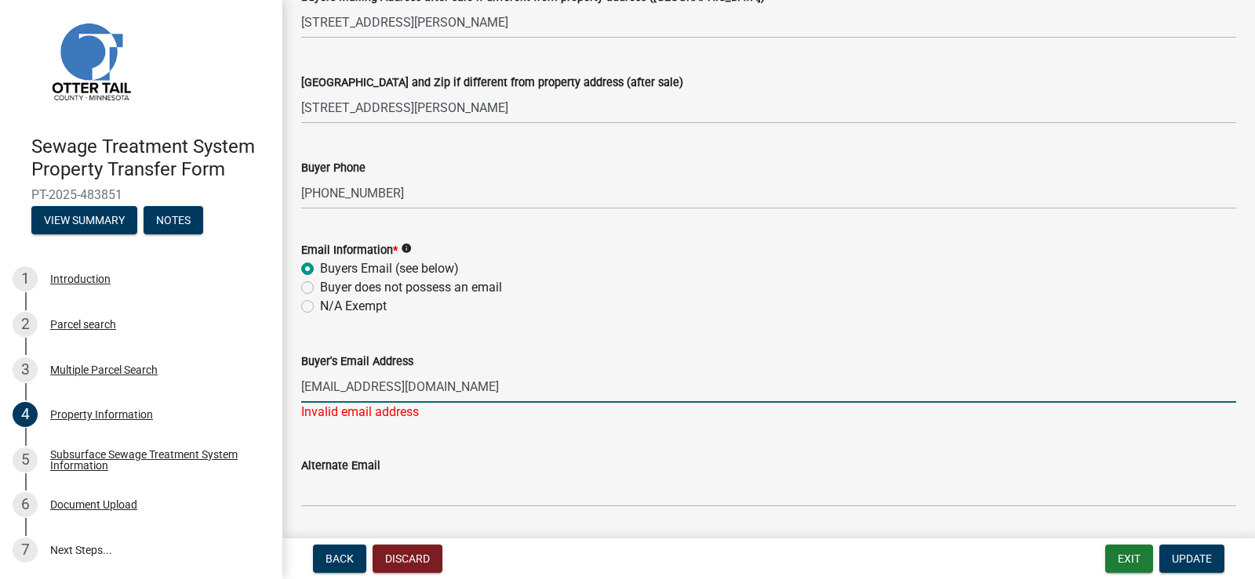
click at [434, 378] on input "[EMAIL_ADDRESS][DOMAIN_NAME]" at bounding box center [768, 387] width 935 height 32
type input "b"
type input "[PERSON_NAME][EMAIL_ADDRESS][PERSON_NAME][DOMAIN_NAME]"
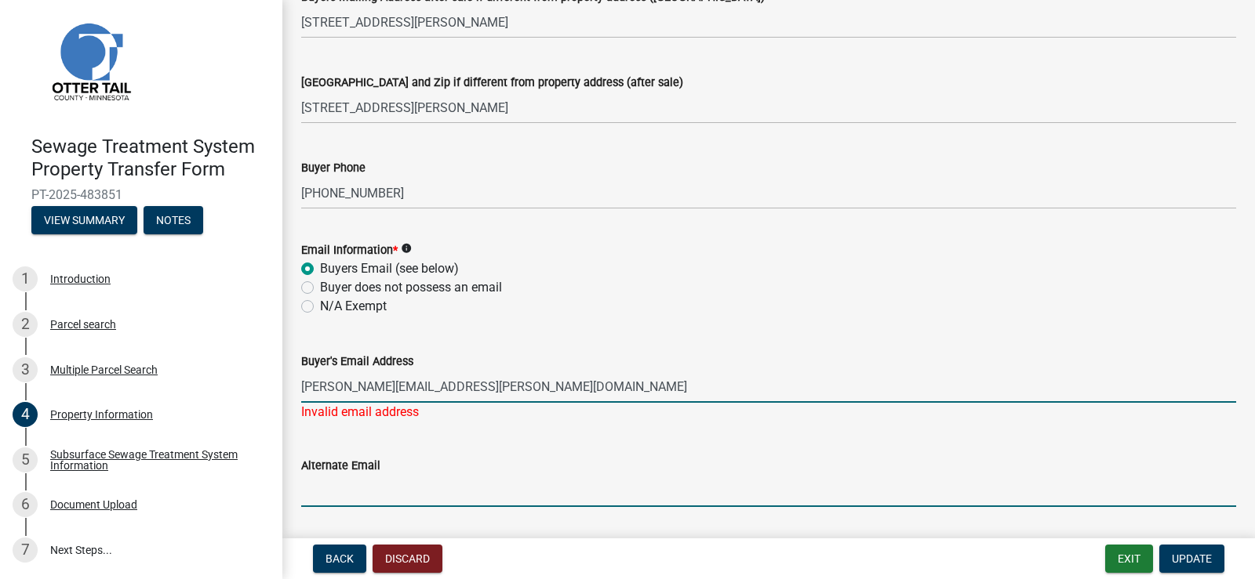
type input "[PERSON_NAME][EMAIL_ADDRESS][PERSON_NAME][DOMAIN_NAME]"
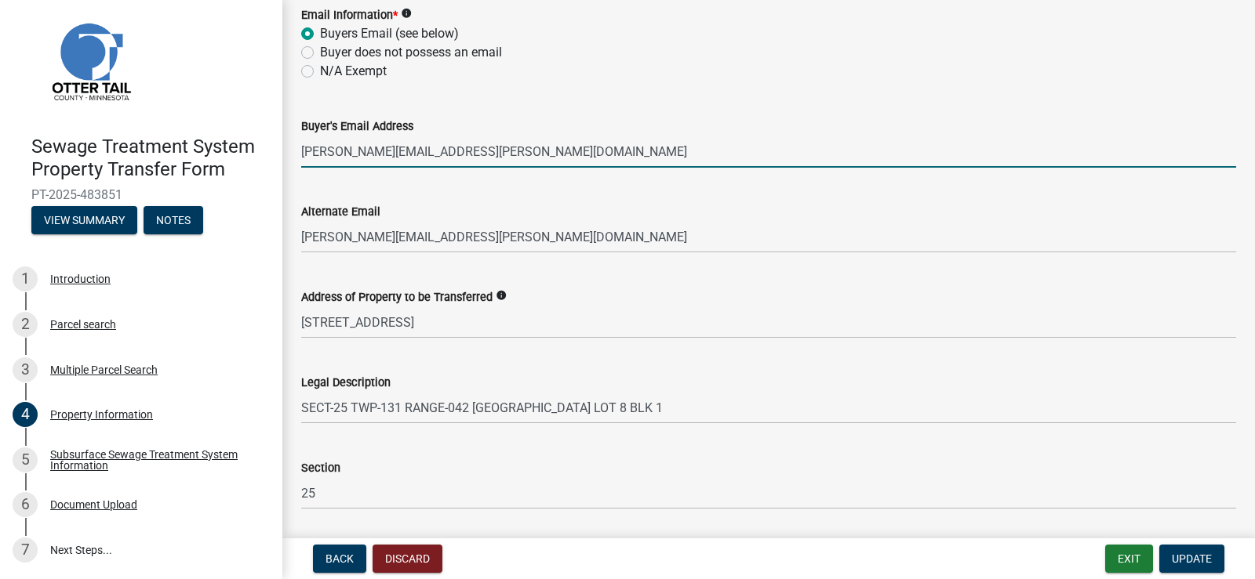
scroll to position [837, 0]
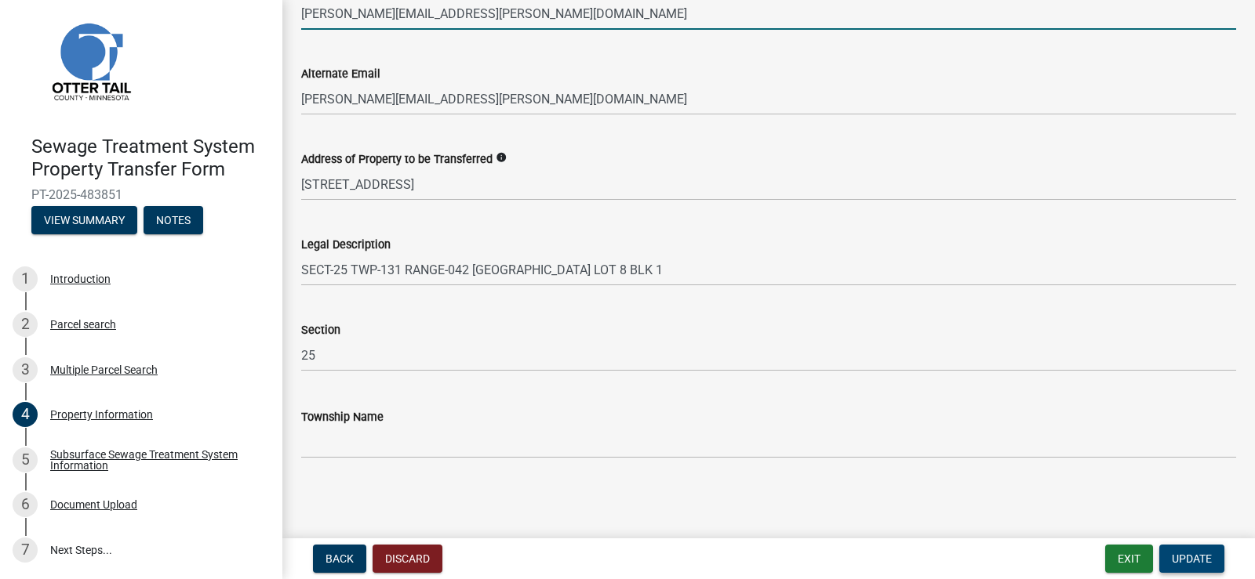
click at [1200, 559] on span "Update" at bounding box center [1191, 559] width 40 height 13
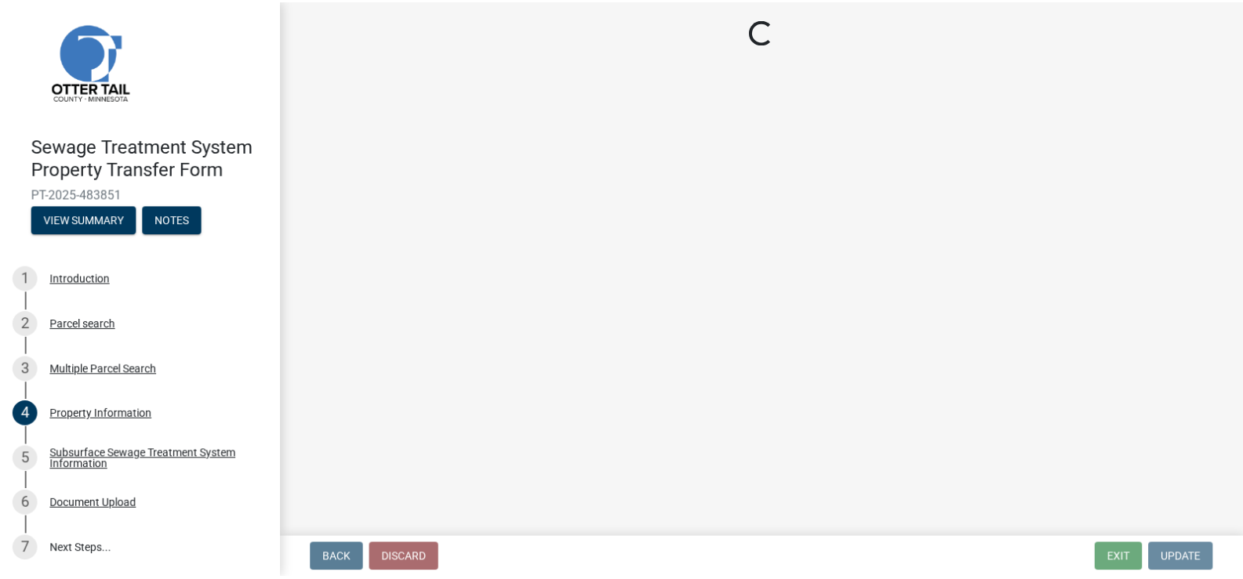
scroll to position [0, 0]
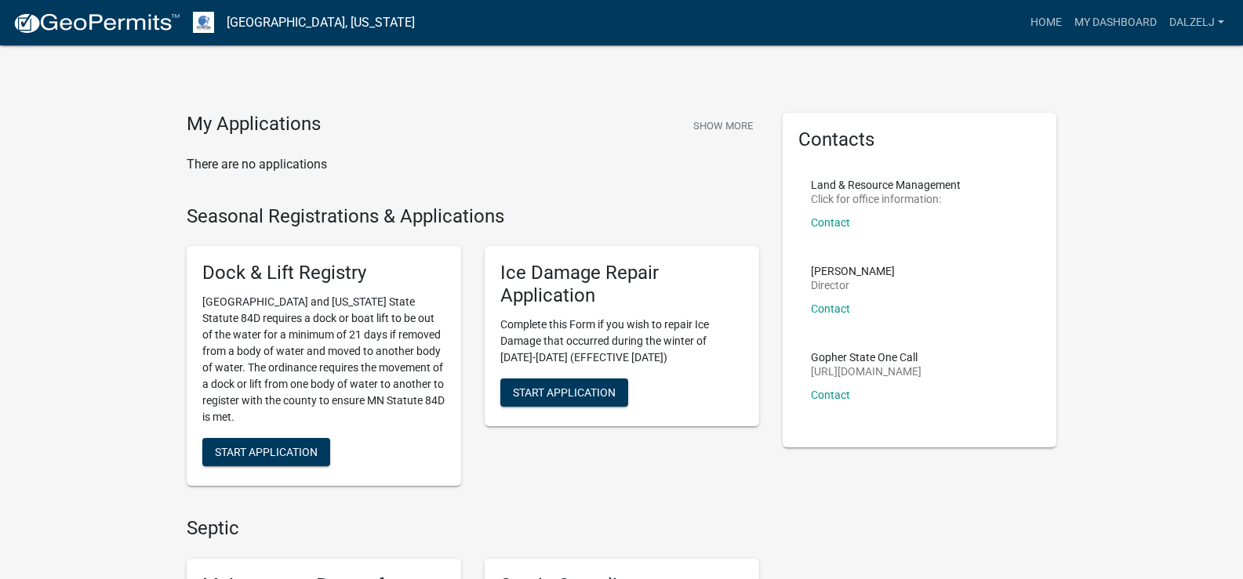
click at [278, 21] on link "Otter Tail County, Minnesota" at bounding box center [321, 22] width 188 height 27
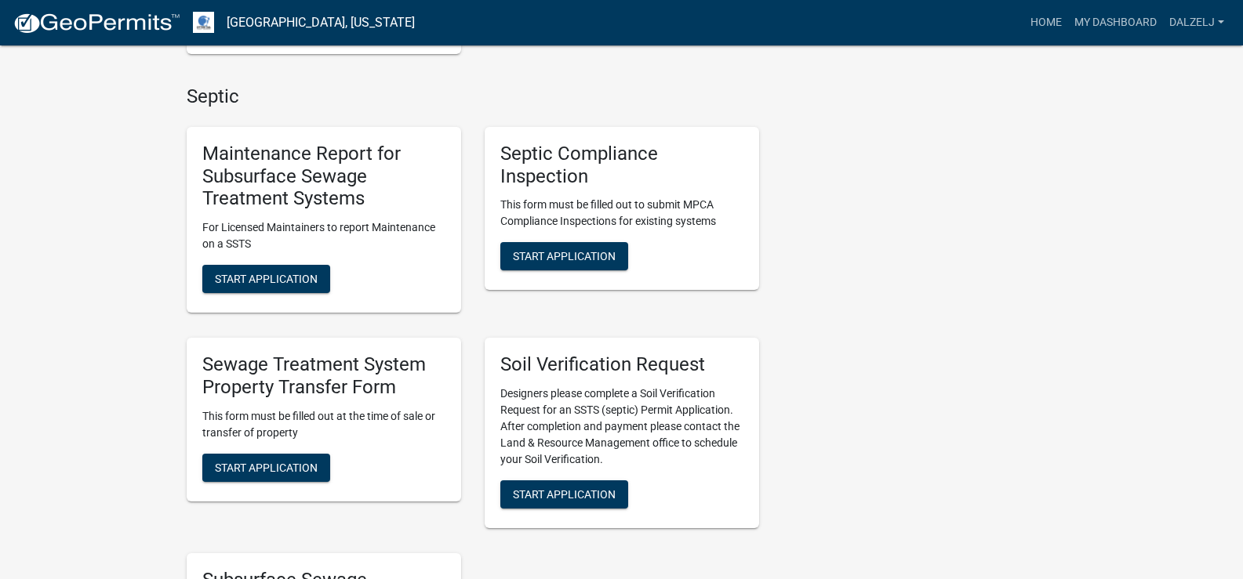
scroll to position [470, 0]
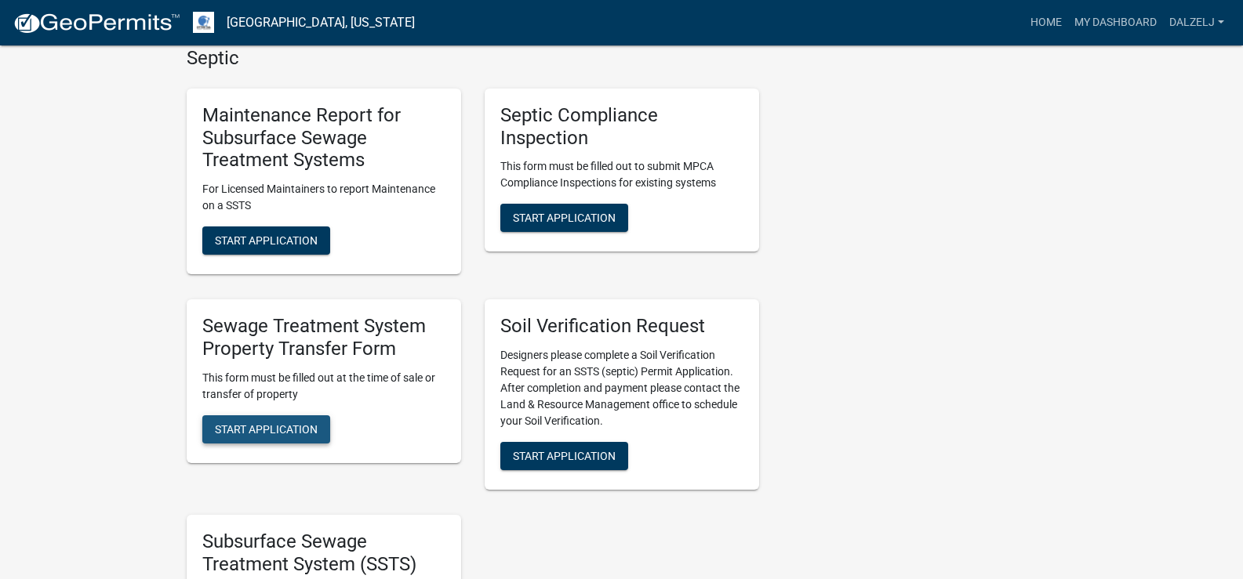
click at [310, 434] on span "Start Application" at bounding box center [266, 429] width 103 height 13
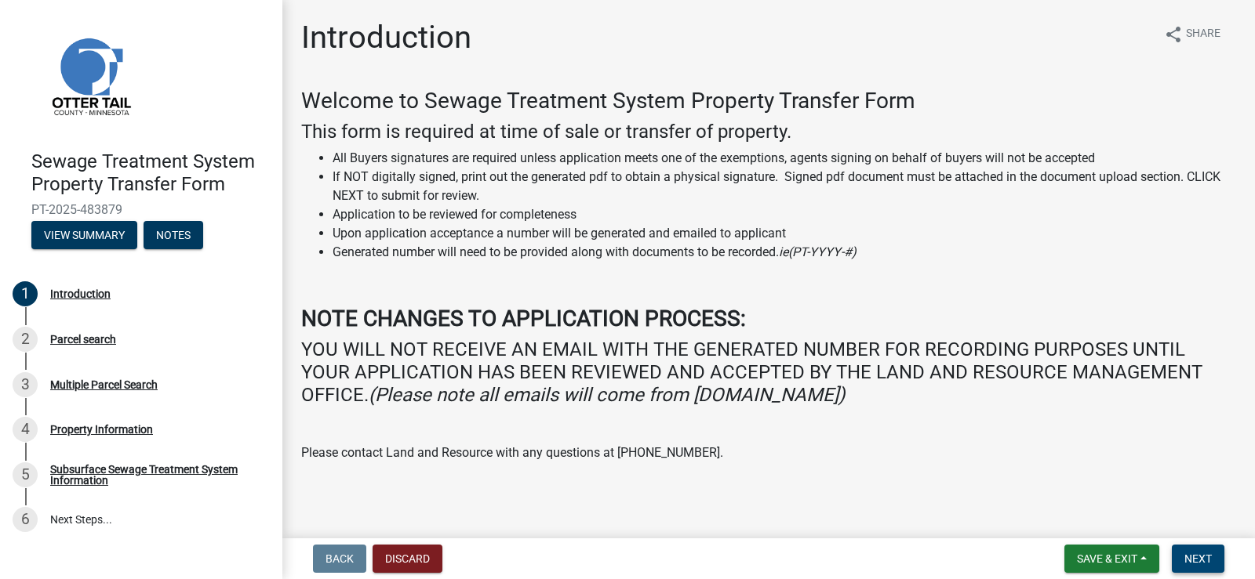
click at [1211, 558] on span "Next" at bounding box center [1197, 559] width 27 height 13
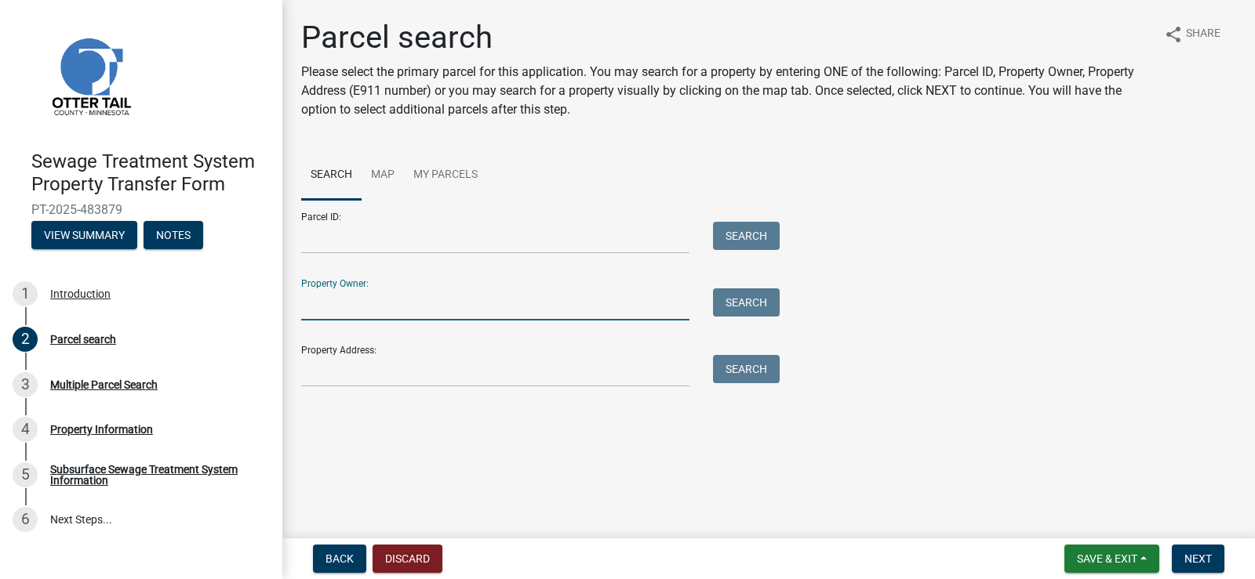
click at [471, 299] on input "Property Owner:" at bounding box center [495, 305] width 388 height 32
type input "Kevin solum"
click at [731, 310] on button "Search" at bounding box center [746, 303] width 67 height 28
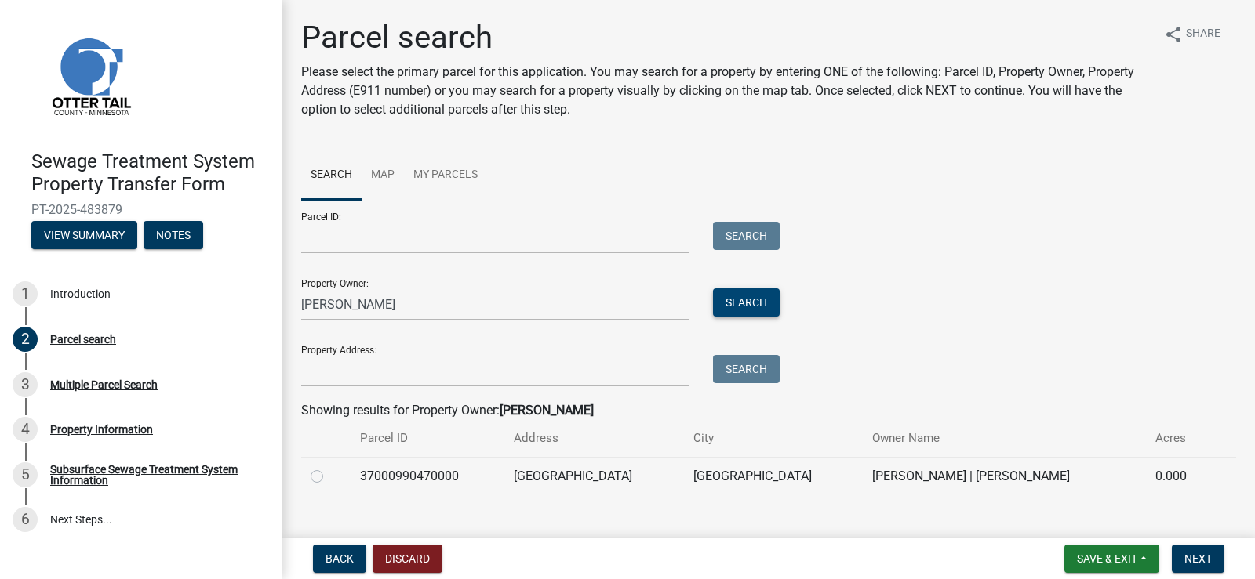
scroll to position [24, 0]
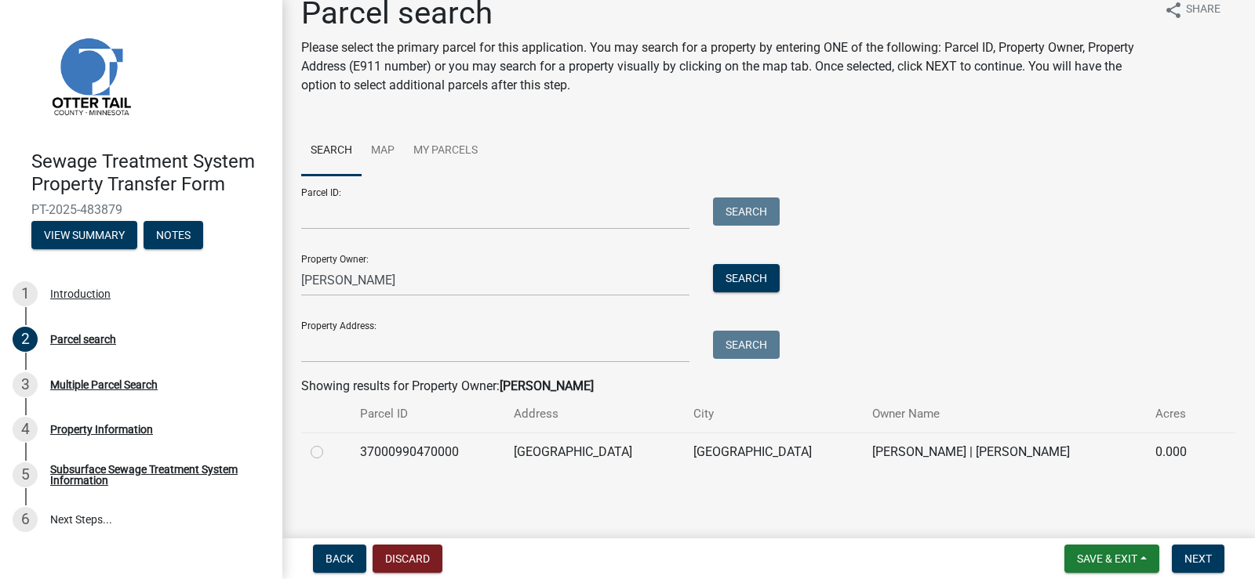
click at [329, 443] on label at bounding box center [329, 443] width 0 height 0
click at [329, 453] on input "radio" at bounding box center [334, 448] width 10 height 10
radio input "true"
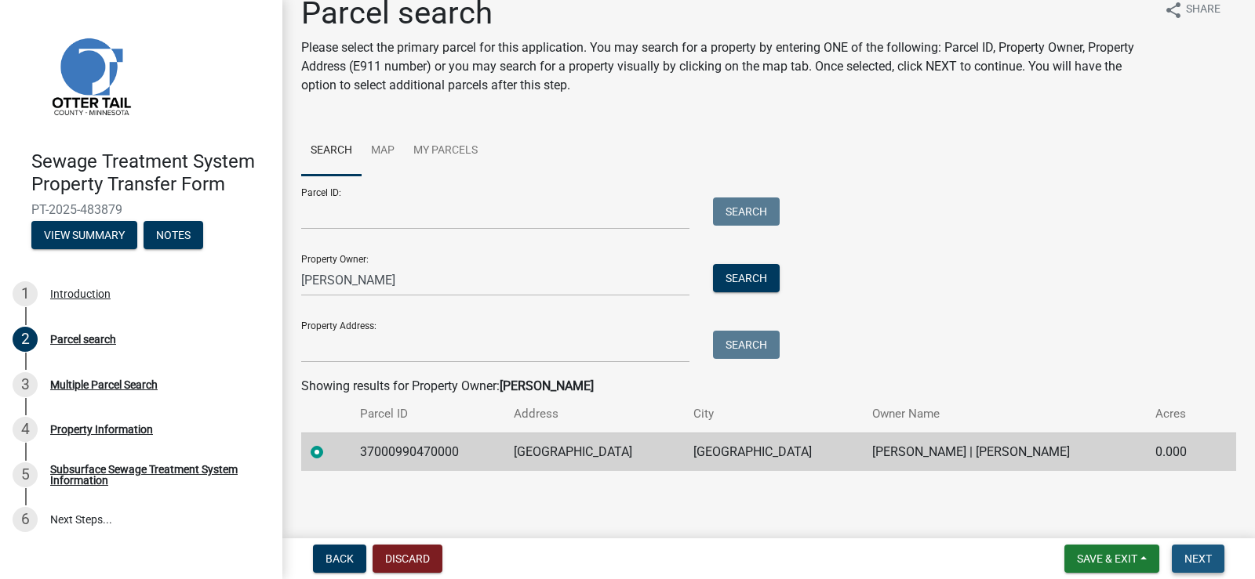
click at [1199, 570] on button "Next" at bounding box center [1197, 559] width 53 height 28
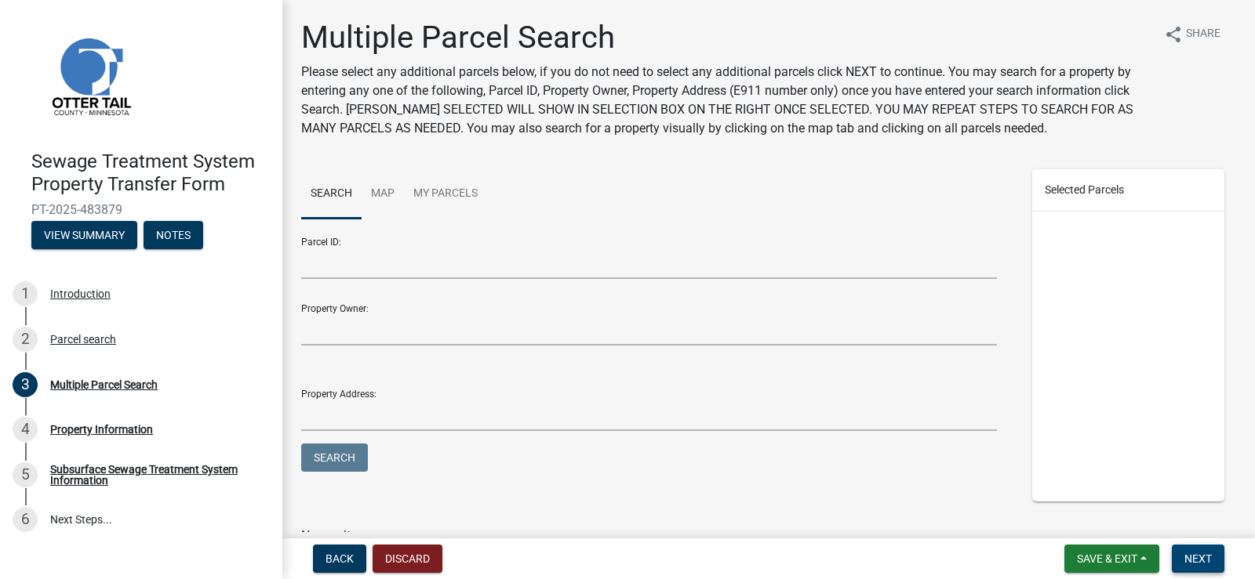
click at [1191, 558] on span "Next" at bounding box center [1197, 559] width 27 height 13
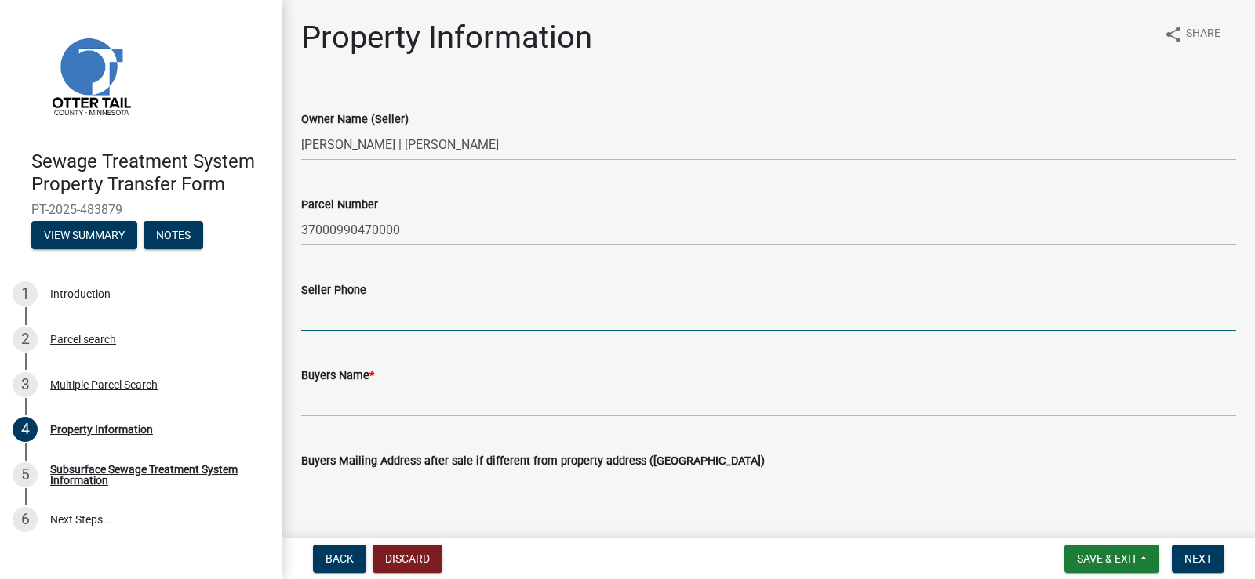
click at [446, 310] on input "Seller Phone" at bounding box center [768, 316] width 935 height 32
click at [390, 315] on input "Seller Phone" at bounding box center [768, 316] width 935 height 32
type input "218-205-6406"
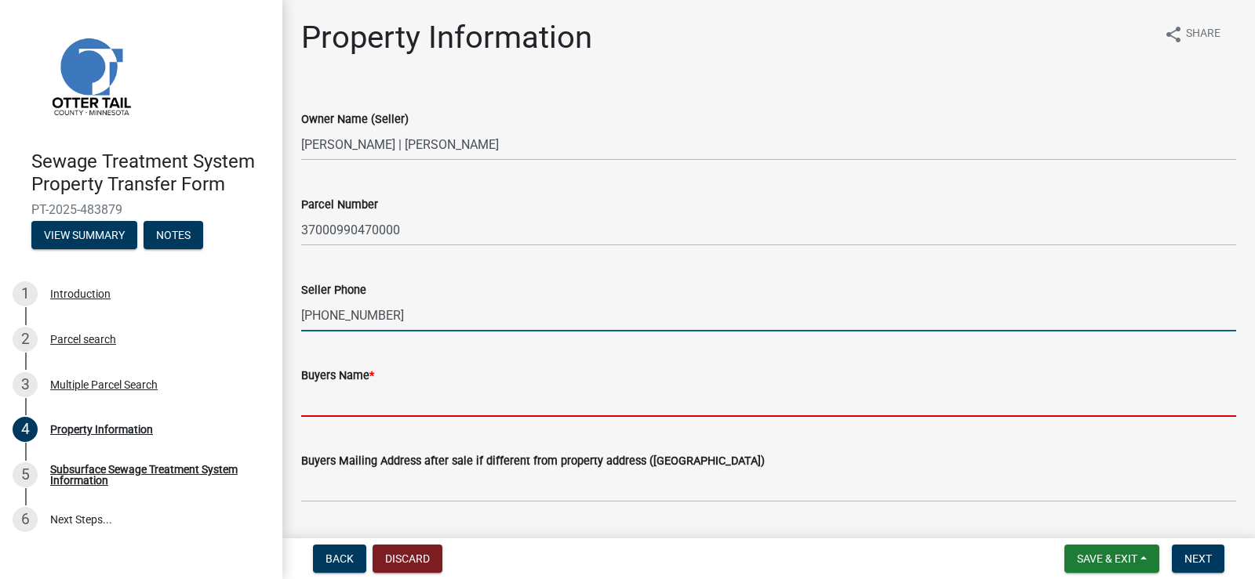
click at [400, 401] on input "Buyers Name *" at bounding box center [768, 401] width 935 height 32
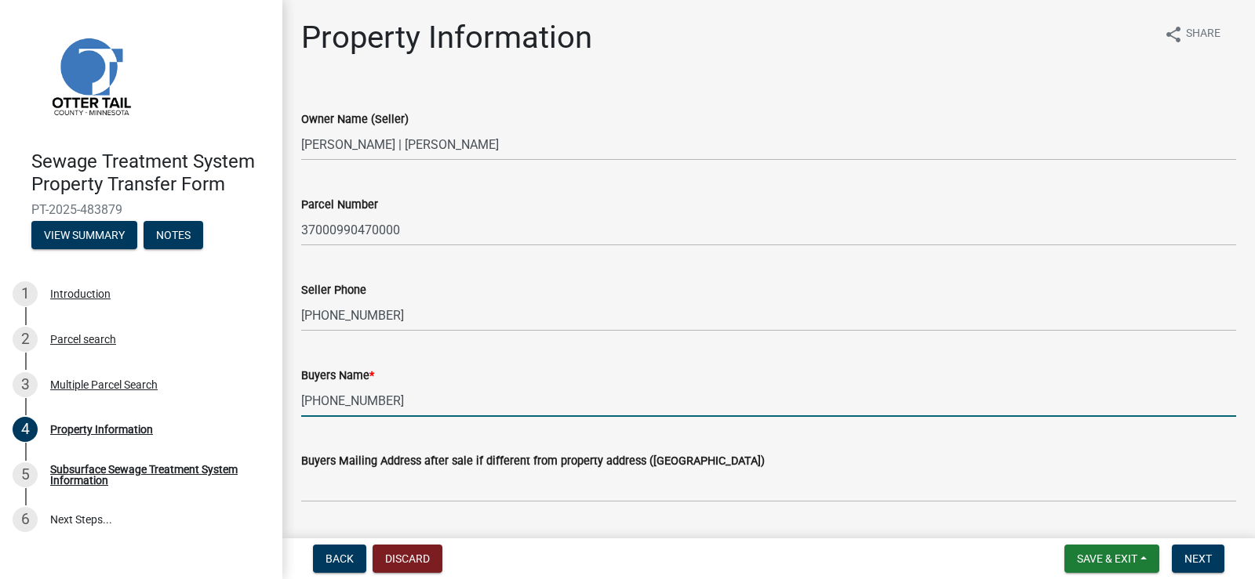
scroll to position [157, 0]
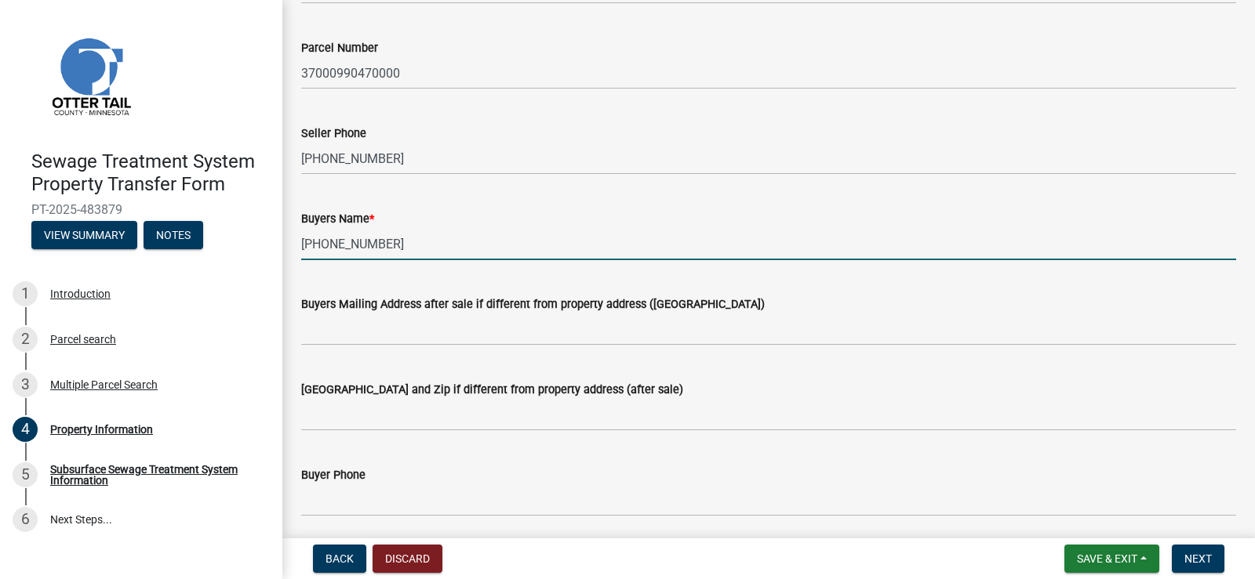
type input "218-205-6406"
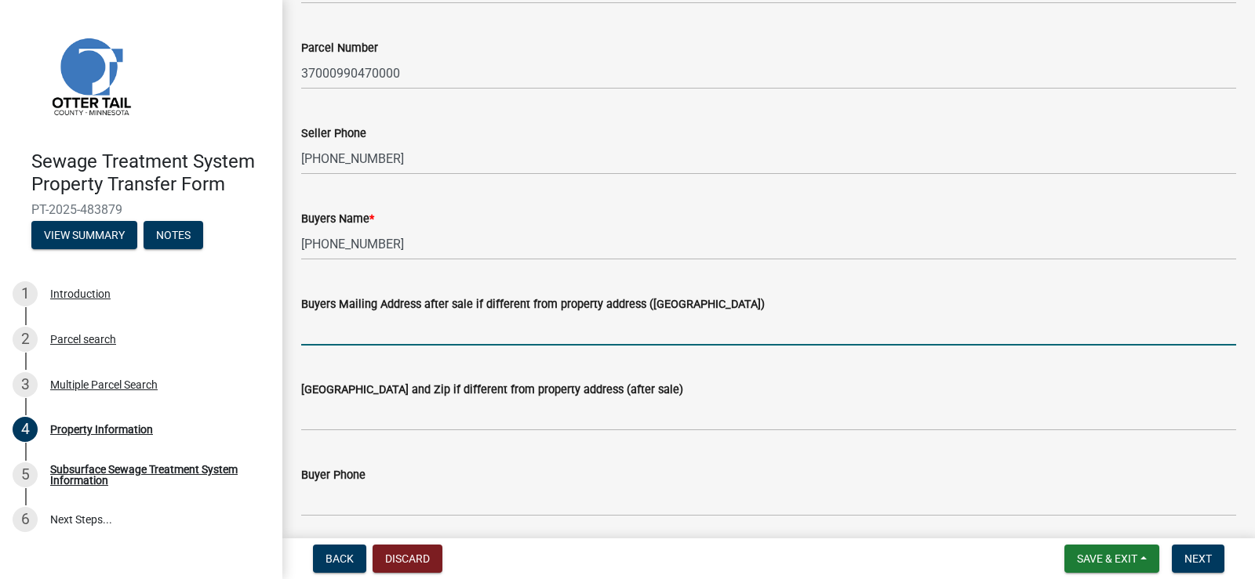
click at [415, 329] on input "Buyers Mailing Address after sale if different from property address ([GEOGRAPH…" at bounding box center [768, 330] width 935 height 32
type input "43671 Inlet Beach Road, Pelican Rapids, MN 56572"
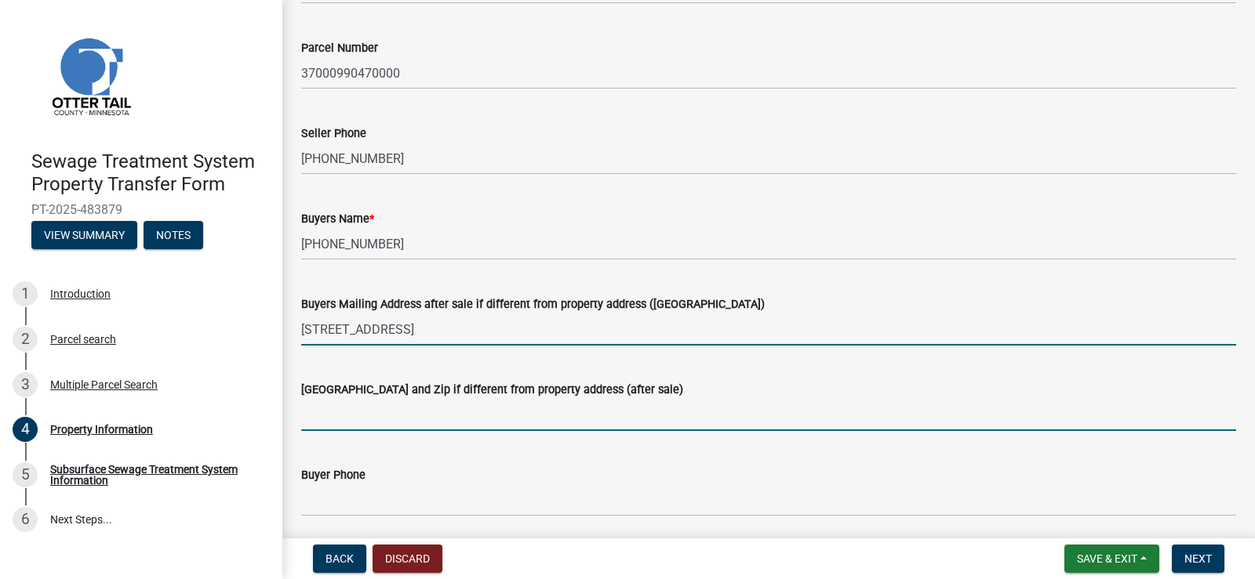
click at [401, 414] on input "[GEOGRAPHIC_DATA] and Zip if different from property address (after sale)" at bounding box center [768, 415] width 935 height 32
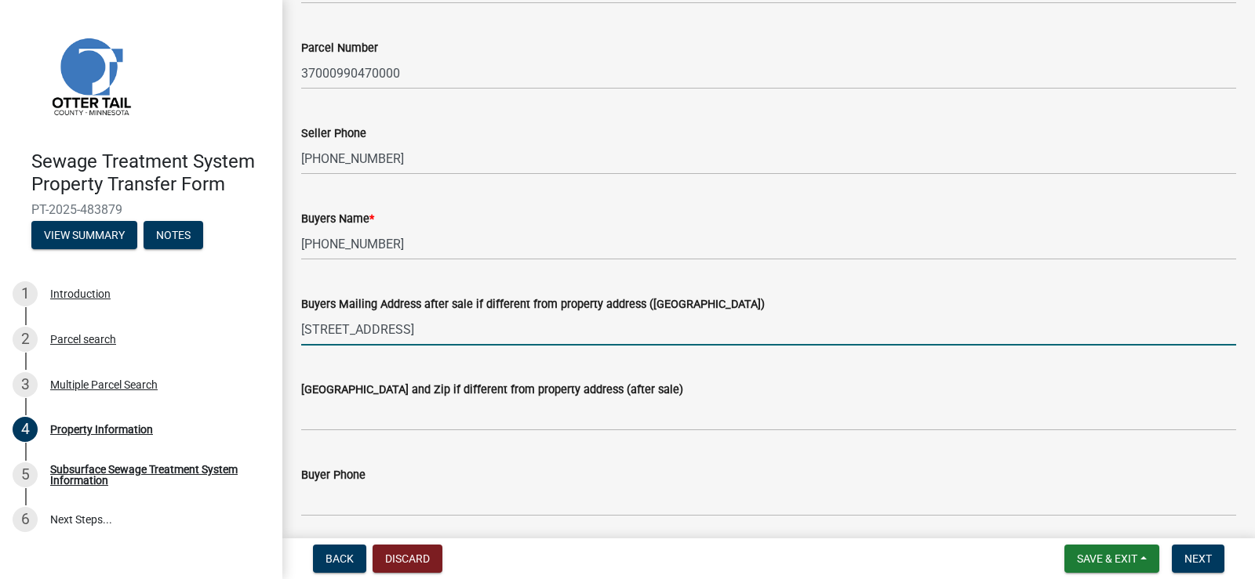
drag, startPoint x: 302, startPoint y: 329, endPoint x: 596, endPoint y: 314, distance: 294.4
click at [596, 314] on input "43671 Inlet Beach Road, Pelican Rapids, MN 56572" at bounding box center [768, 330] width 935 height 32
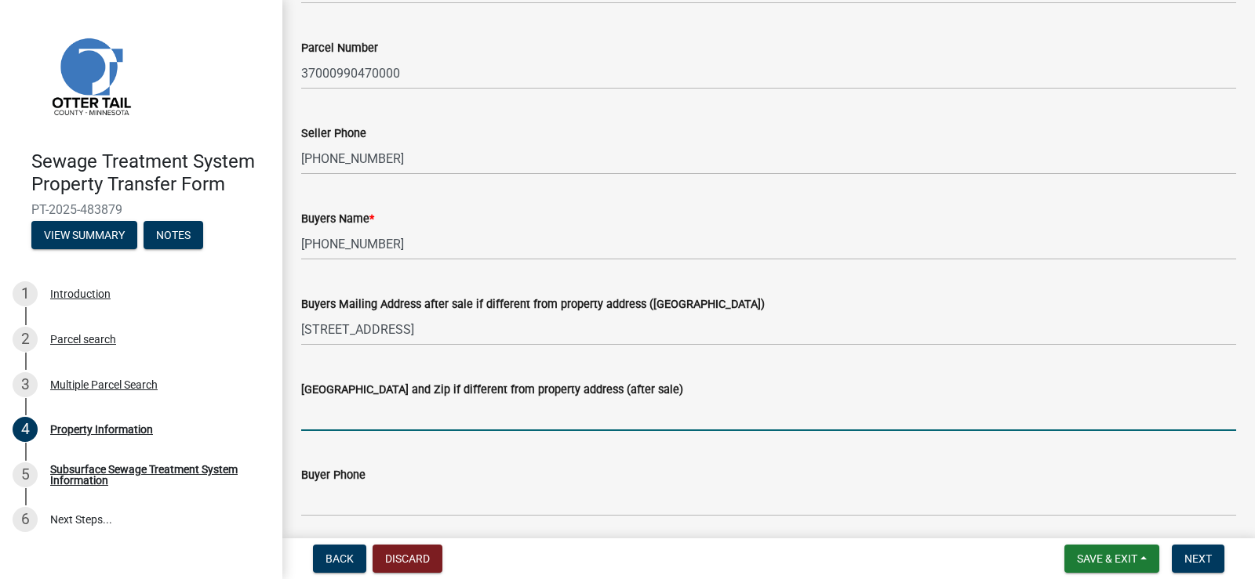
click at [328, 417] on input "[GEOGRAPHIC_DATA] and Zip if different from property address (after sale)" at bounding box center [768, 415] width 935 height 32
paste input "43671 Inlet Beach Road, Pelican Rapids, MN 56572"
type input "43671 Inlet Beach Road, Pelican Rapids, MN 56572"
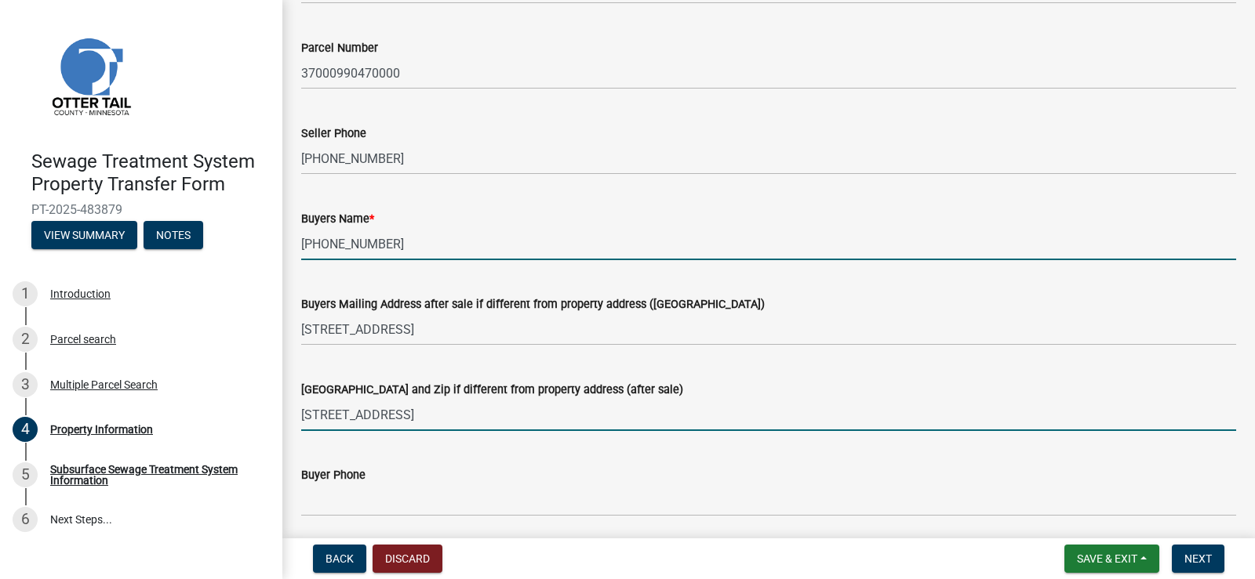
click at [388, 246] on input "218-205-6406" at bounding box center [768, 244] width 935 height 32
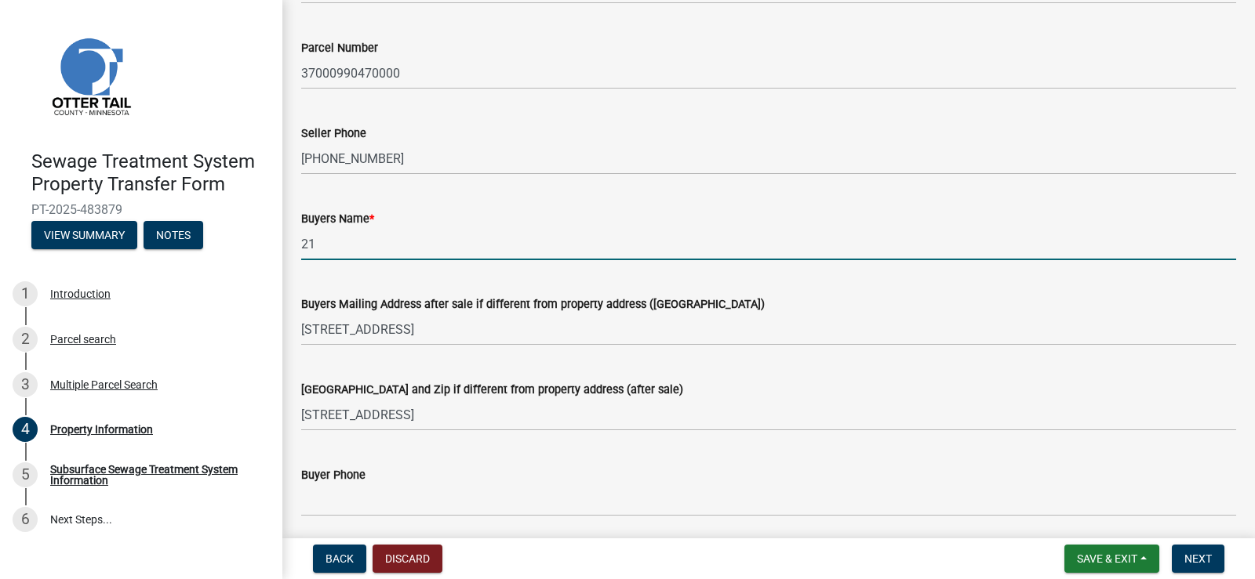
type input "2"
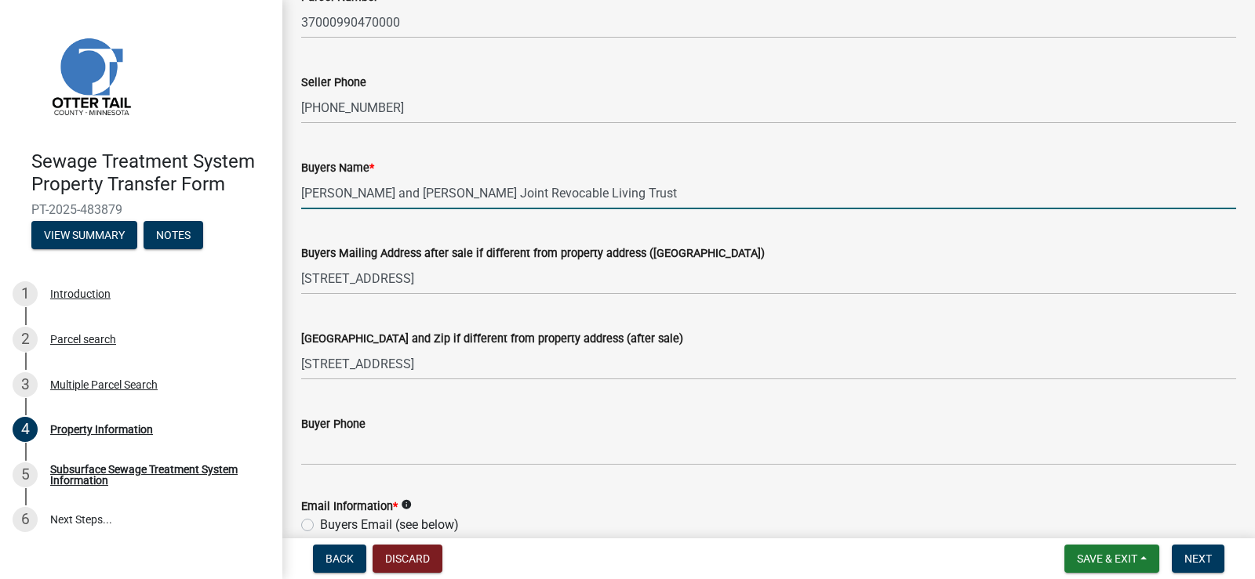
scroll to position [235, 0]
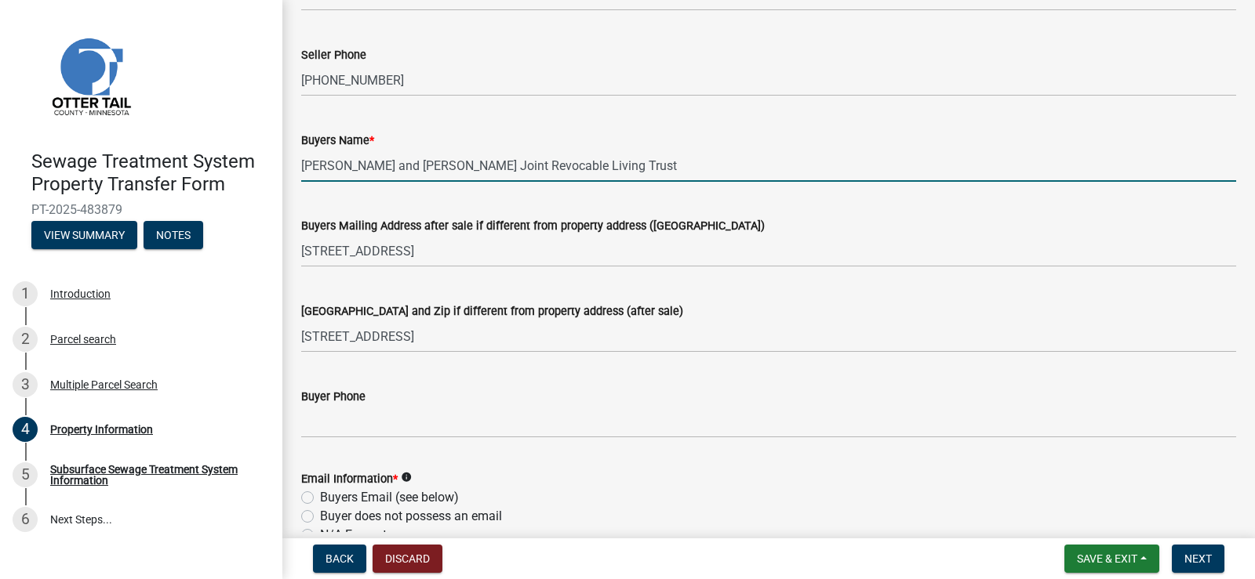
type input "Kevin and Karen Solum Joint Revocable Living Trust"
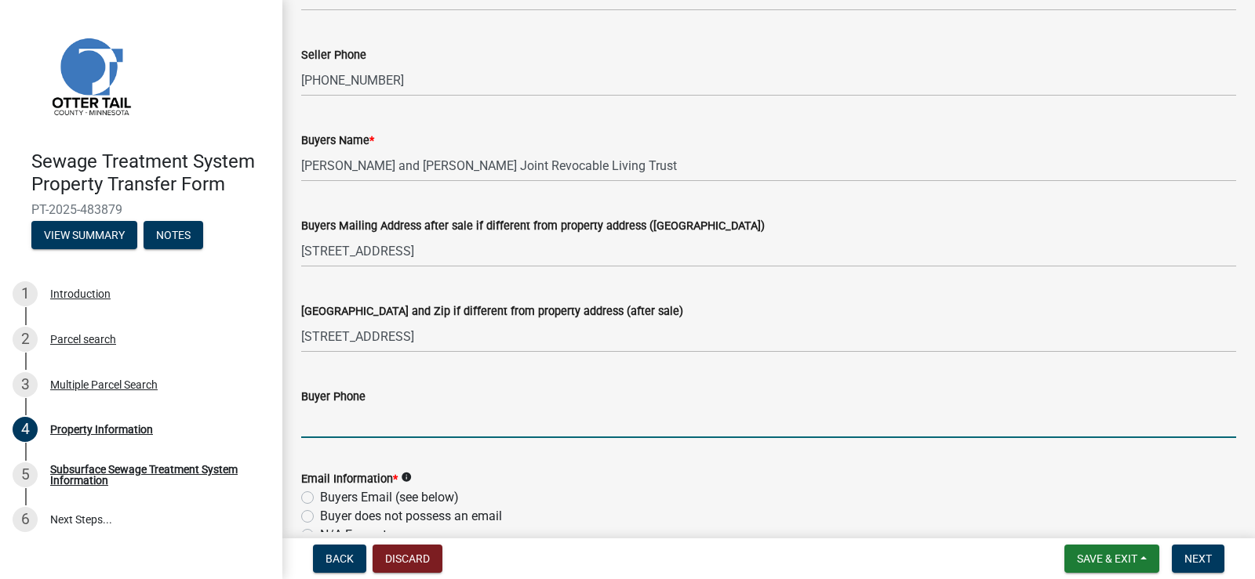
click at [355, 427] on input "Buyer Phone" at bounding box center [768, 422] width 935 height 32
type input "7"
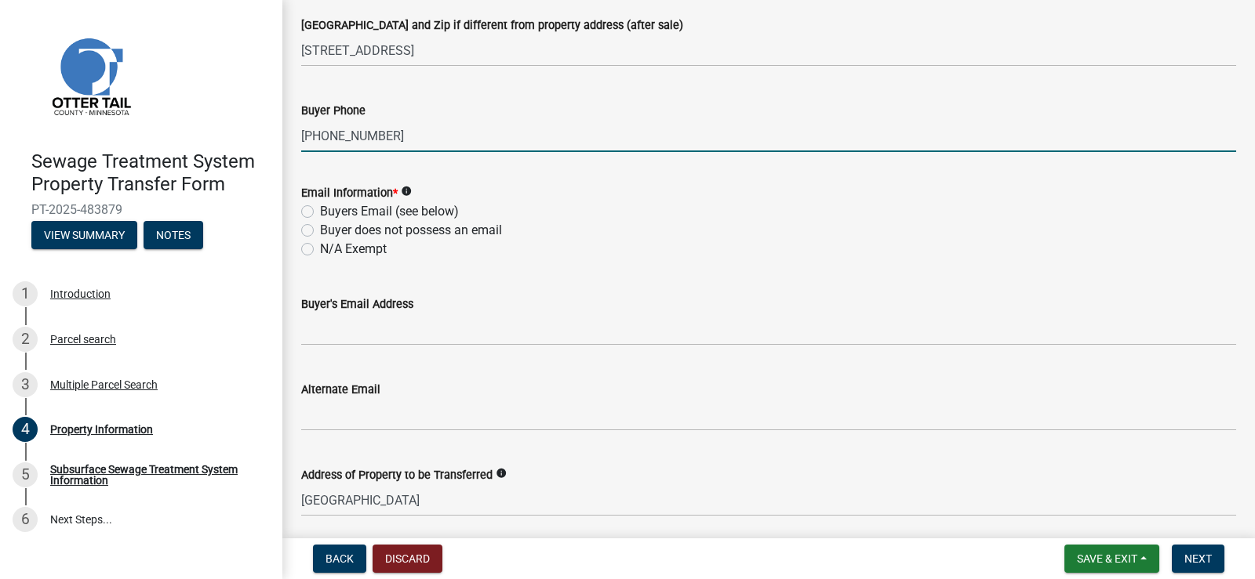
scroll to position [549, 0]
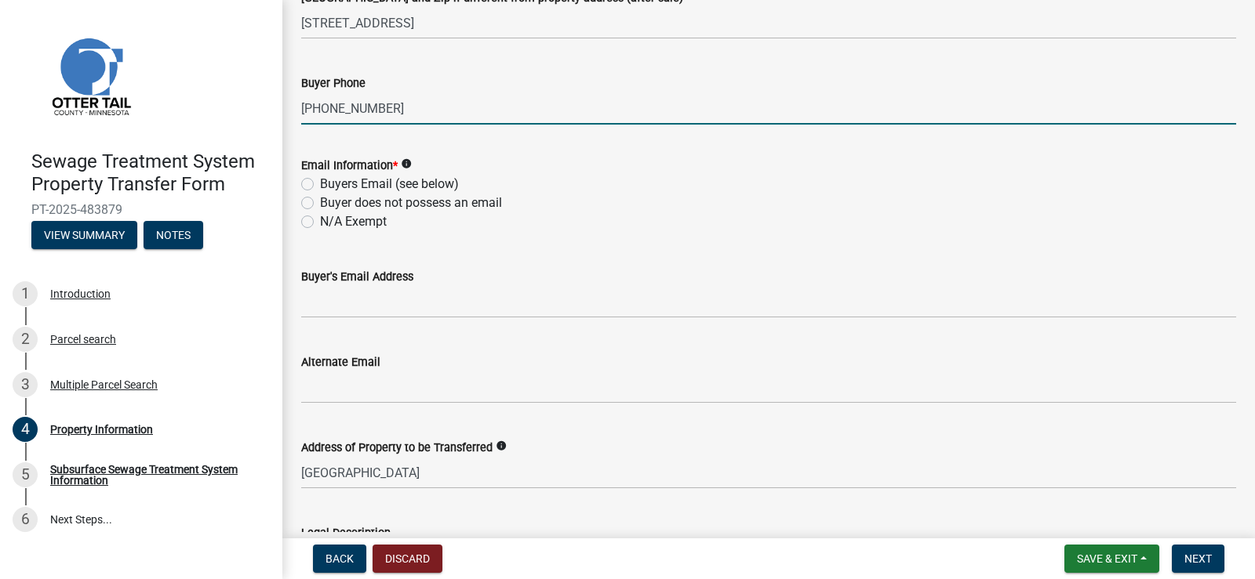
type input "218-205-6406"
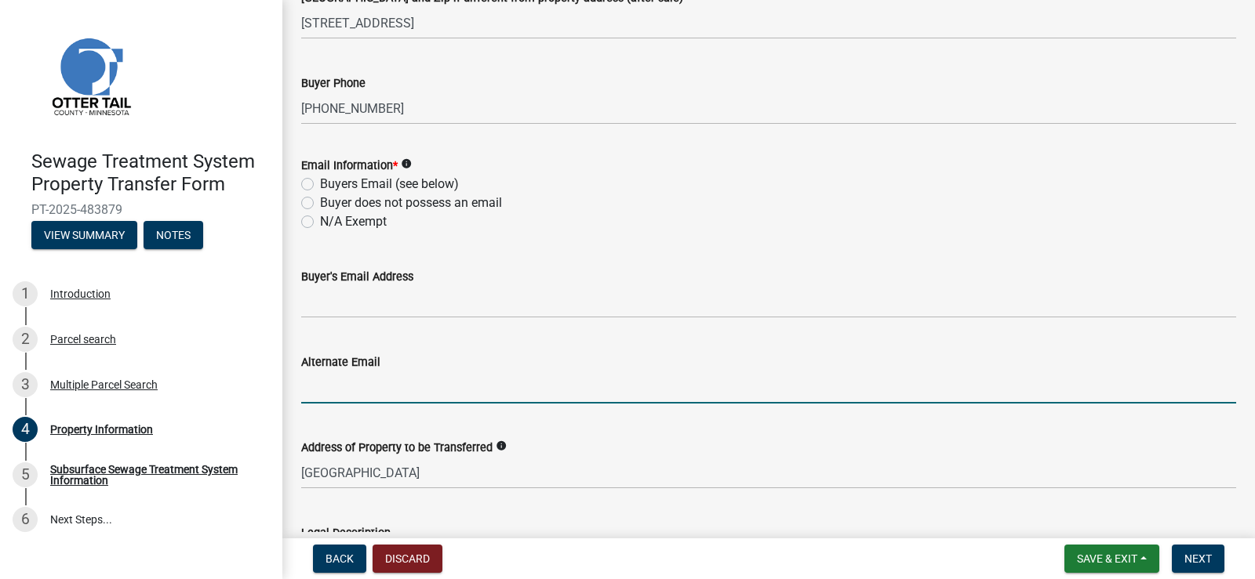
click at [358, 386] on input "Alternate Email" at bounding box center [768, 388] width 935 height 32
type input "[PERSON_NAME][EMAIL_ADDRESS][PERSON_NAME][DOMAIN_NAME]"
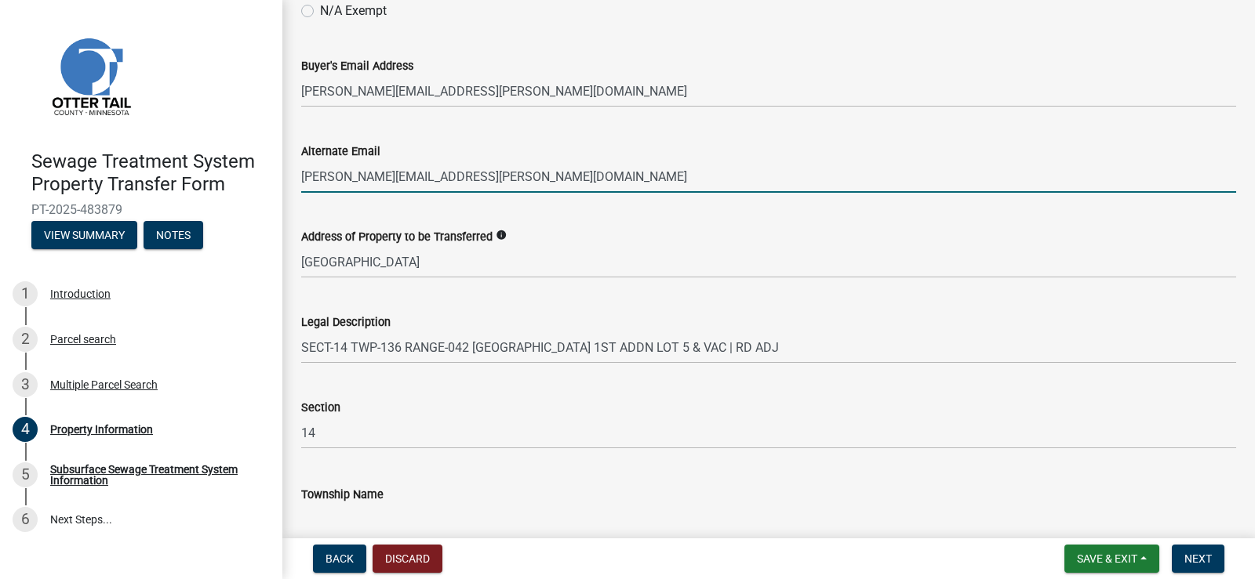
scroll to position [837, 0]
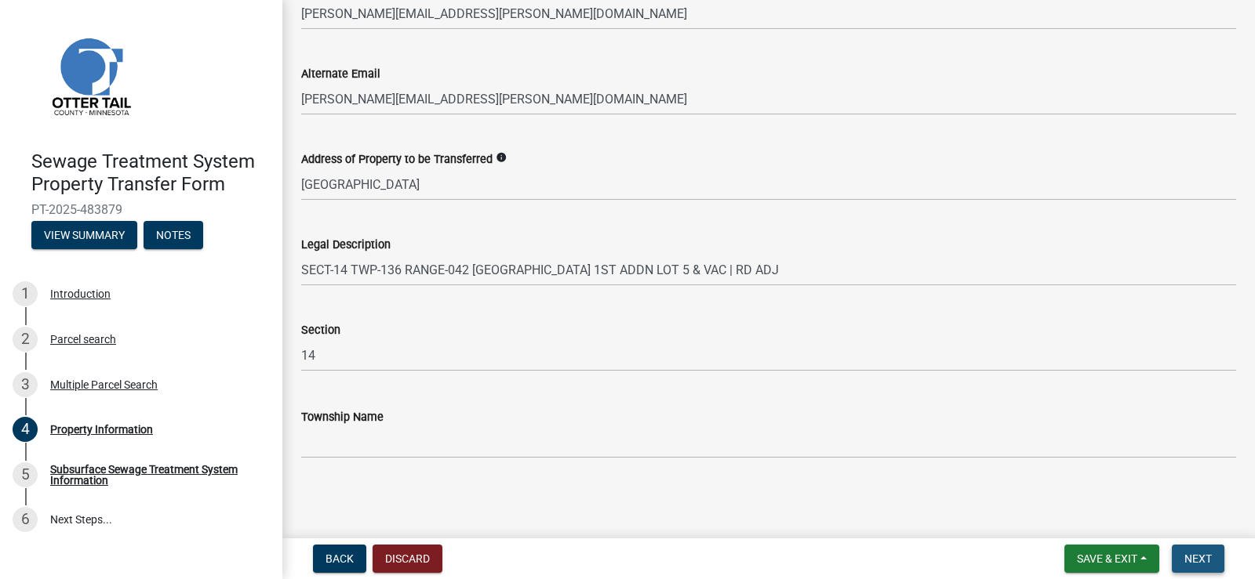
click at [1191, 559] on span "Next" at bounding box center [1197, 559] width 27 height 13
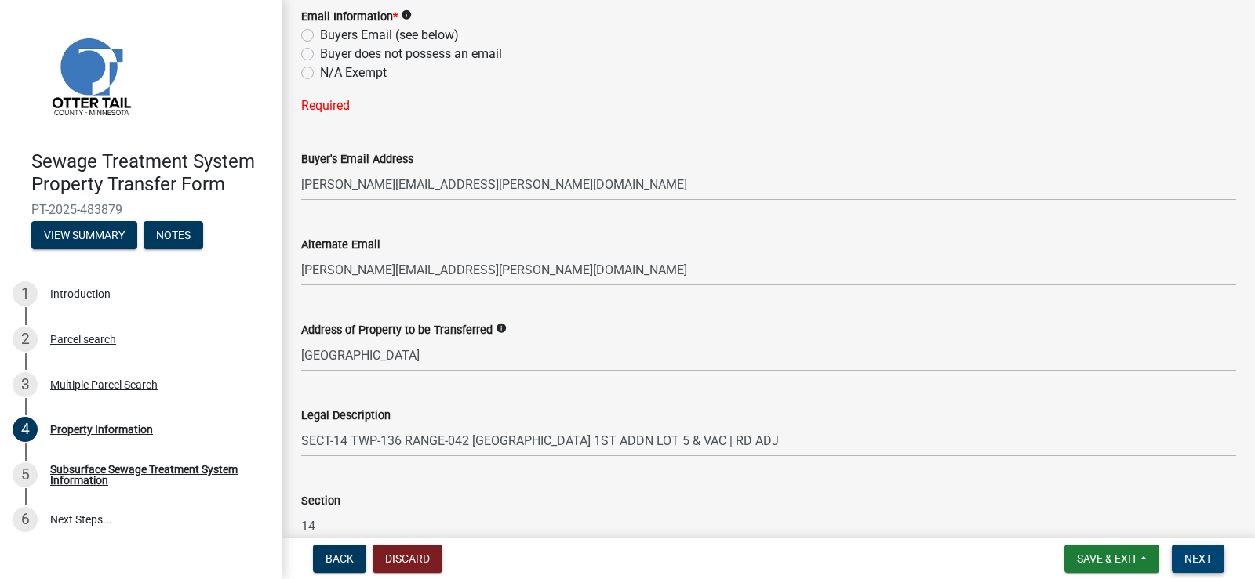
scroll to position [634, 0]
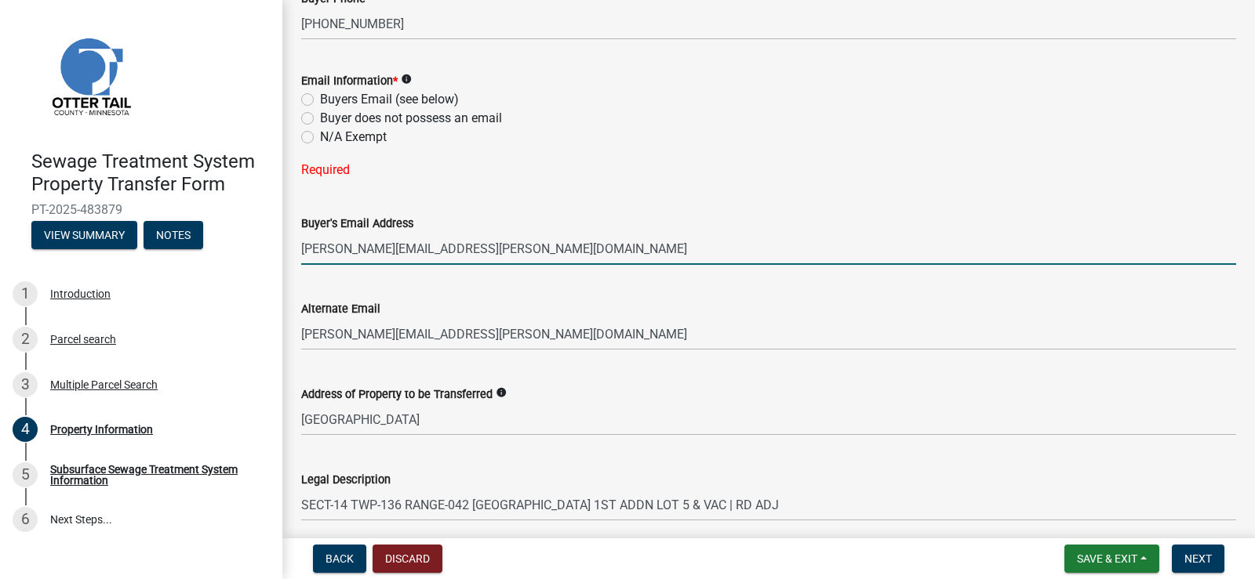
click at [485, 249] on input "[PERSON_NAME][EMAIL_ADDRESS][PERSON_NAME][DOMAIN_NAME]" at bounding box center [768, 249] width 935 height 32
type input "j"
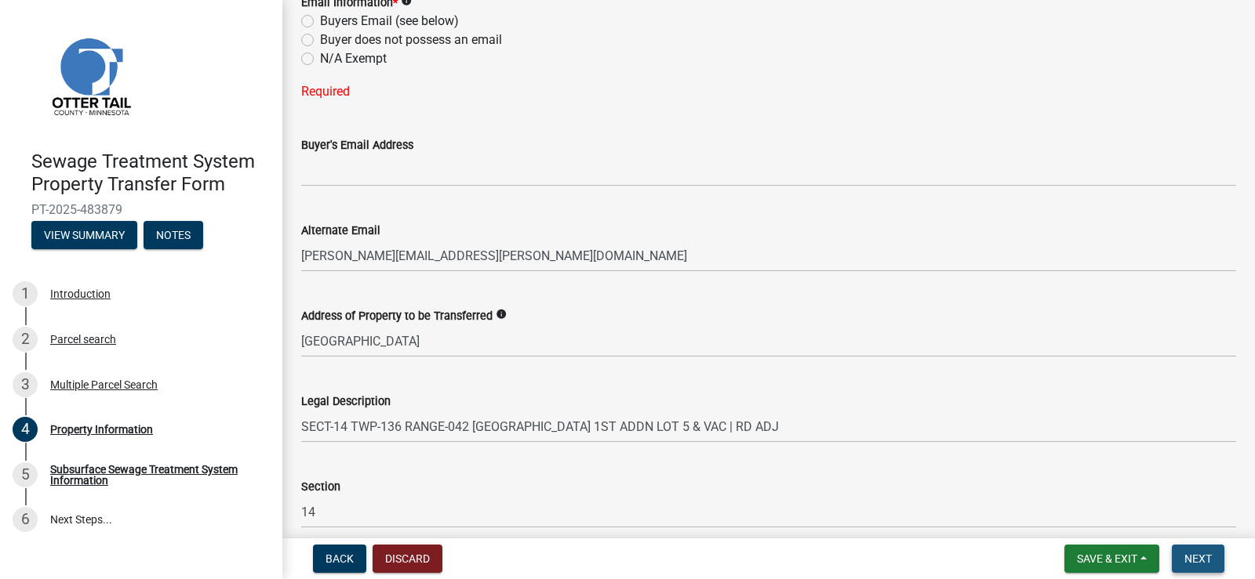
click at [1200, 557] on span "Next" at bounding box center [1197, 559] width 27 height 13
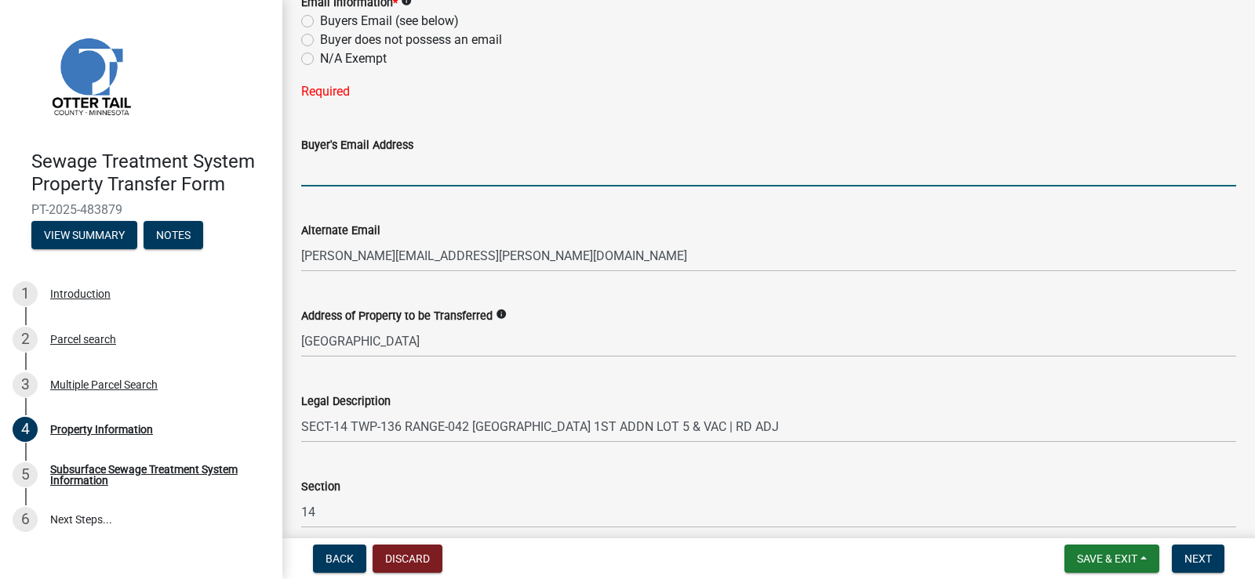
click at [400, 171] on input "Buyer's Email Address" at bounding box center [768, 170] width 935 height 32
type input "[PERSON_NAME][EMAIL_ADDRESS][PERSON_NAME][DOMAIN_NAME]"
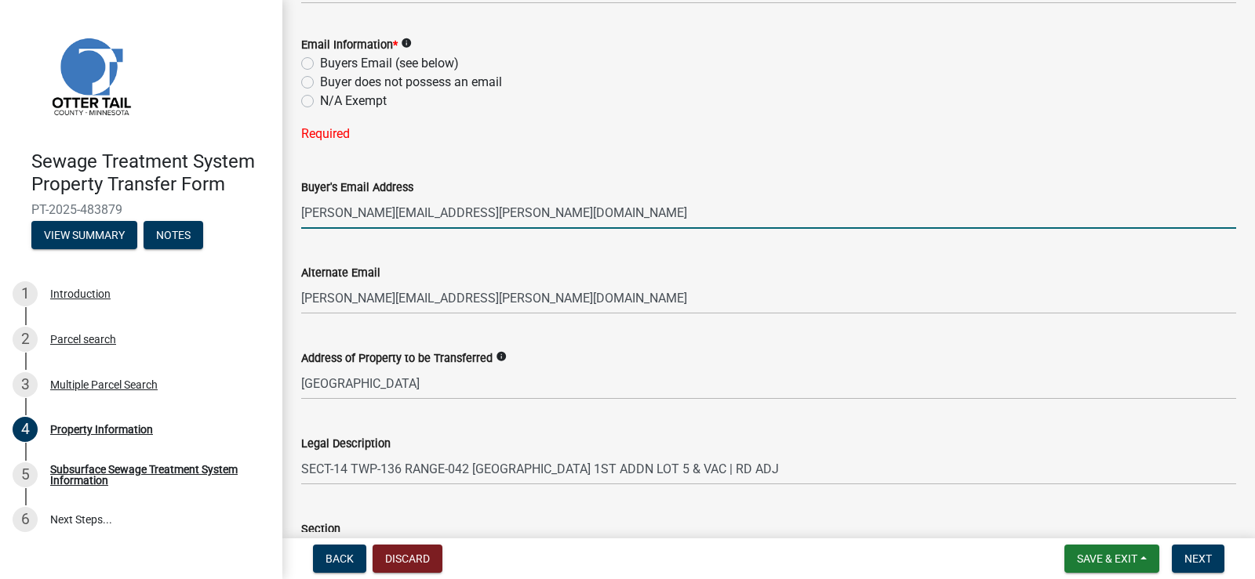
scroll to position [634, 0]
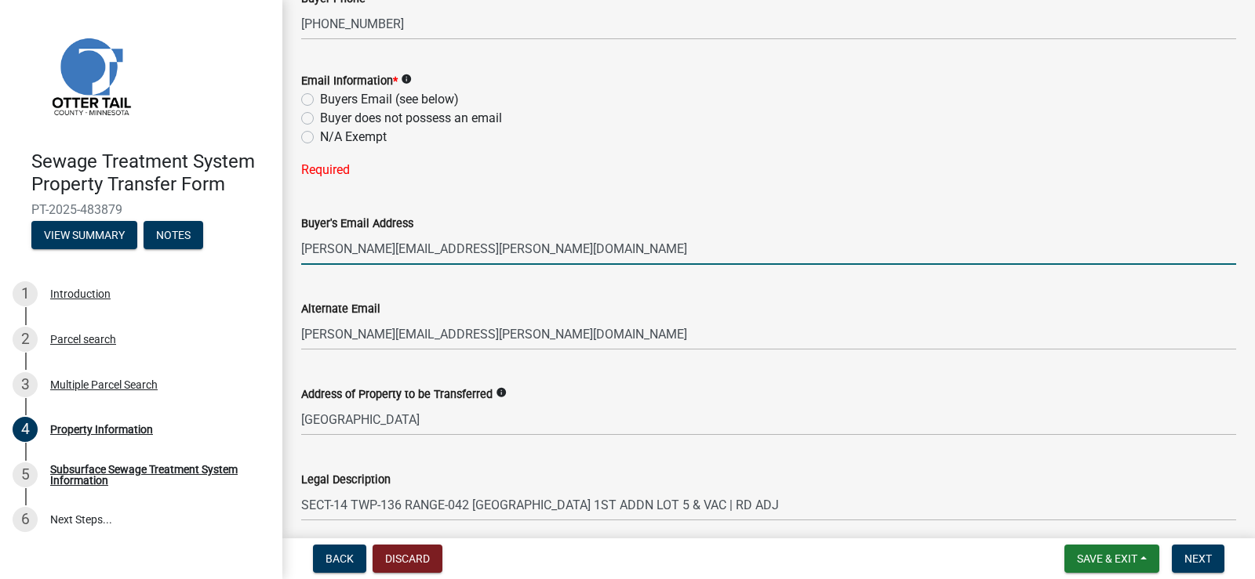
click at [320, 136] on label "N/A Exempt" at bounding box center [353, 137] width 67 height 19
click at [320, 136] on input "N/A Exempt" at bounding box center [325, 133] width 10 height 10
radio input "true"
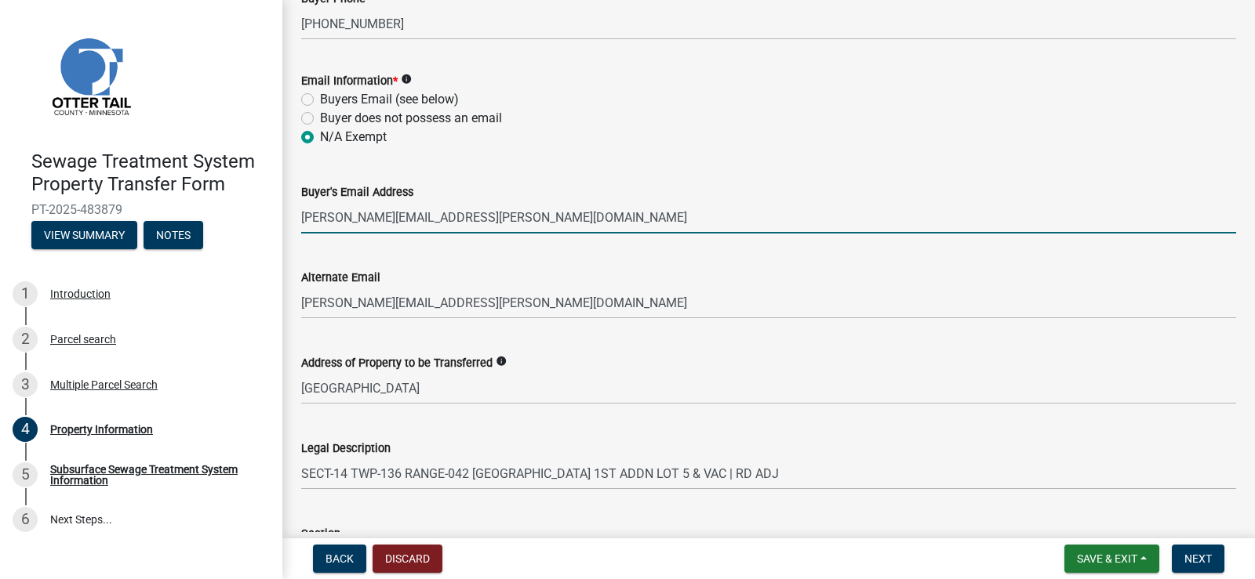
click at [487, 220] on input "[PERSON_NAME][EMAIL_ADDRESS][PERSON_NAME][DOMAIN_NAME]" at bounding box center [768, 218] width 935 height 32
type input "j"
click at [1187, 565] on span "Next" at bounding box center [1197, 559] width 27 height 13
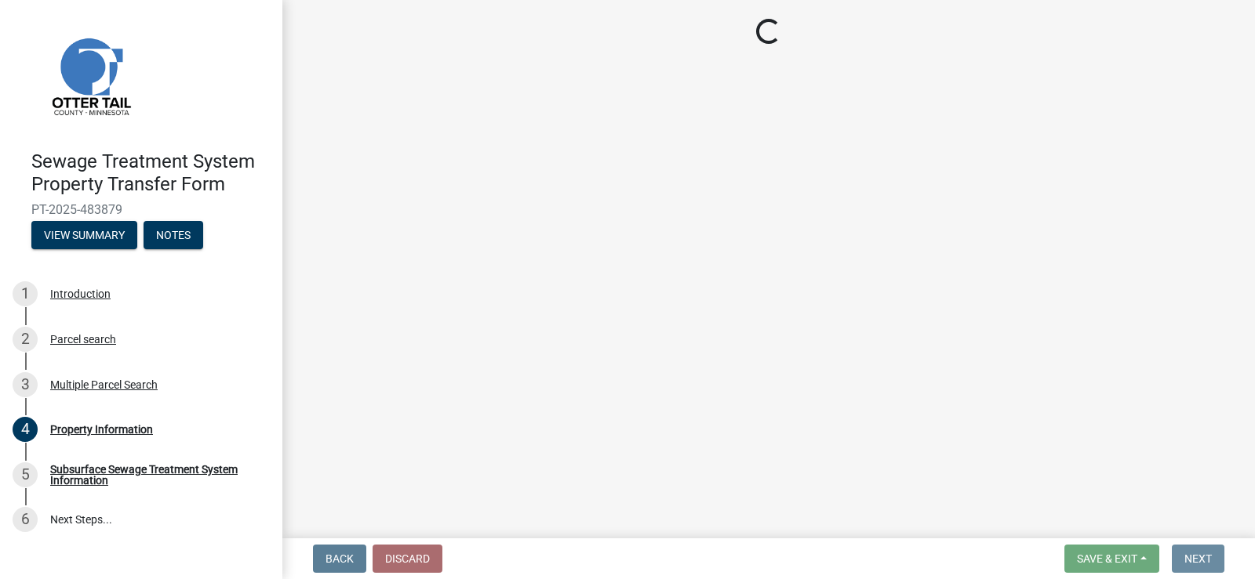
scroll to position [0, 0]
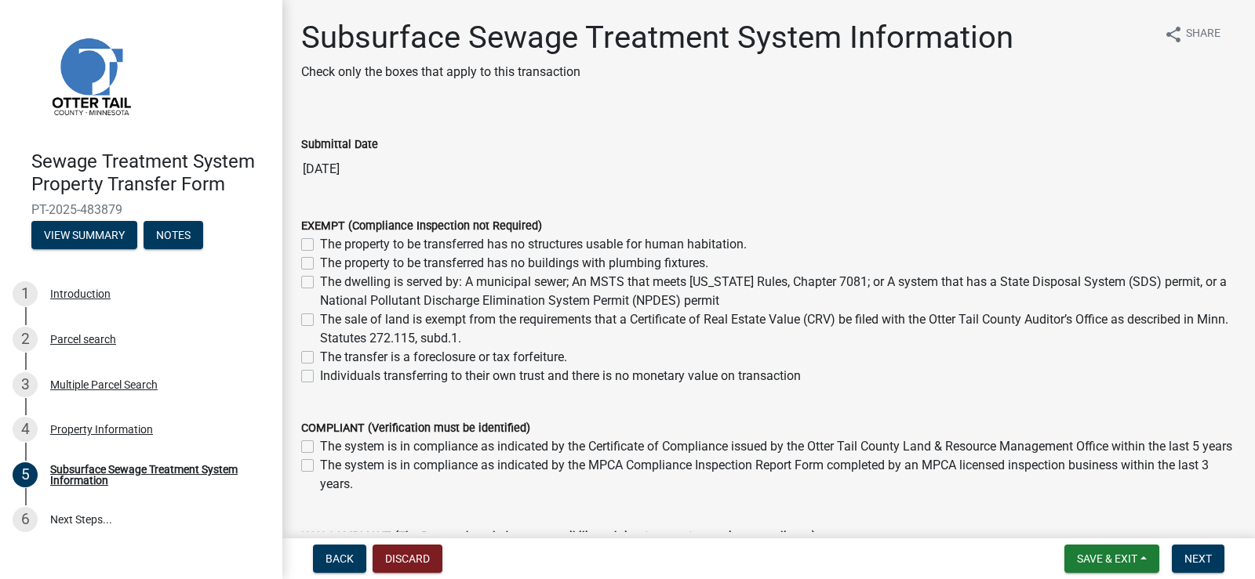
click at [320, 321] on label "The sale of land is exempt from the requirements that a Certificate of Real Est…" at bounding box center [778, 330] width 916 height 38
click at [320, 321] on input "The sale of land is exempt from the requirements that a Certificate of Real Est…" at bounding box center [325, 316] width 10 height 10
checkbox input "true"
checkbox input "false"
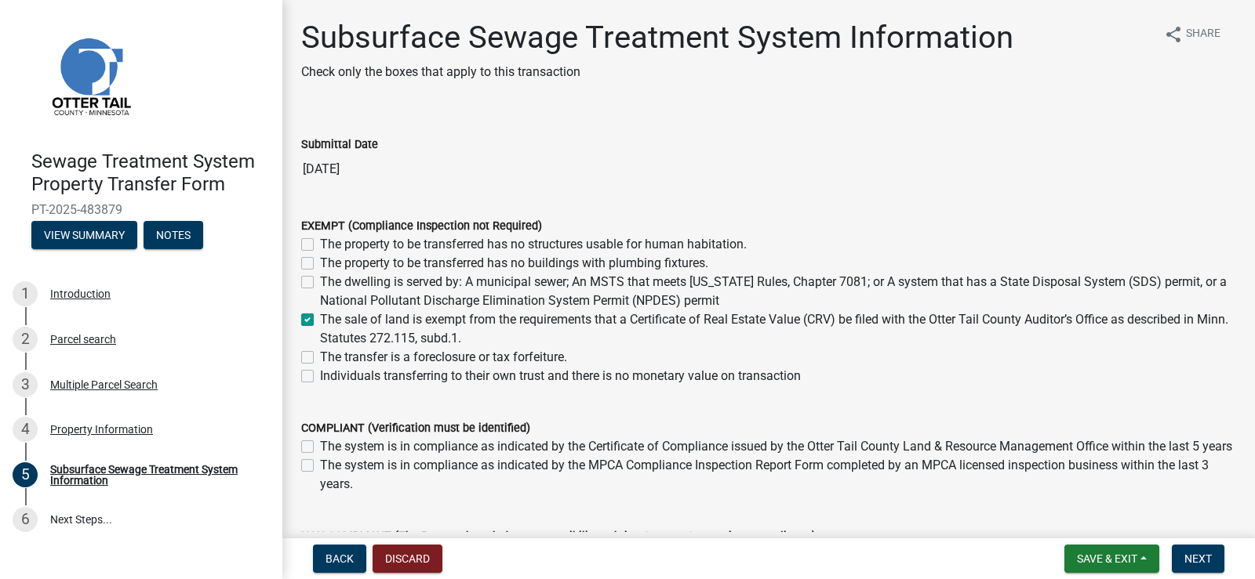
checkbox input "false"
checkbox input "true"
checkbox input "false"
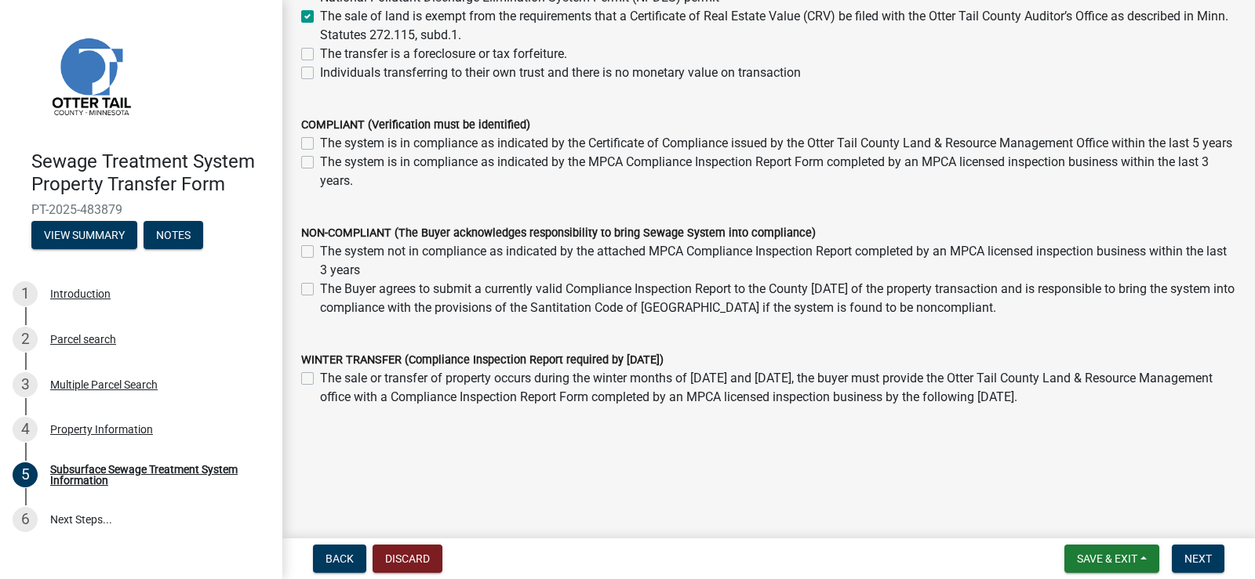
scroll to position [322, 0]
click at [1202, 564] on span "Next" at bounding box center [1197, 559] width 27 height 13
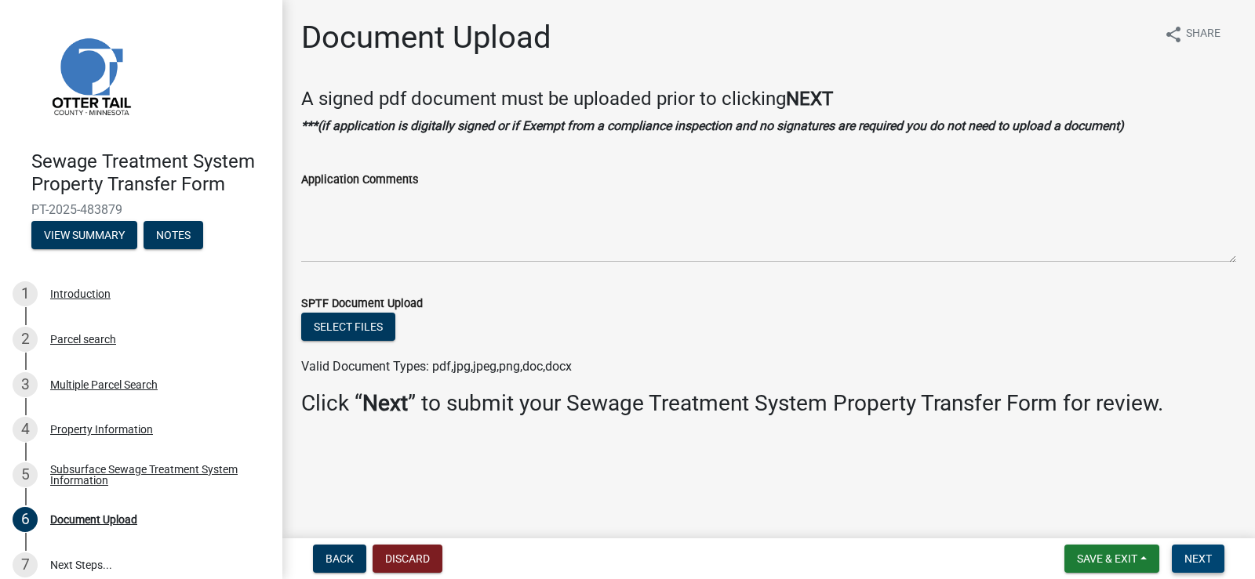
click at [1195, 557] on span "Next" at bounding box center [1197, 559] width 27 height 13
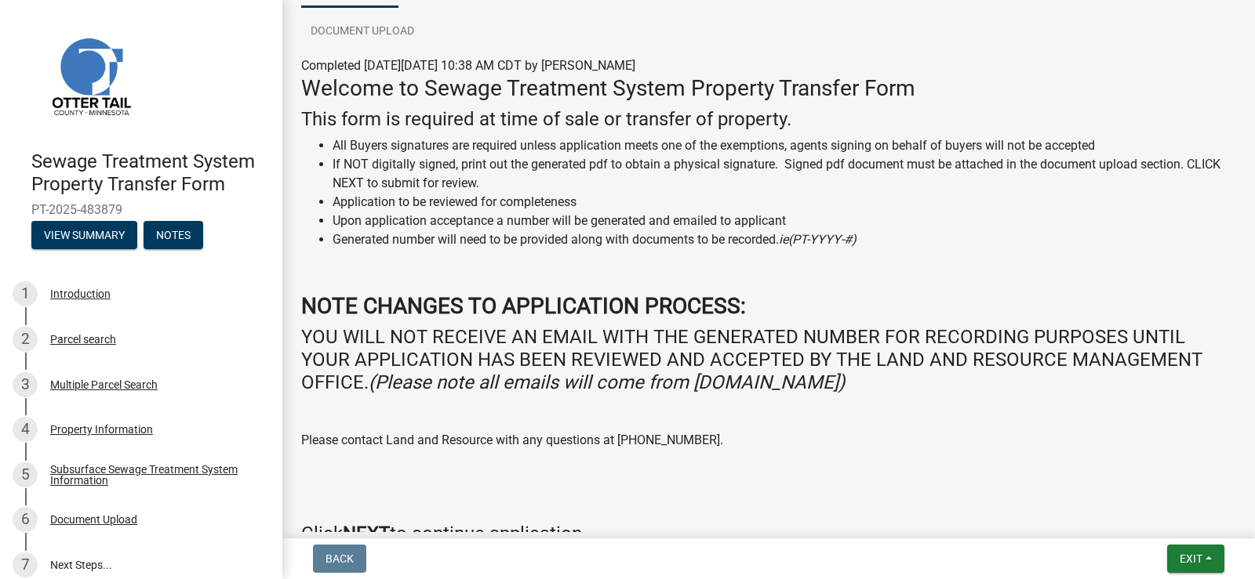
scroll to position [189, 0]
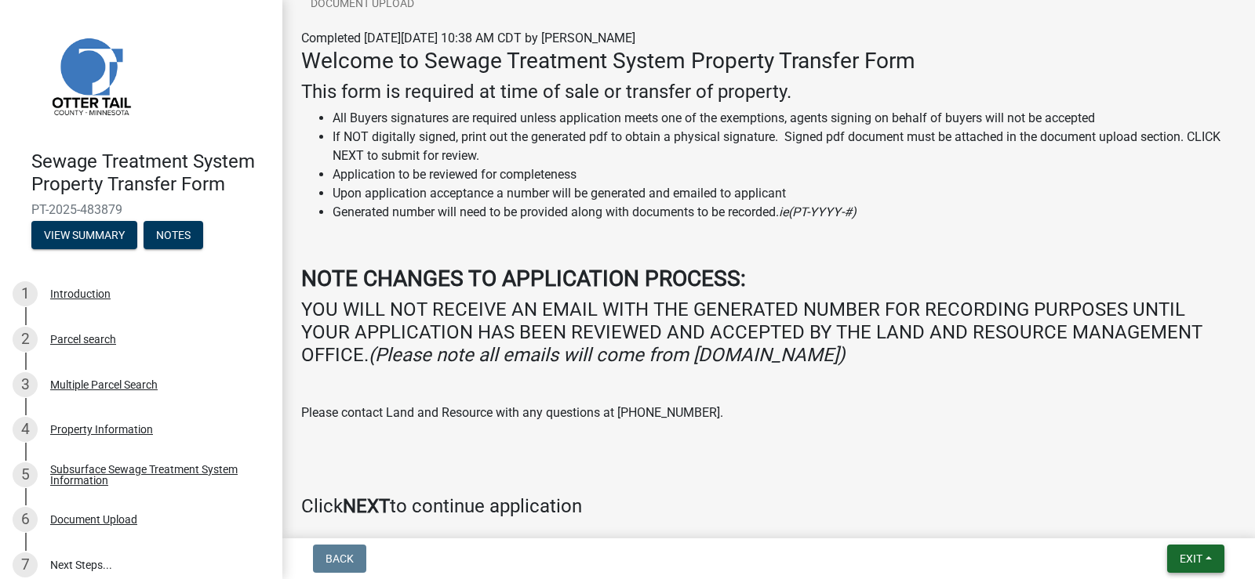
click at [1186, 559] on span "Exit" at bounding box center [1190, 559] width 23 height 13
click at [945, 456] on div "Welcome to Sewage Treatment System Property Transfer Form This form is required…" at bounding box center [768, 283] width 935 height 470
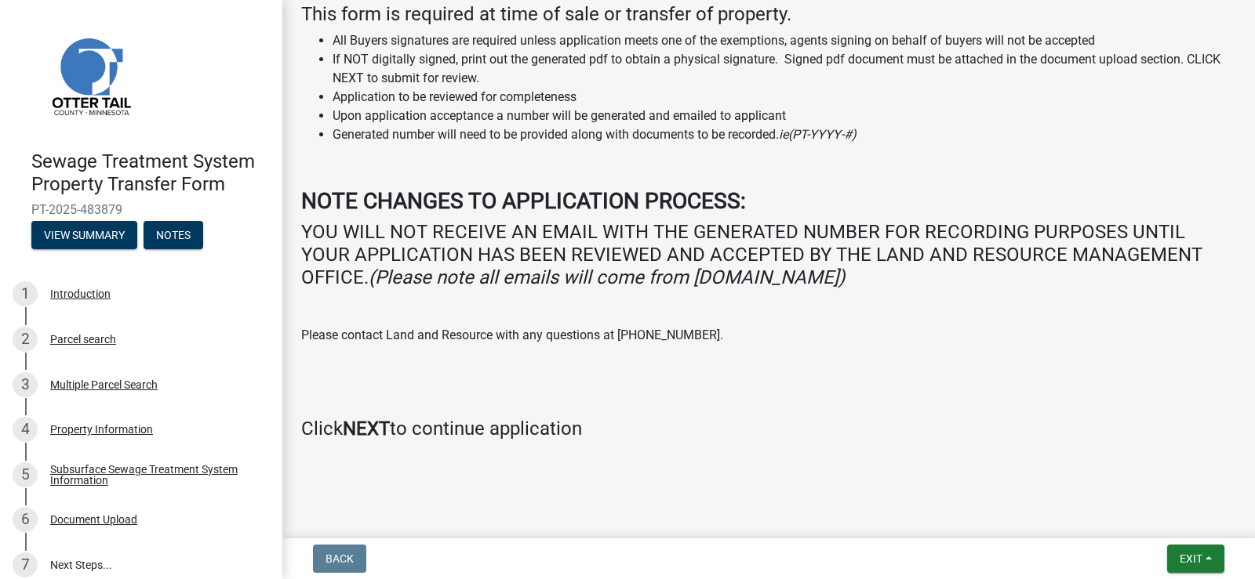
scroll to position [267, 0]
click at [383, 434] on strong "NEXT" at bounding box center [366, 428] width 47 height 22
click at [375, 428] on strong "NEXT" at bounding box center [366, 428] width 47 height 22
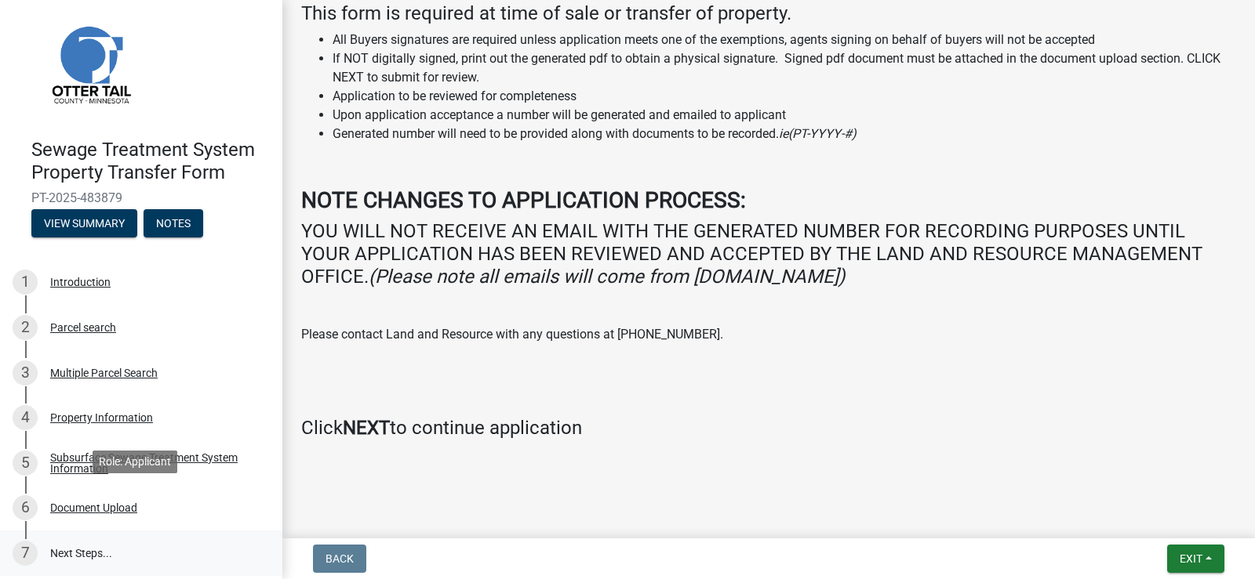
scroll to position [15, 0]
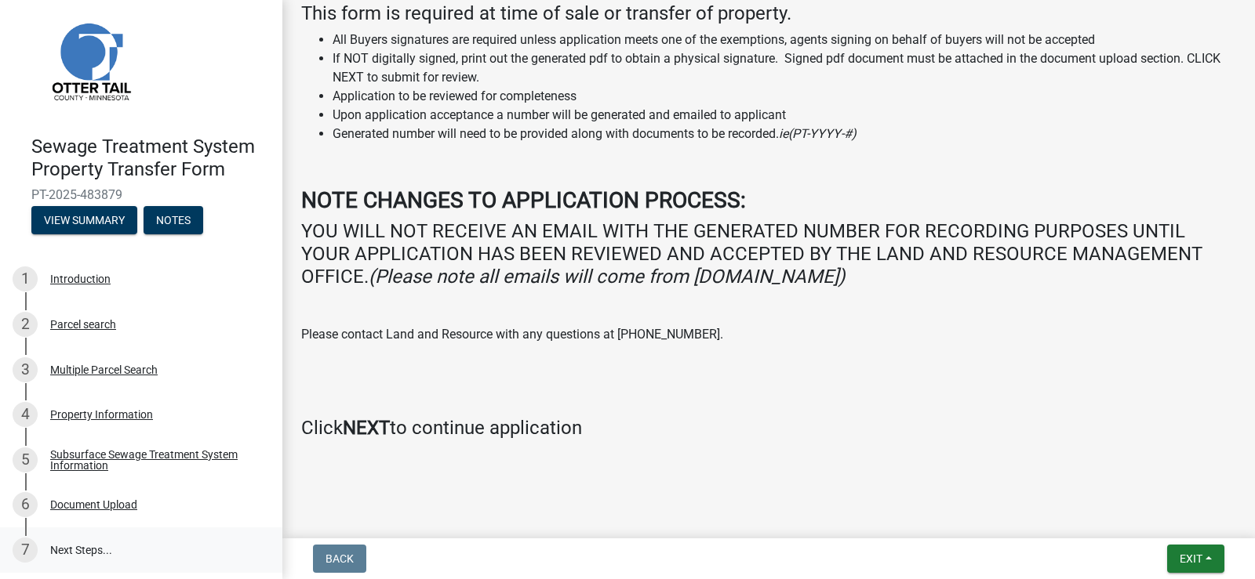
click at [81, 551] on link "7 Next Steps..." at bounding box center [141, 550] width 282 height 45
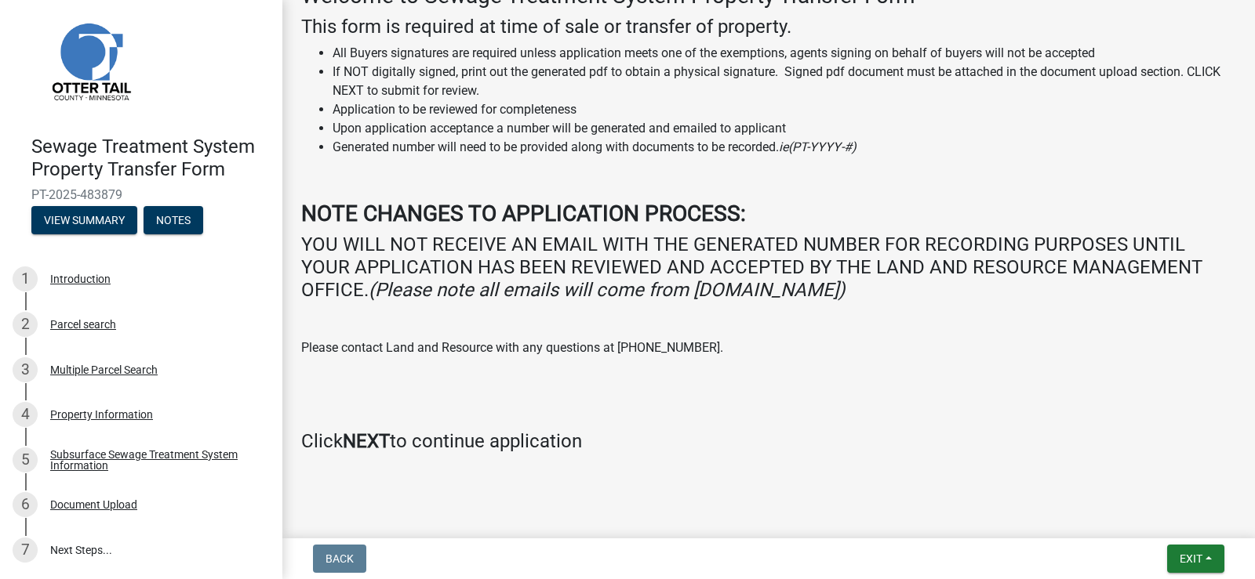
scroll to position [267, 0]
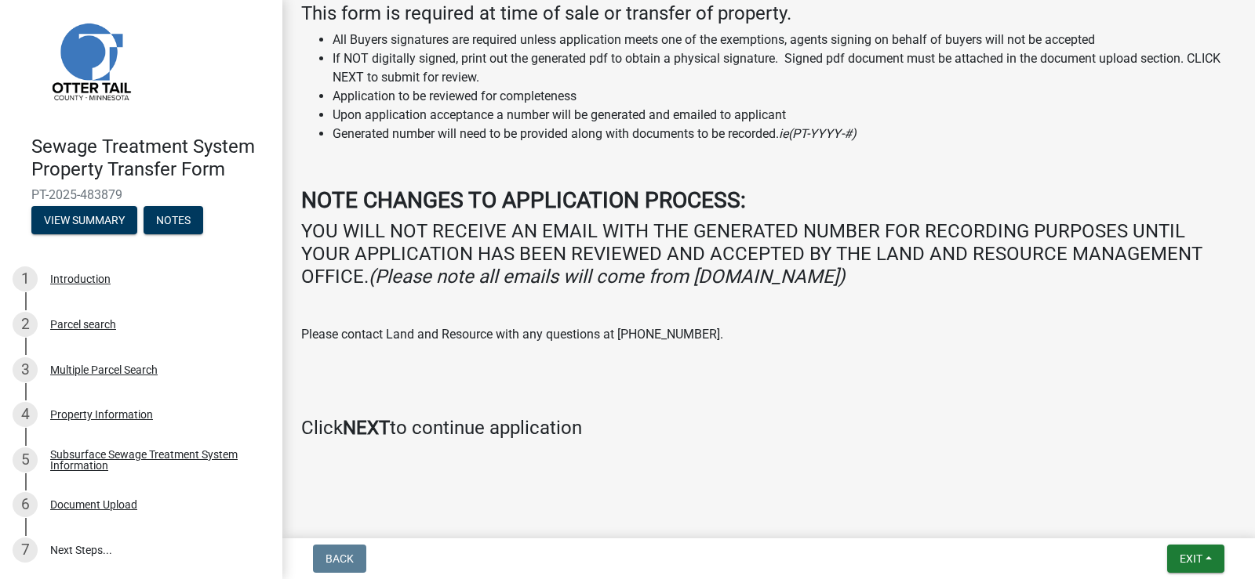
click at [369, 427] on strong "NEXT" at bounding box center [366, 428] width 47 height 22
click at [65, 552] on link "7 Next Steps..." at bounding box center [141, 550] width 282 height 45
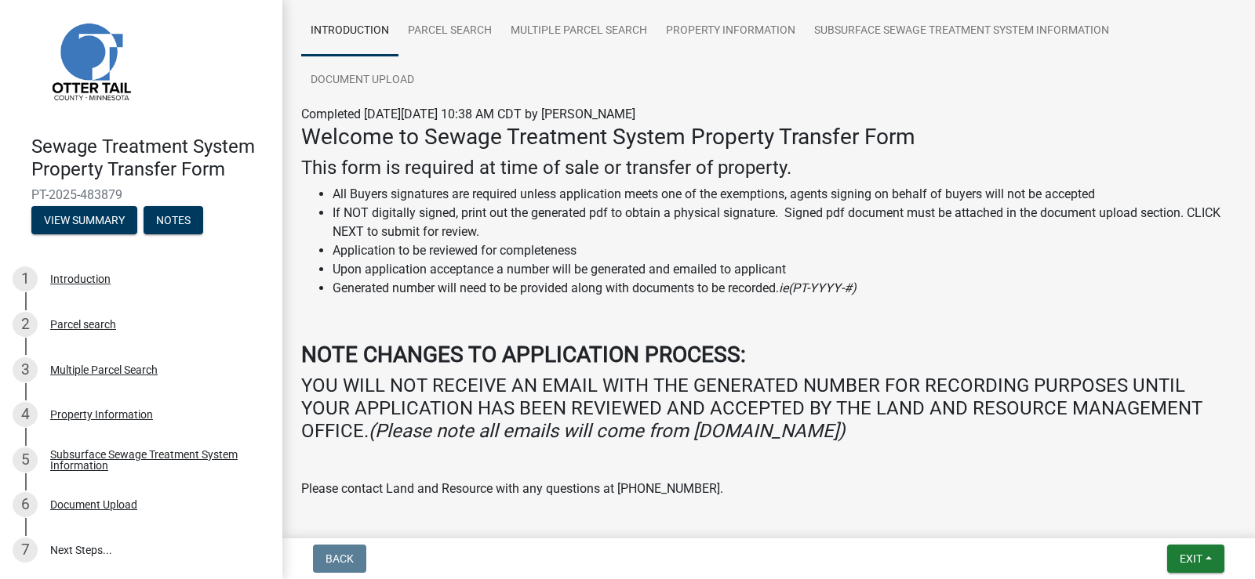
scroll to position [111, 0]
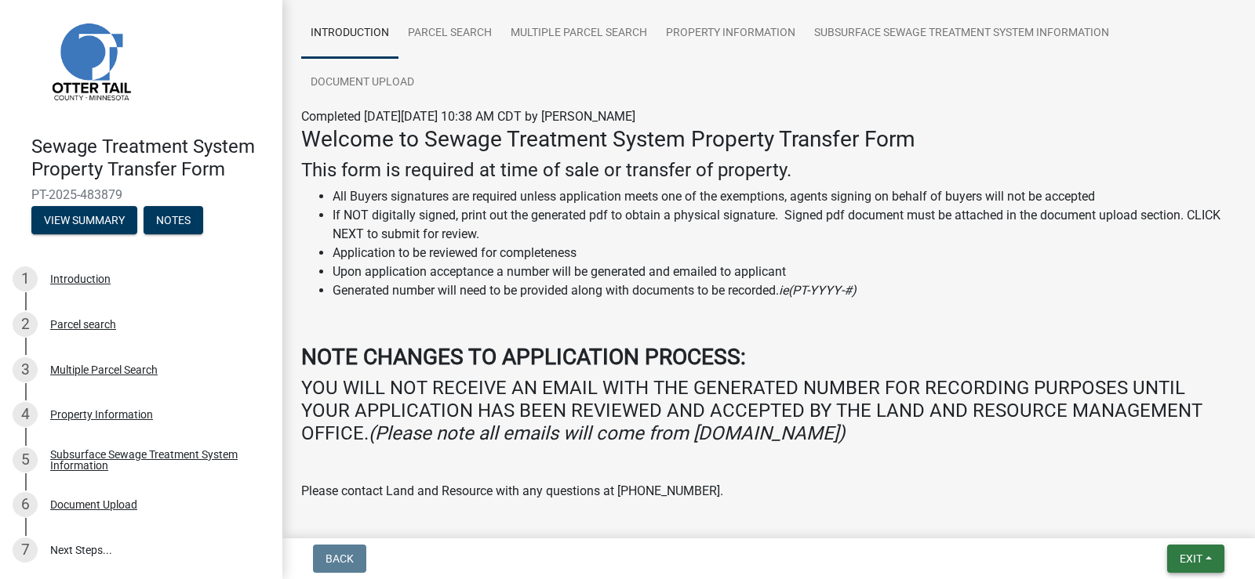
click at [1182, 556] on span "Exit" at bounding box center [1190, 559] width 23 height 13
click at [950, 500] on p "Please contact Land and Resource with any questions at [PHONE_NUMBER]." at bounding box center [768, 491] width 935 height 19
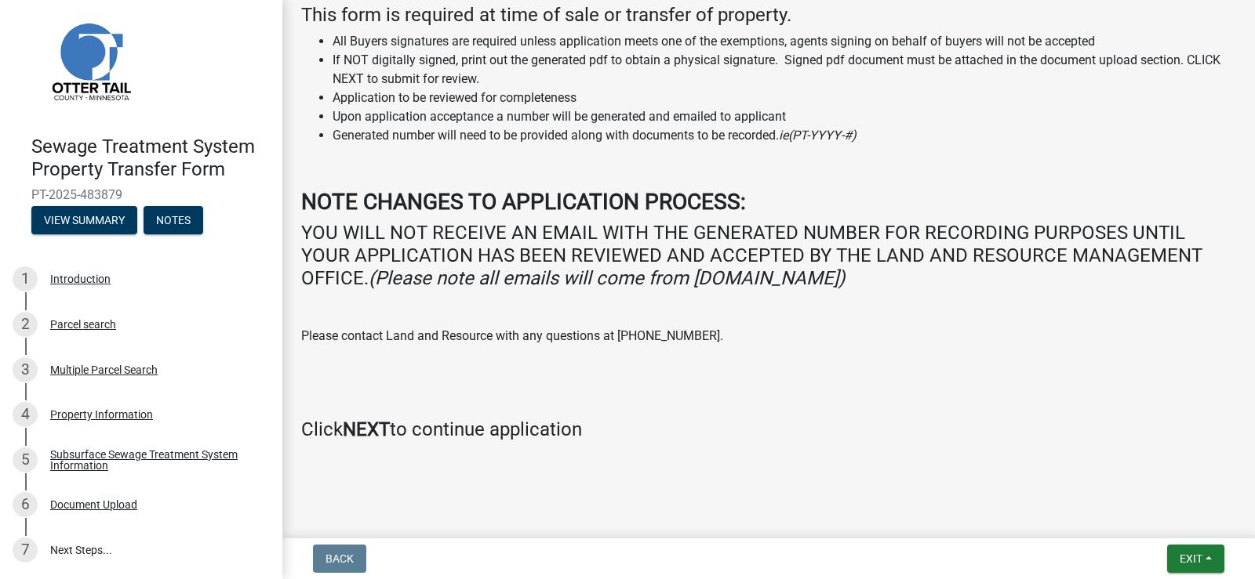
scroll to position [267, 0]
click at [375, 434] on strong "NEXT" at bounding box center [366, 428] width 47 height 22
click at [456, 455] on div at bounding box center [768, 461] width 894 height 19
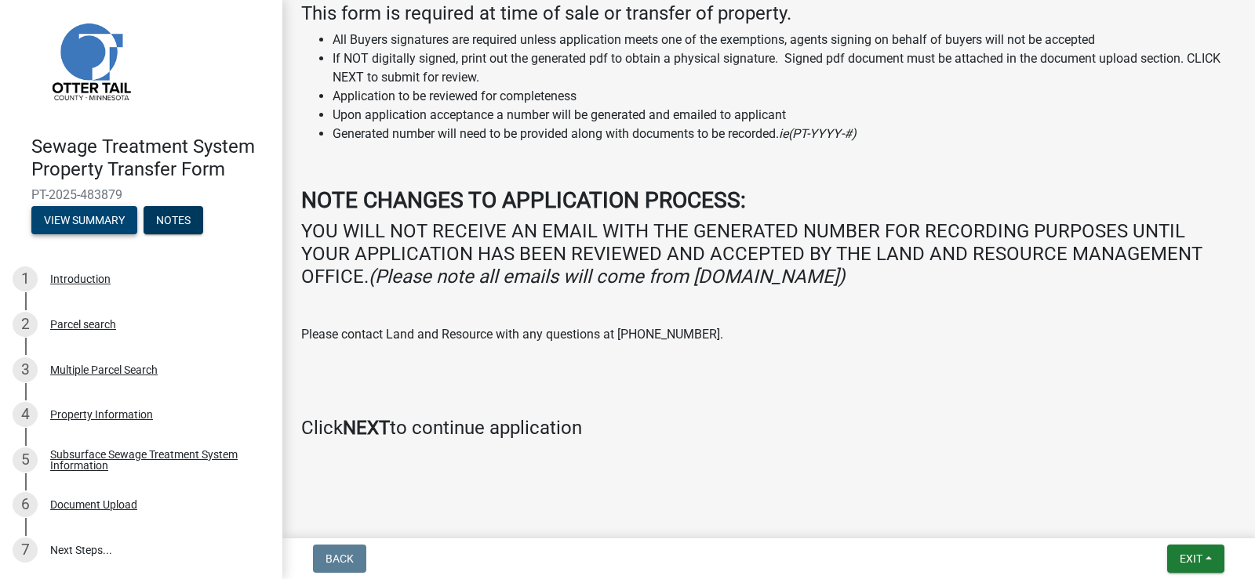
click at [118, 218] on button "View Summary" at bounding box center [84, 220] width 106 height 28
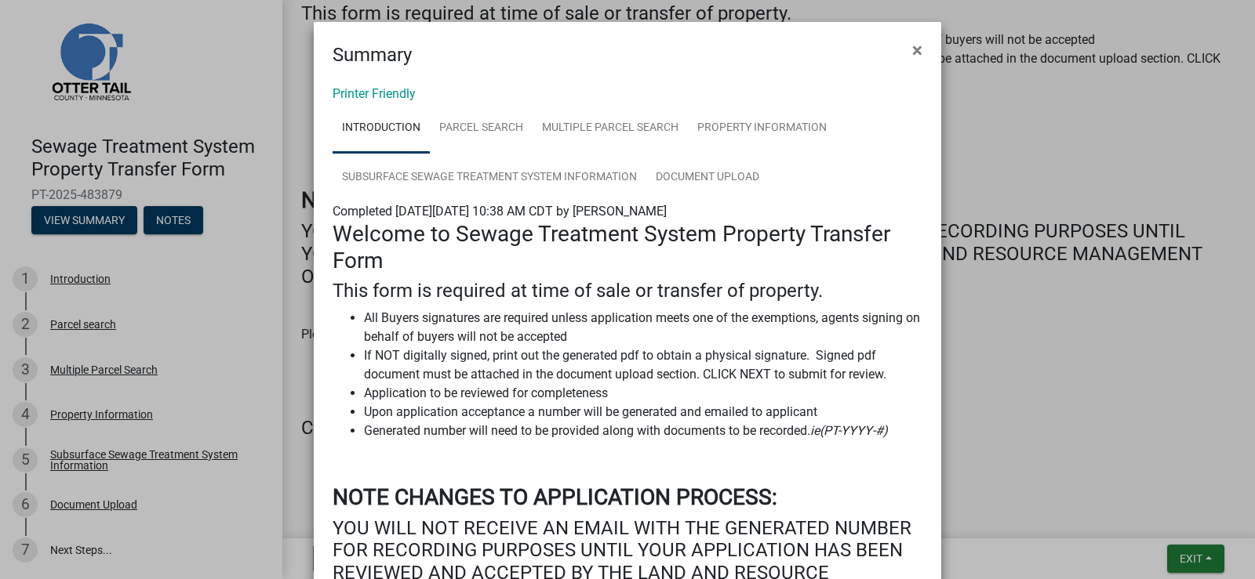
click at [681, 455] on p at bounding box center [627, 462] width 590 height 19
click at [916, 51] on span "×" at bounding box center [917, 50] width 10 height 22
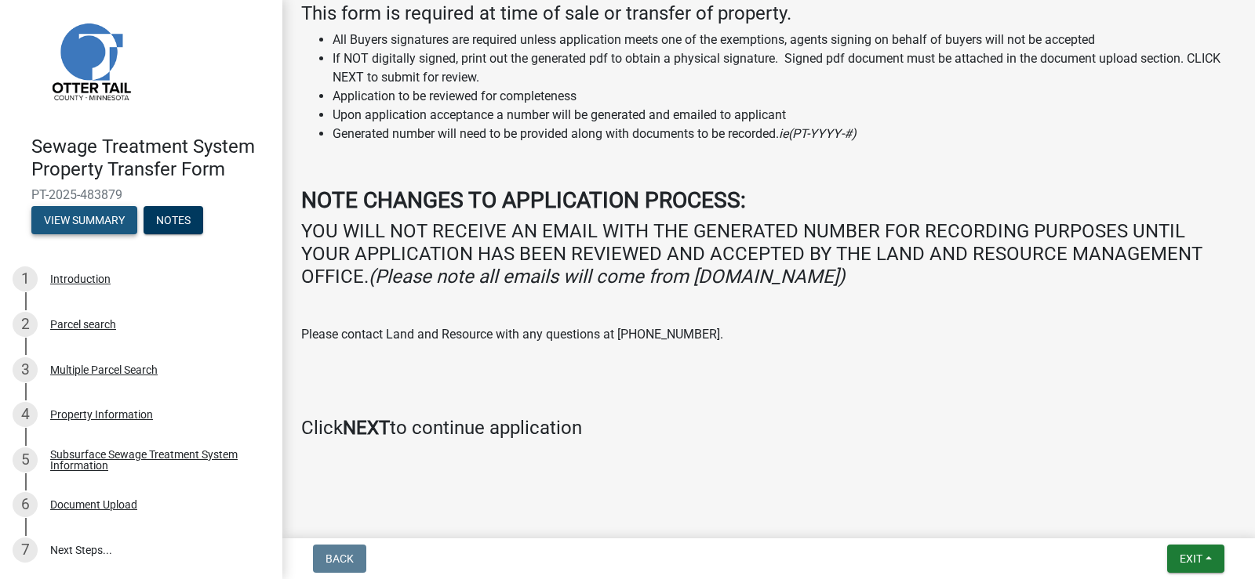
click at [104, 224] on button "View Summary" at bounding box center [84, 220] width 106 height 28
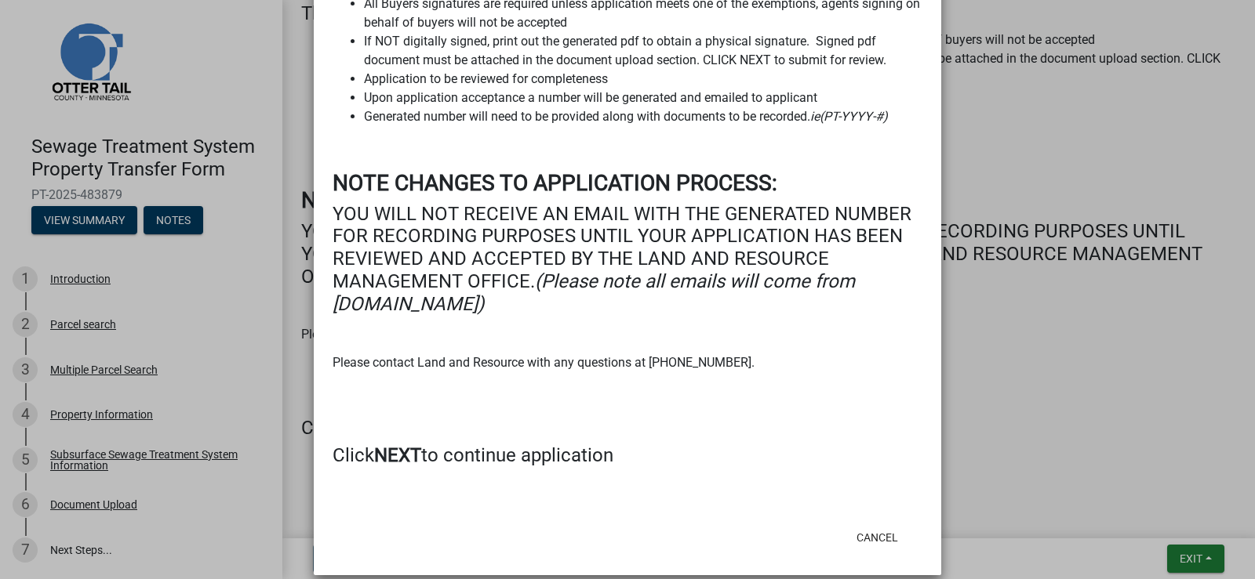
scroll to position [332, 0]
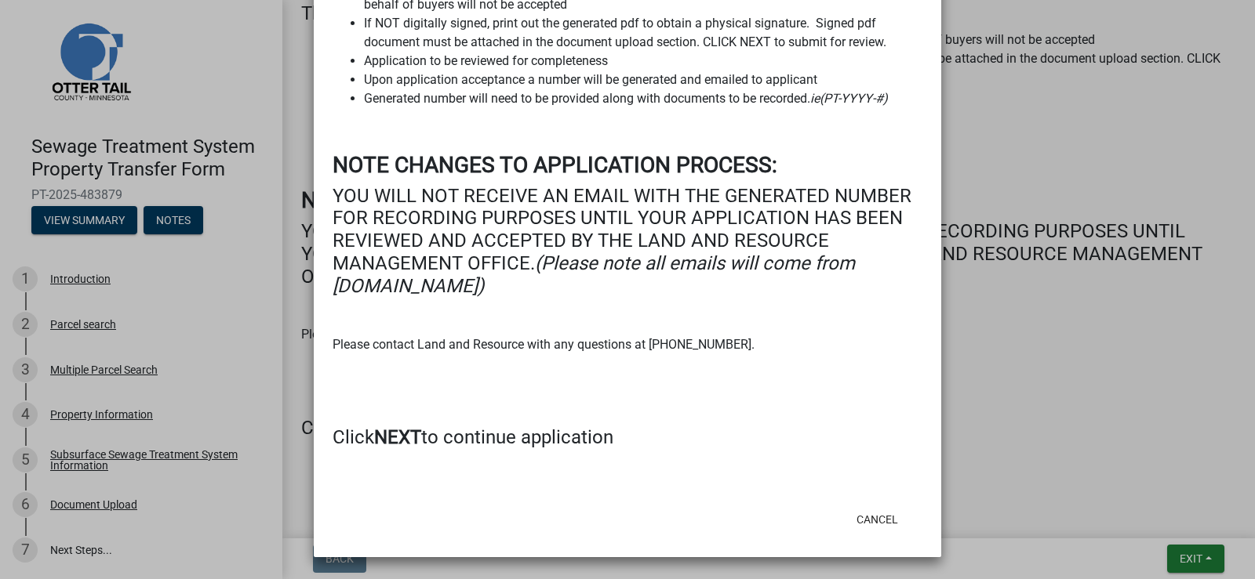
click at [374, 437] on strong "NEXT" at bounding box center [397, 438] width 47 height 22
click at [866, 522] on button "Cancel" at bounding box center [877, 520] width 67 height 28
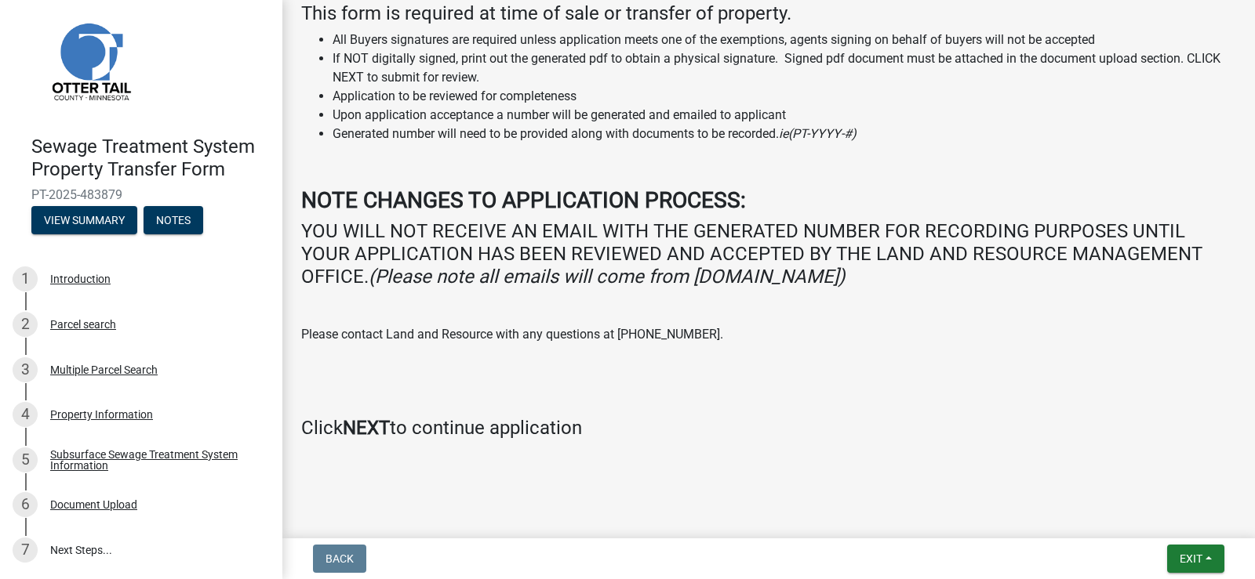
click at [381, 436] on strong "NEXT" at bounding box center [366, 428] width 47 height 22
click at [96, 551] on link "7 Next Steps..." at bounding box center [141, 550] width 282 height 45
click at [131, 221] on button "View Summary" at bounding box center [84, 220] width 106 height 28
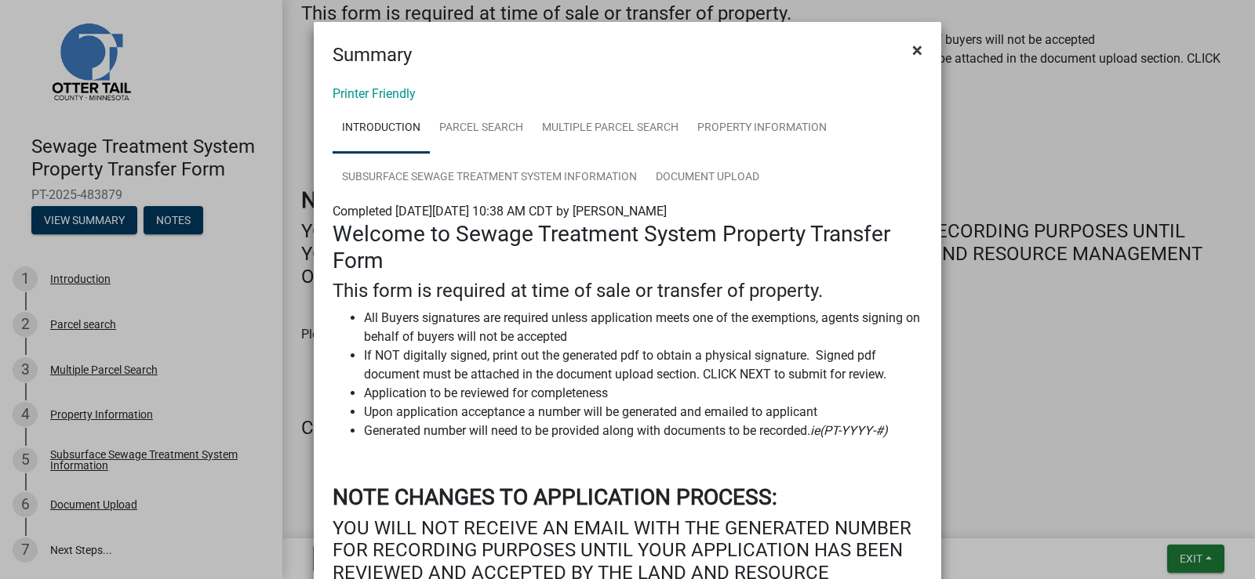
click at [921, 49] on button "×" at bounding box center [916, 50] width 35 height 44
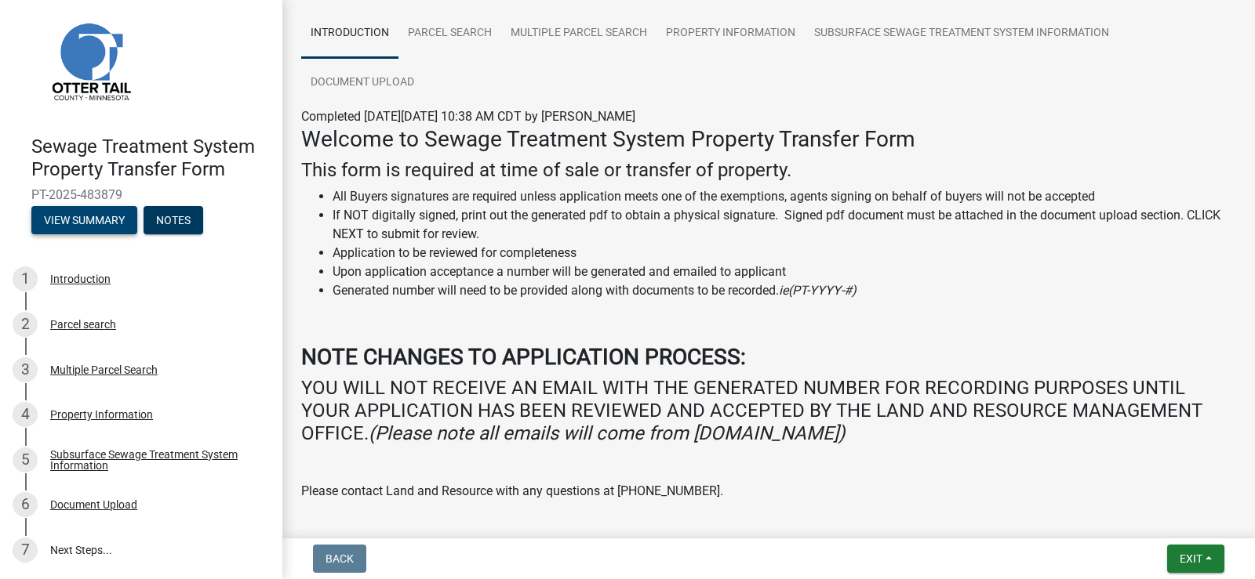
scroll to position [189, 0]
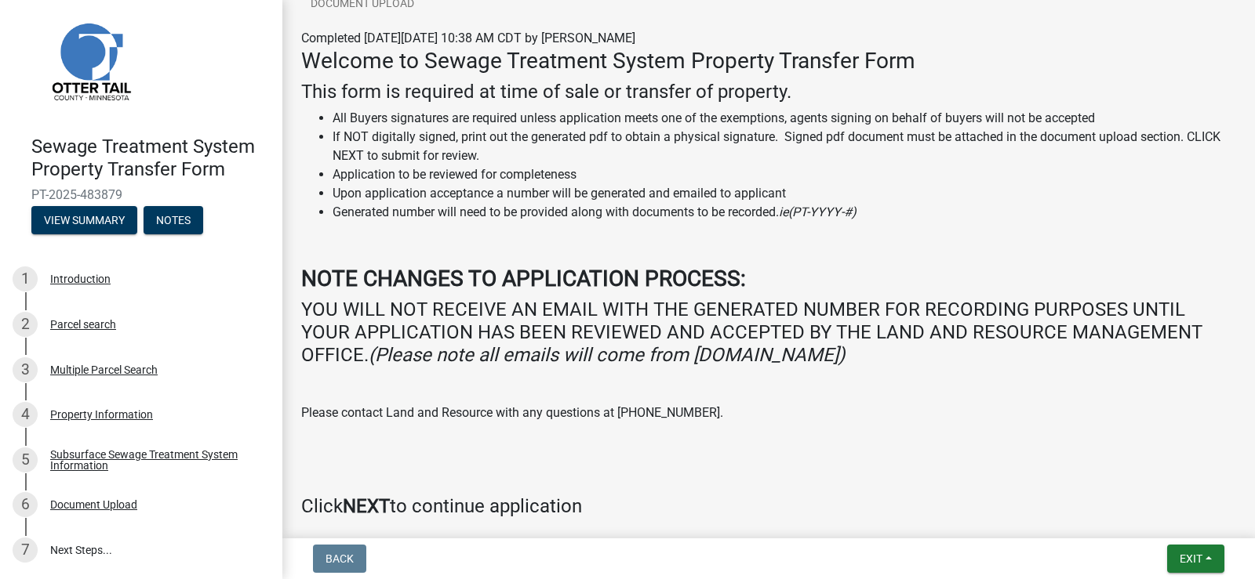
click at [510, 291] on strong "NOTE CHANGES TO APPLICATION PROCESS:" at bounding box center [523, 279] width 445 height 26
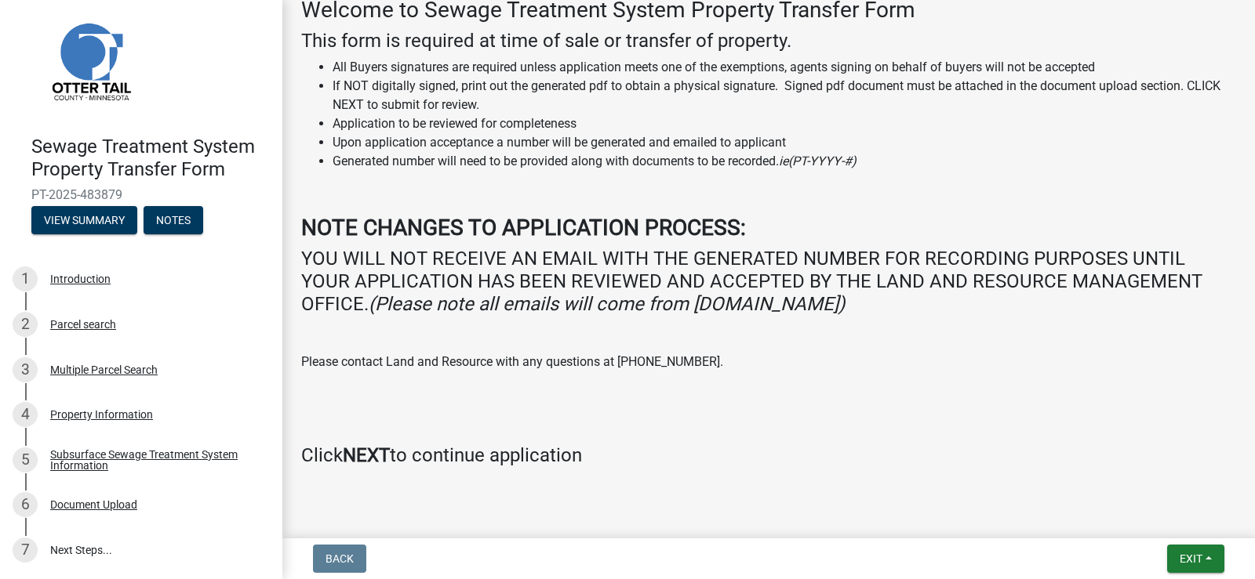
scroll to position [267, 0]
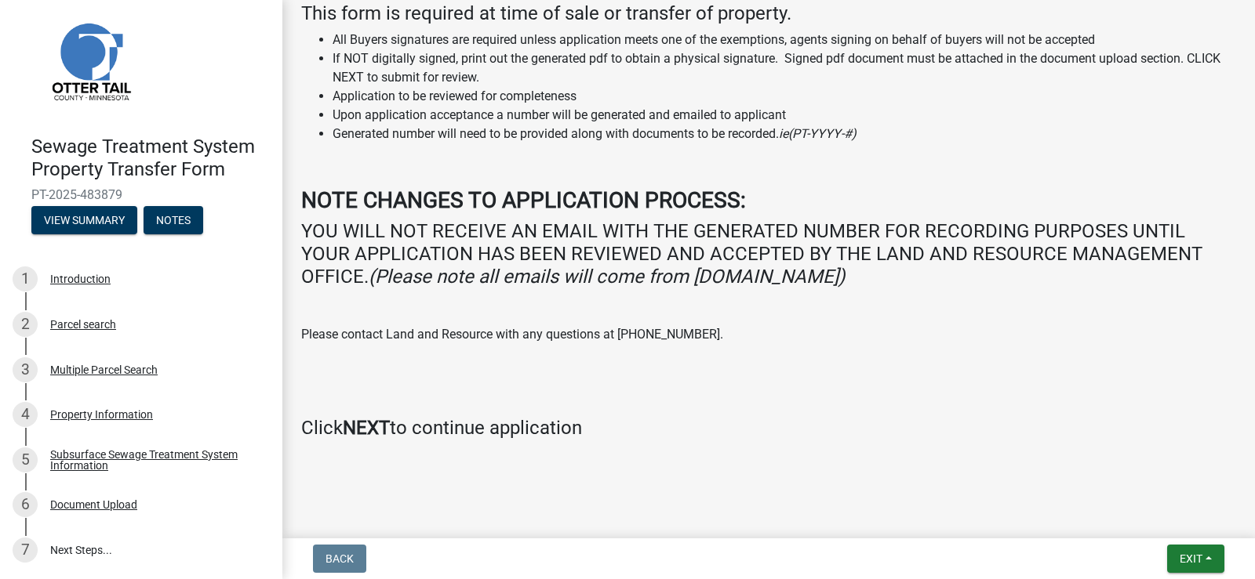
click at [373, 432] on strong "NEXT" at bounding box center [366, 428] width 47 height 22
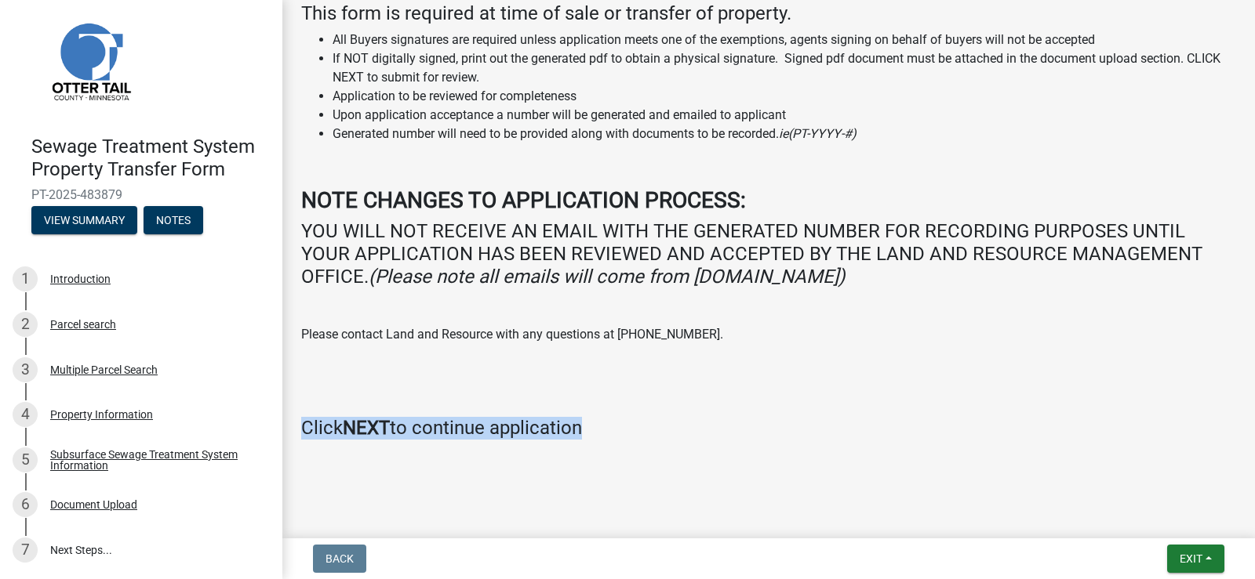
click at [373, 432] on strong "NEXT" at bounding box center [366, 428] width 47 height 22
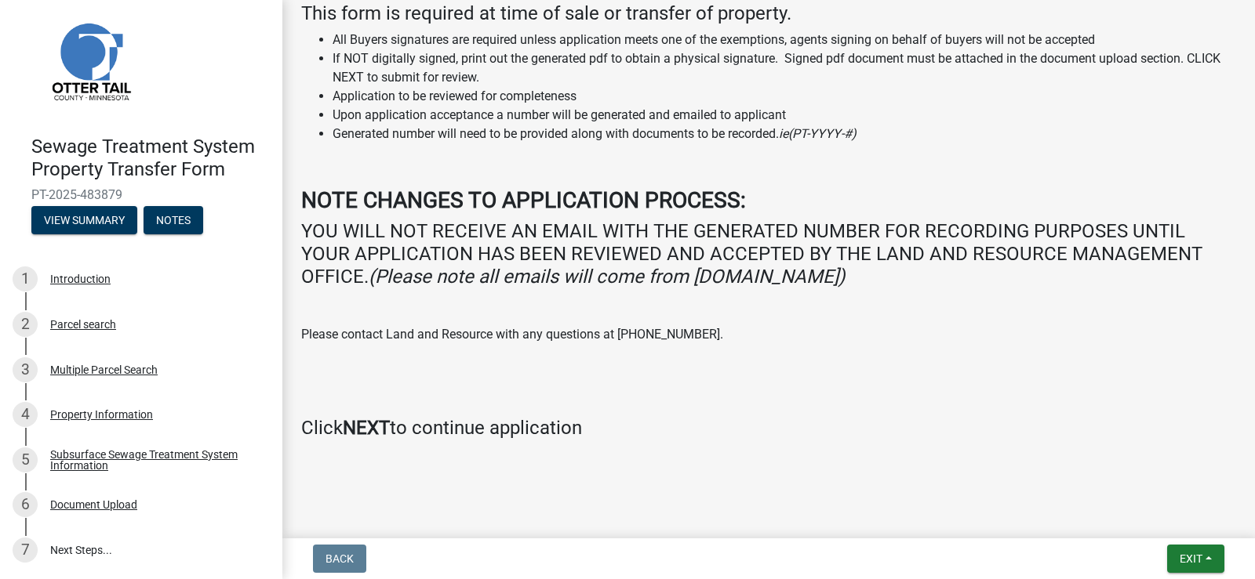
click at [373, 432] on strong "NEXT" at bounding box center [366, 428] width 47 height 22
click at [1179, 557] on span "Exit" at bounding box center [1190, 559] width 23 height 13
click at [1131, 481] on button "Save" at bounding box center [1161, 481] width 125 height 38
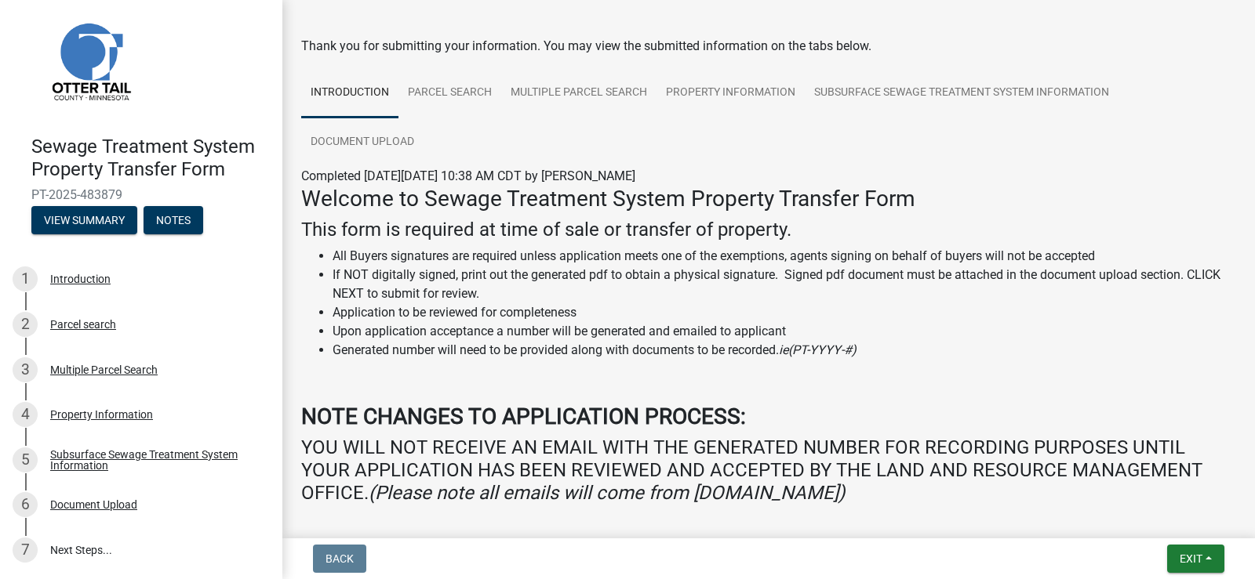
scroll to position [78, 0]
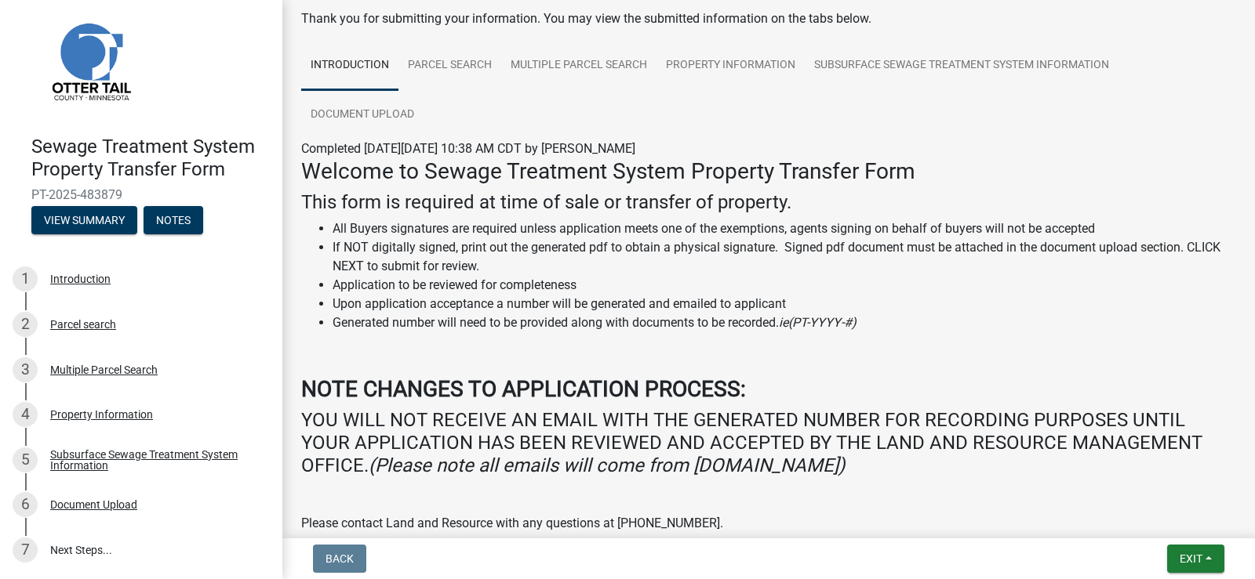
click at [512, 181] on h3 "Welcome to Sewage Treatment System Property Transfer Form" at bounding box center [768, 171] width 935 height 27
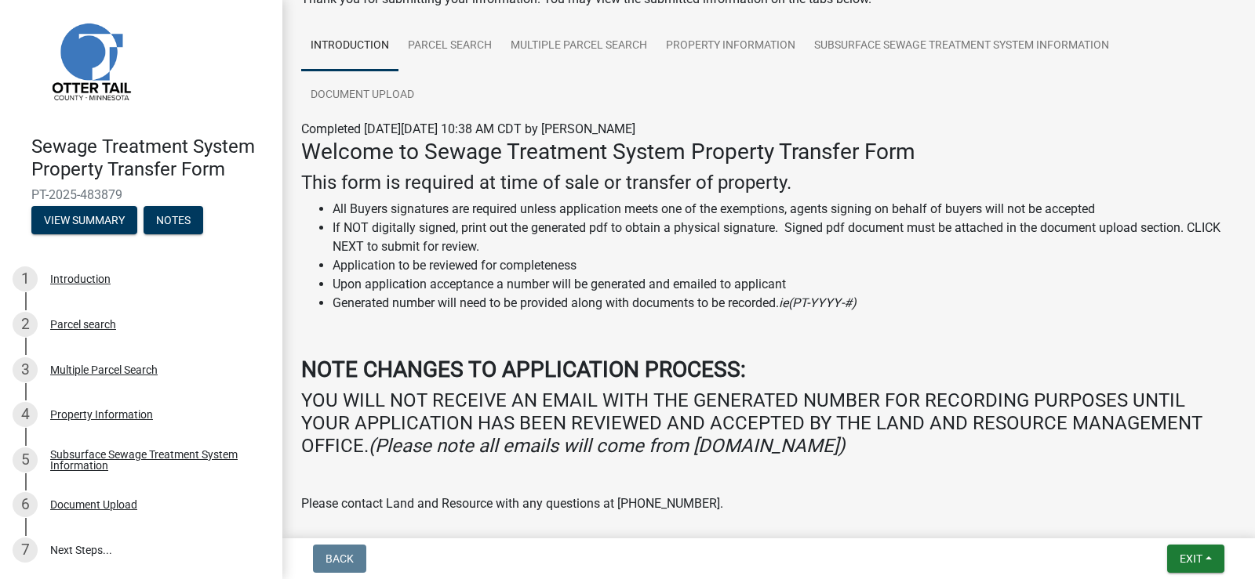
scroll to position [157, 0]
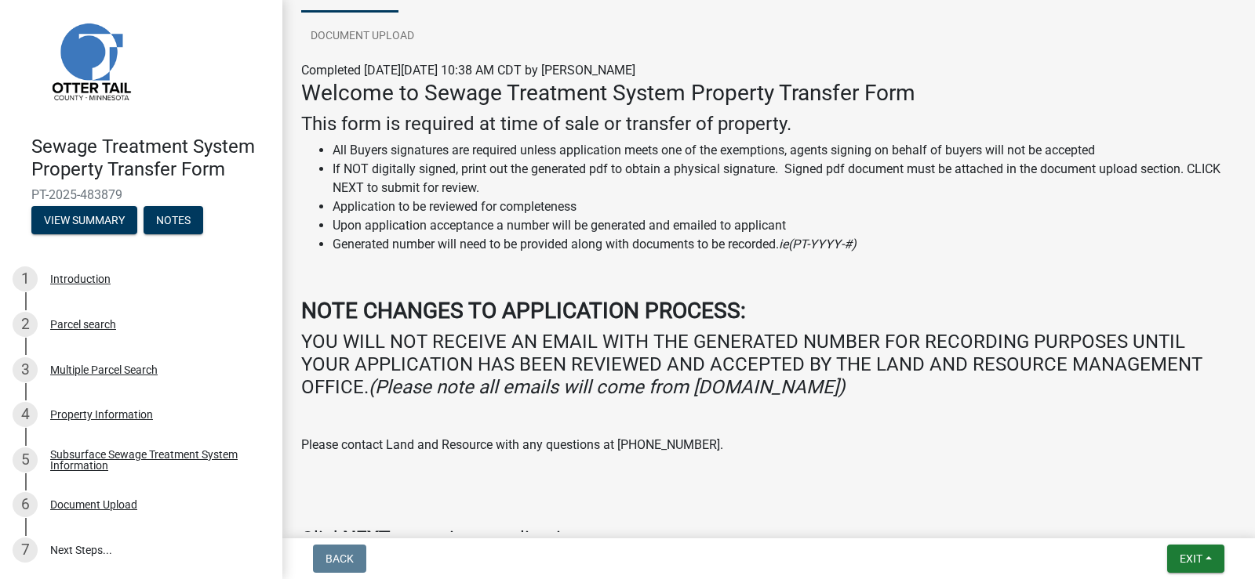
click at [512, 315] on strong "NOTE CHANGES TO APPLICATION PROCESS:" at bounding box center [523, 311] width 445 height 26
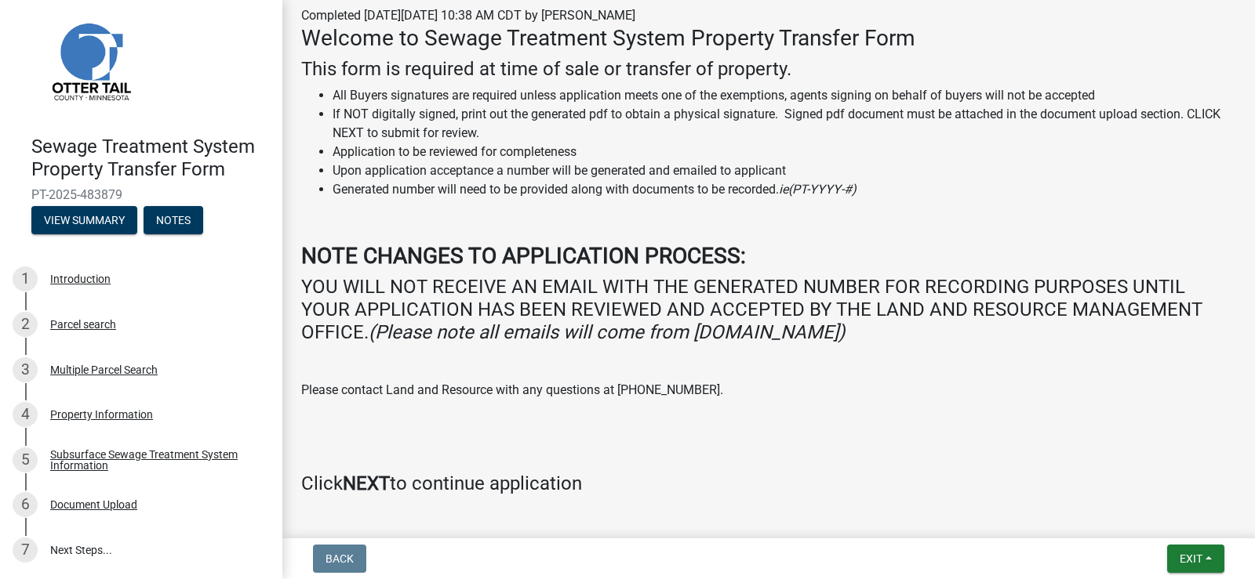
scroll to position [267, 0]
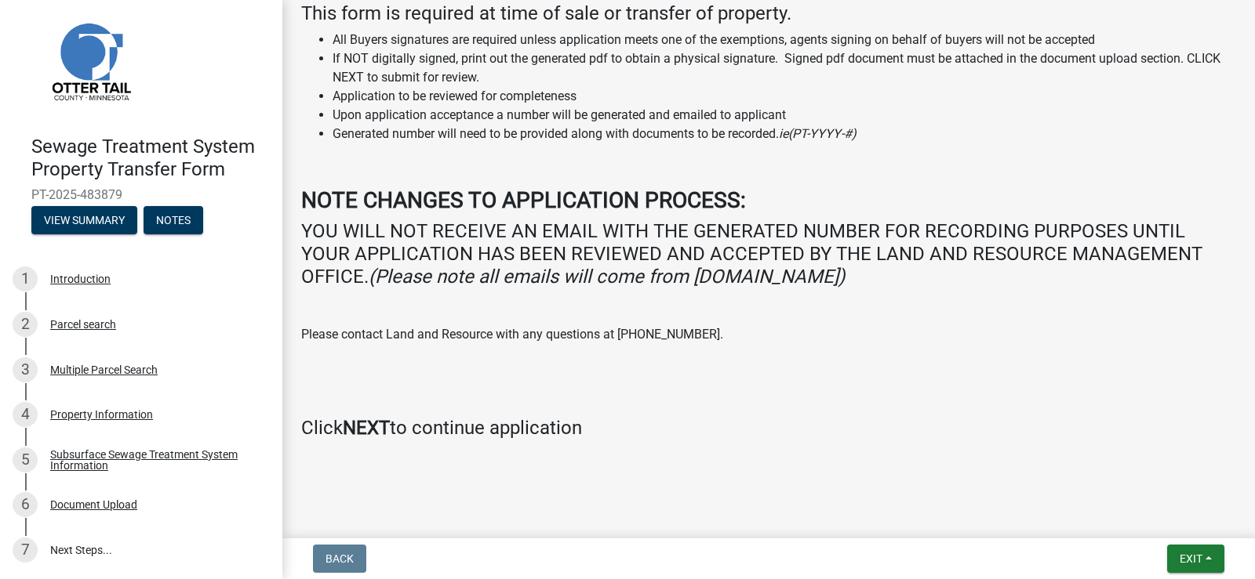
click at [358, 430] on strong "NEXT" at bounding box center [366, 428] width 47 height 22
click at [64, 549] on link "7 Next Steps..." at bounding box center [141, 550] width 282 height 45
click at [21, 553] on div "7" at bounding box center [25, 550] width 25 height 25
click at [96, 223] on button "View Summary" at bounding box center [84, 220] width 106 height 28
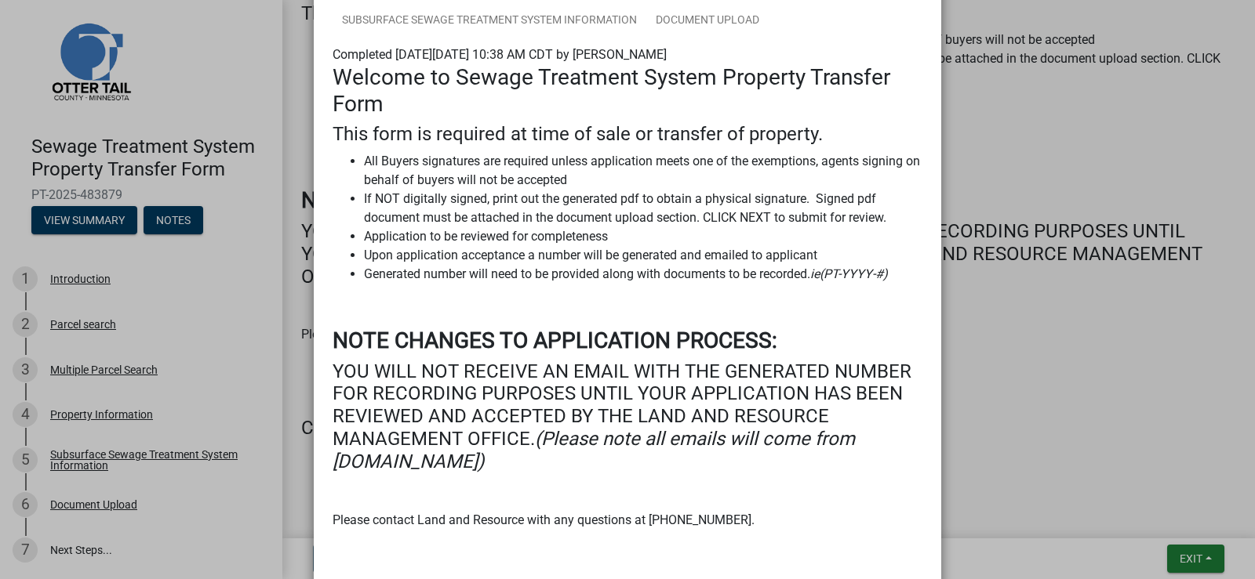
scroll to position [332, 0]
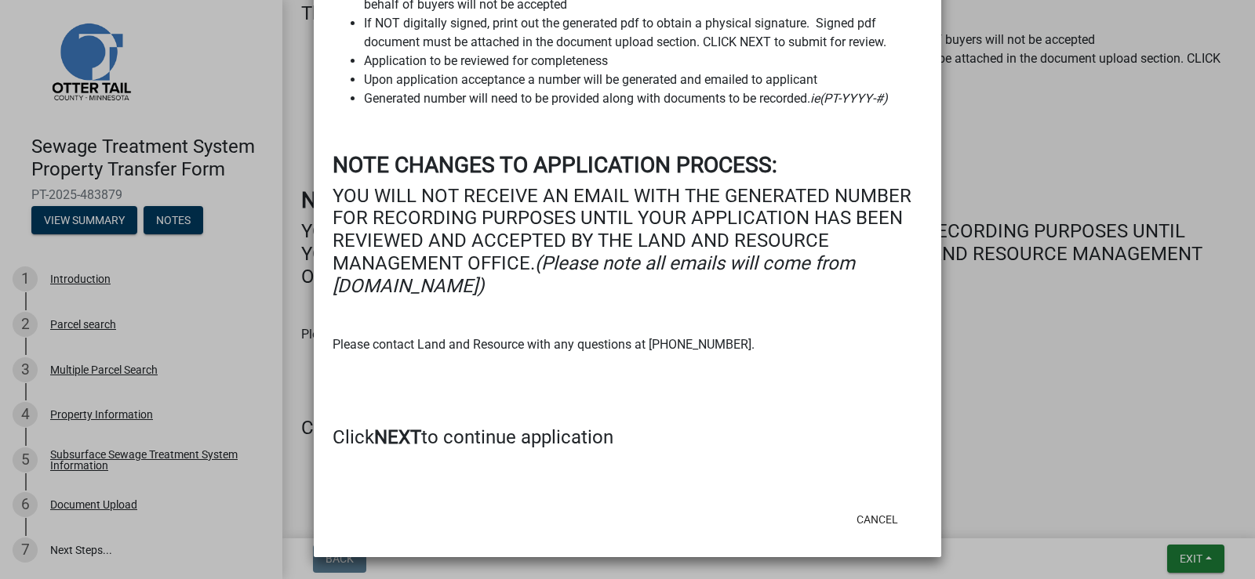
click at [384, 439] on strong "NEXT" at bounding box center [397, 438] width 47 height 22
click at [879, 524] on button "Cancel" at bounding box center [877, 520] width 67 height 28
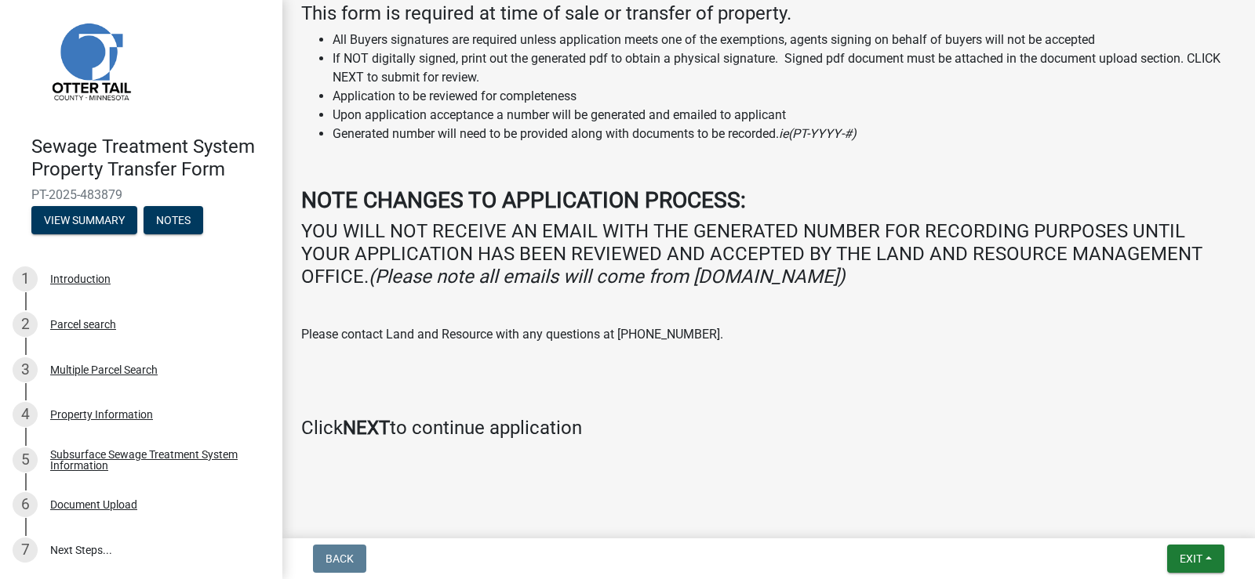
click at [356, 430] on strong "NEXT" at bounding box center [366, 428] width 47 height 22
click at [71, 499] on div "Document Upload" at bounding box center [93, 504] width 87 height 11
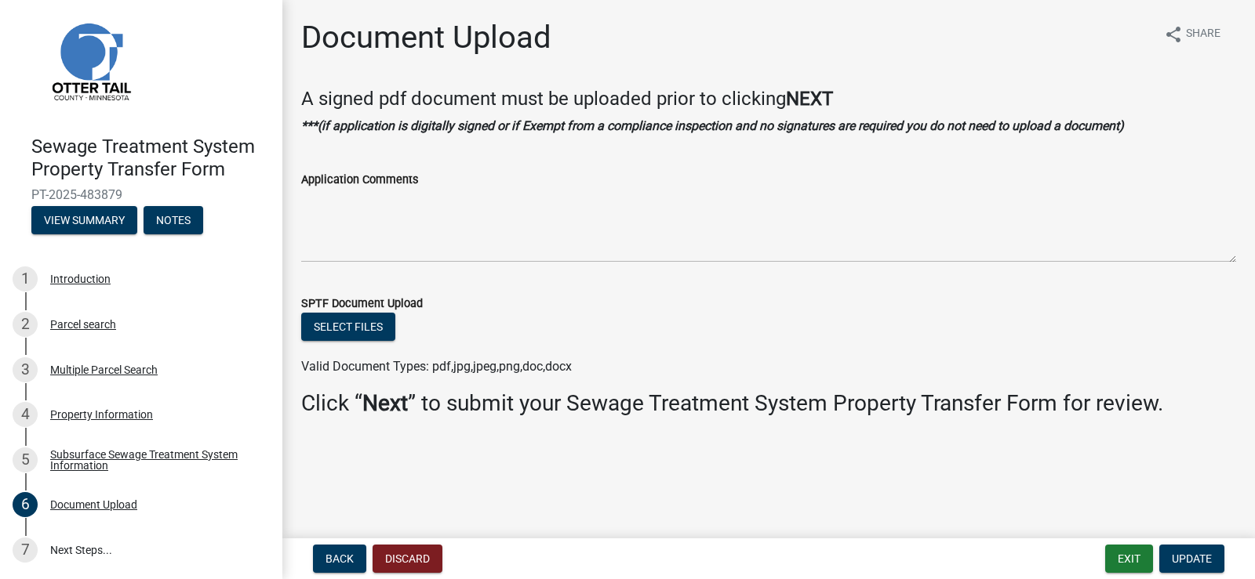
click at [373, 185] on label "Application Comments" at bounding box center [359, 180] width 117 height 11
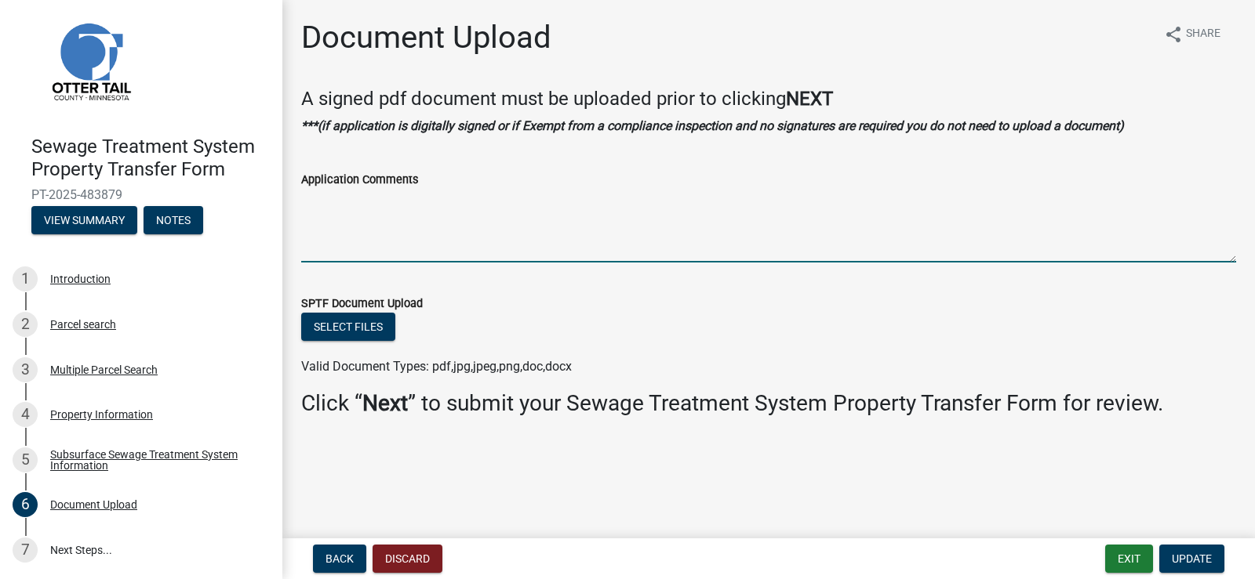
click at [373, 189] on textarea "Application Comments" at bounding box center [768, 226] width 935 height 74
click at [1201, 561] on span "Update" at bounding box center [1191, 559] width 40 height 13
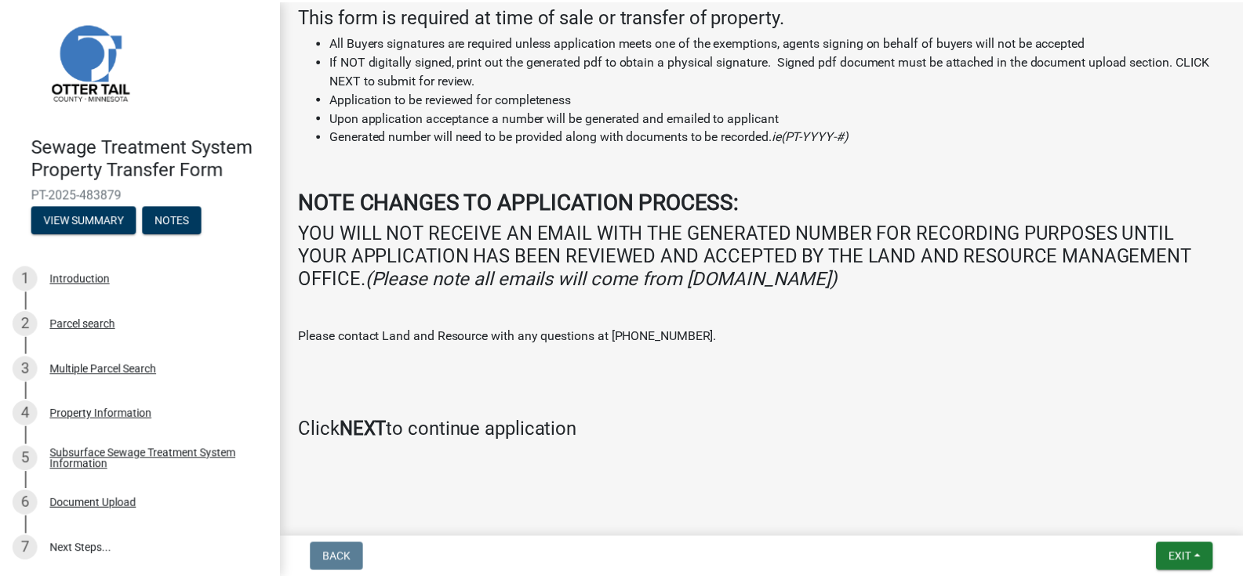
scroll to position [267, 0]
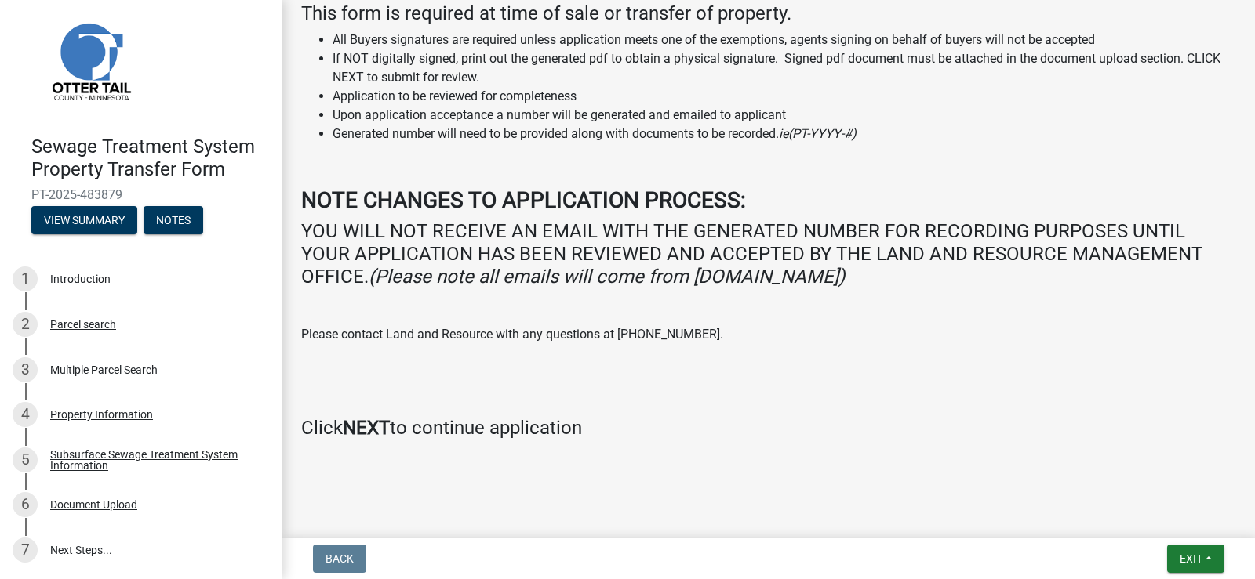
click at [379, 425] on strong "NEXT" at bounding box center [366, 428] width 47 height 22
click at [57, 546] on link "7 Next Steps..." at bounding box center [141, 550] width 282 height 45
click at [1192, 558] on span "Exit" at bounding box center [1190, 559] width 23 height 13
click at [1143, 514] on button "Save & Exit" at bounding box center [1161, 518] width 125 height 38
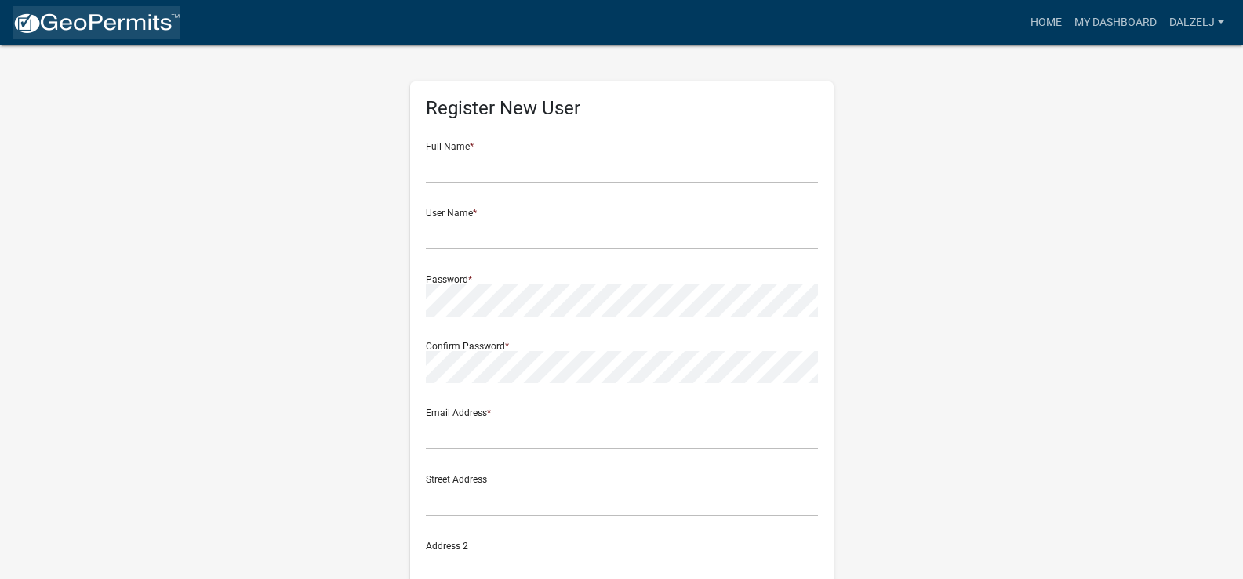
click at [82, 21] on img at bounding box center [97, 24] width 168 height 24
